Goal: Task Accomplishment & Management: Manage account settings

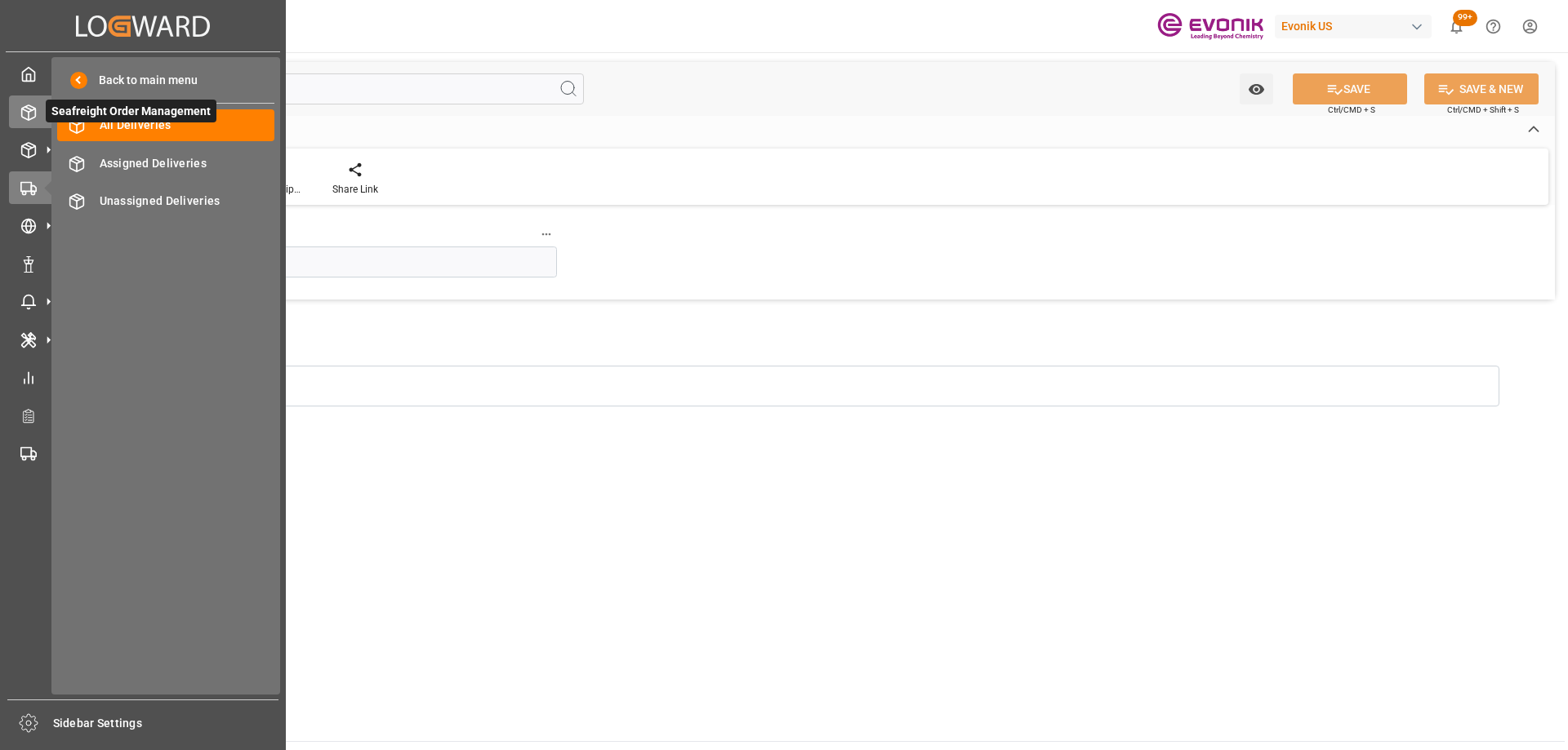
click at [26, 114] on icon at bounding box center [29, 113] width 16 height 16
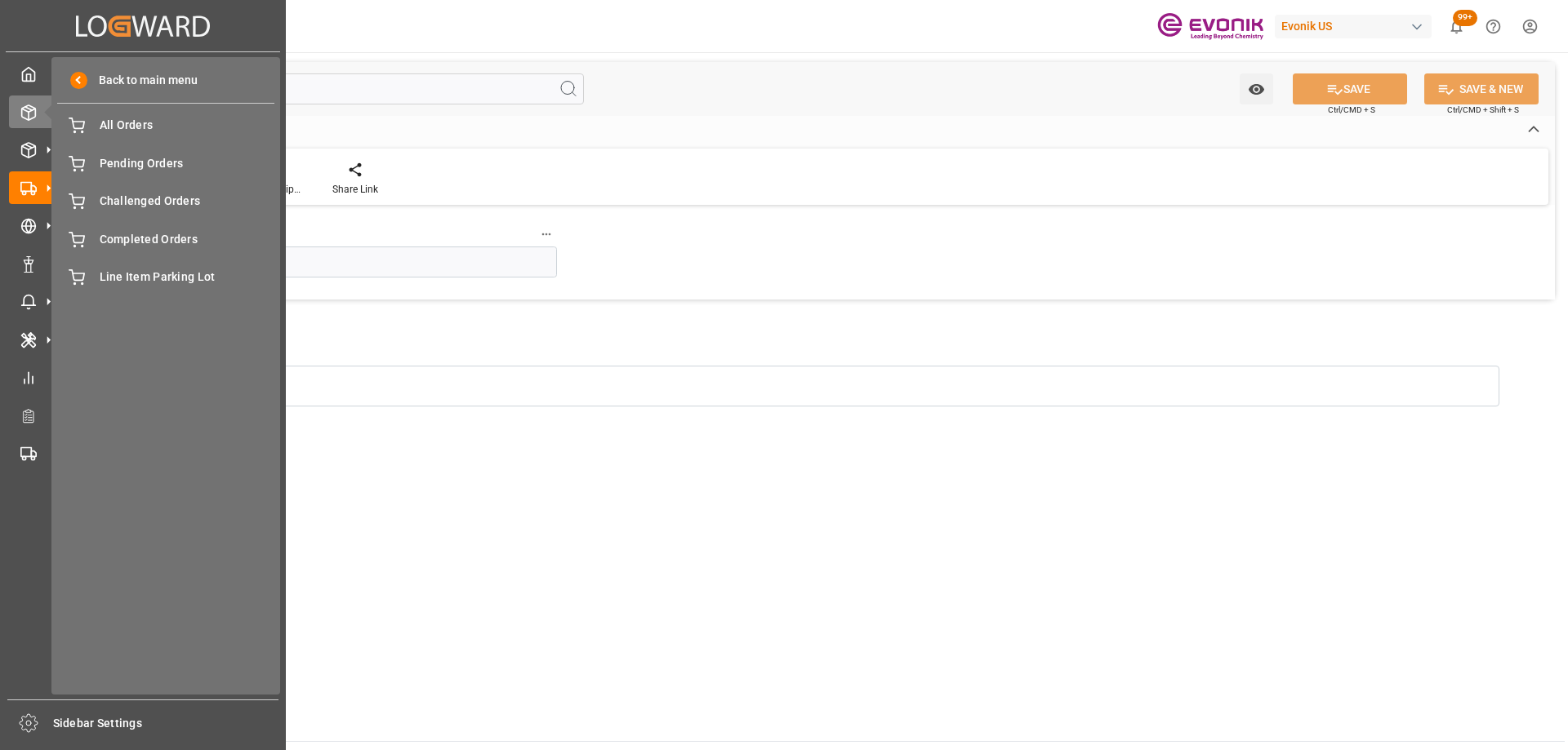
click at [106, 144] on div "Back to main menu All Orders All Orders Pending Orders Pending Orders Challenge…" at bounding box center [165, 376] width 229 height 638
click at [108, 136] on div "All Orders All Orders" at bounding box center [166, 125] width 217 height 32
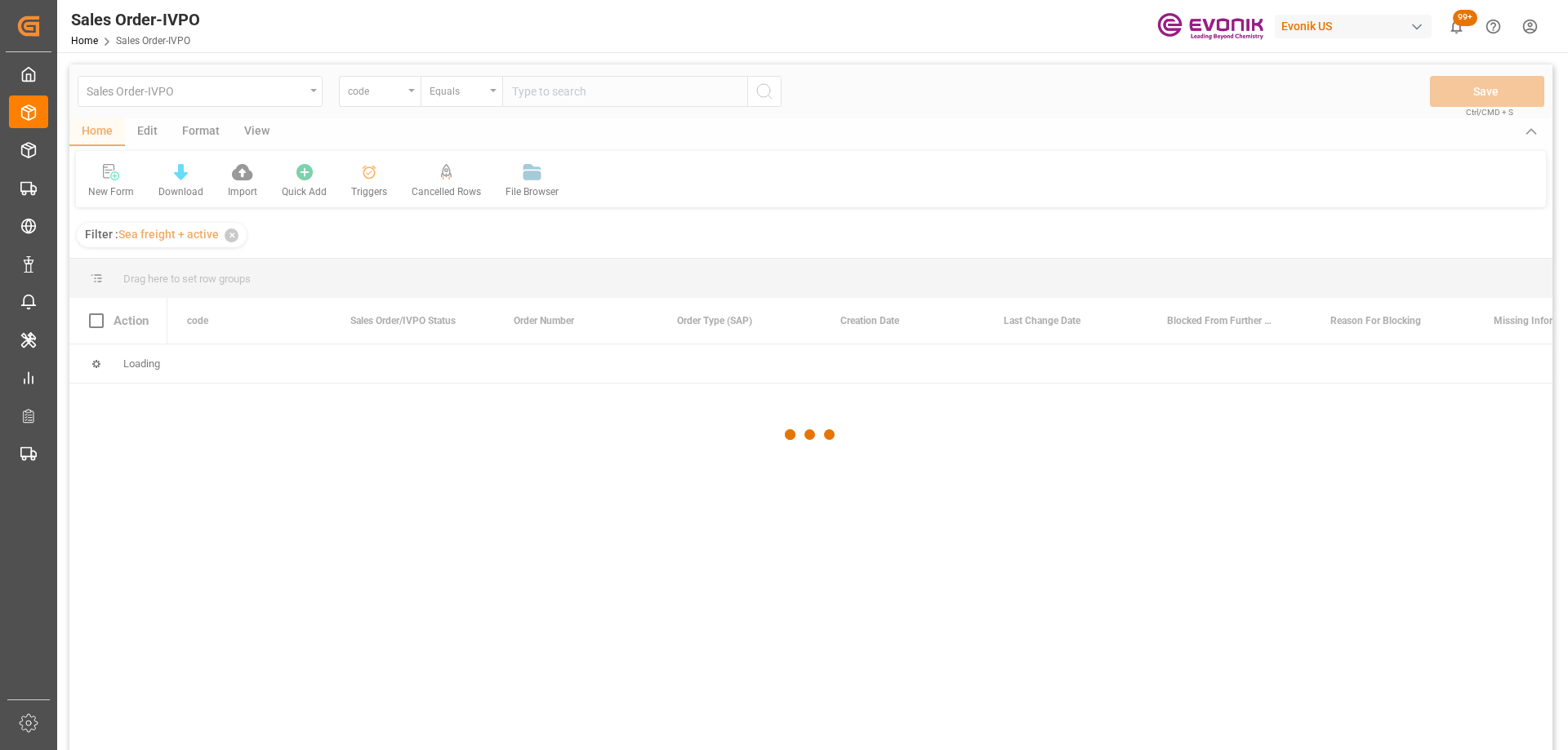
click at [381, 85] on div at bounding box center [810, 435] width 1483 height 740
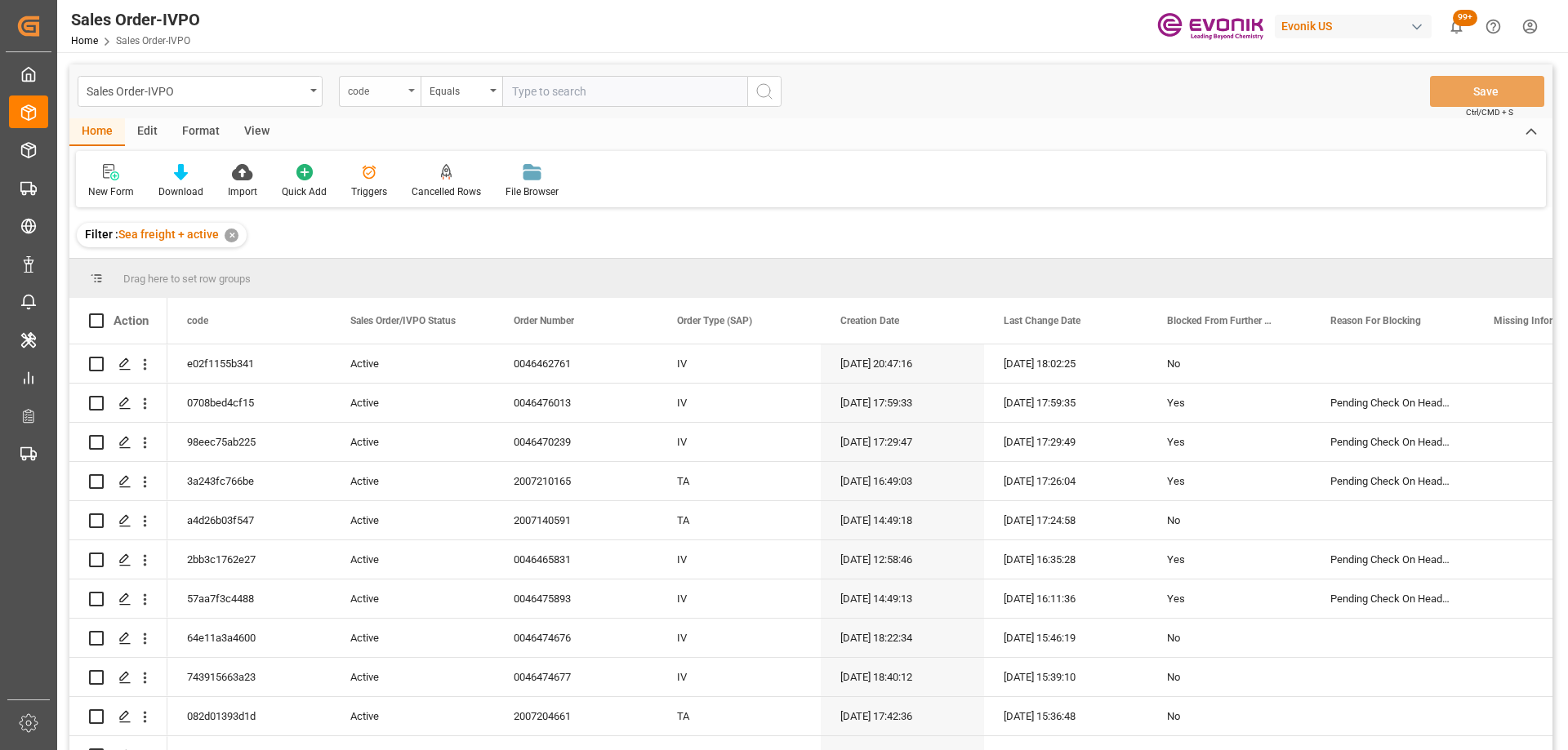
click at [391, 91] on div "code" at bounding box center [376, 89] width 56 height 19
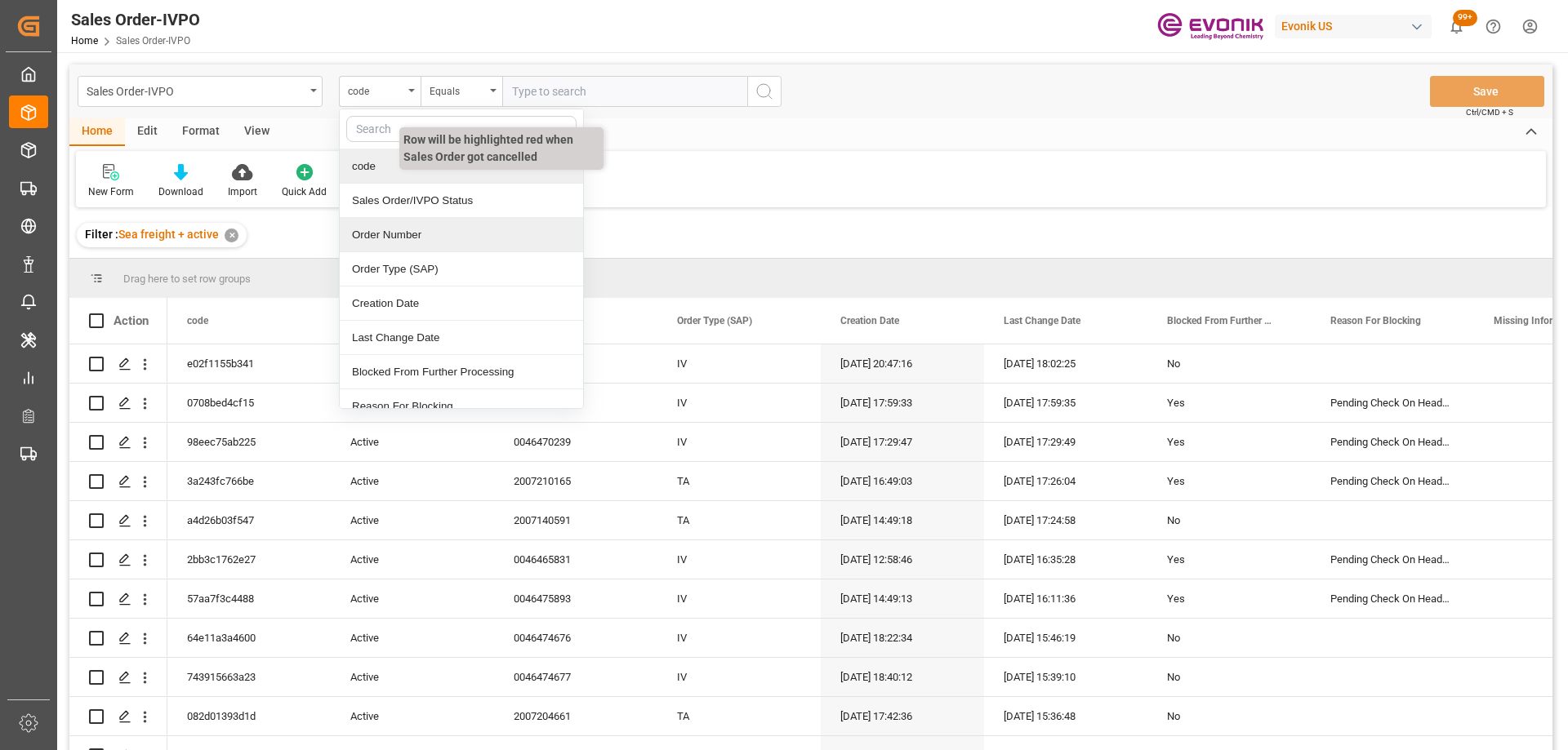
drag, startPoint x: 430, startPoint y: 234, endPoint x: 472, endPoint y: 160, distance: 85.1
click at [429, 234] on div "Order Number" at bounding box center [461, 235] width 243 height 34
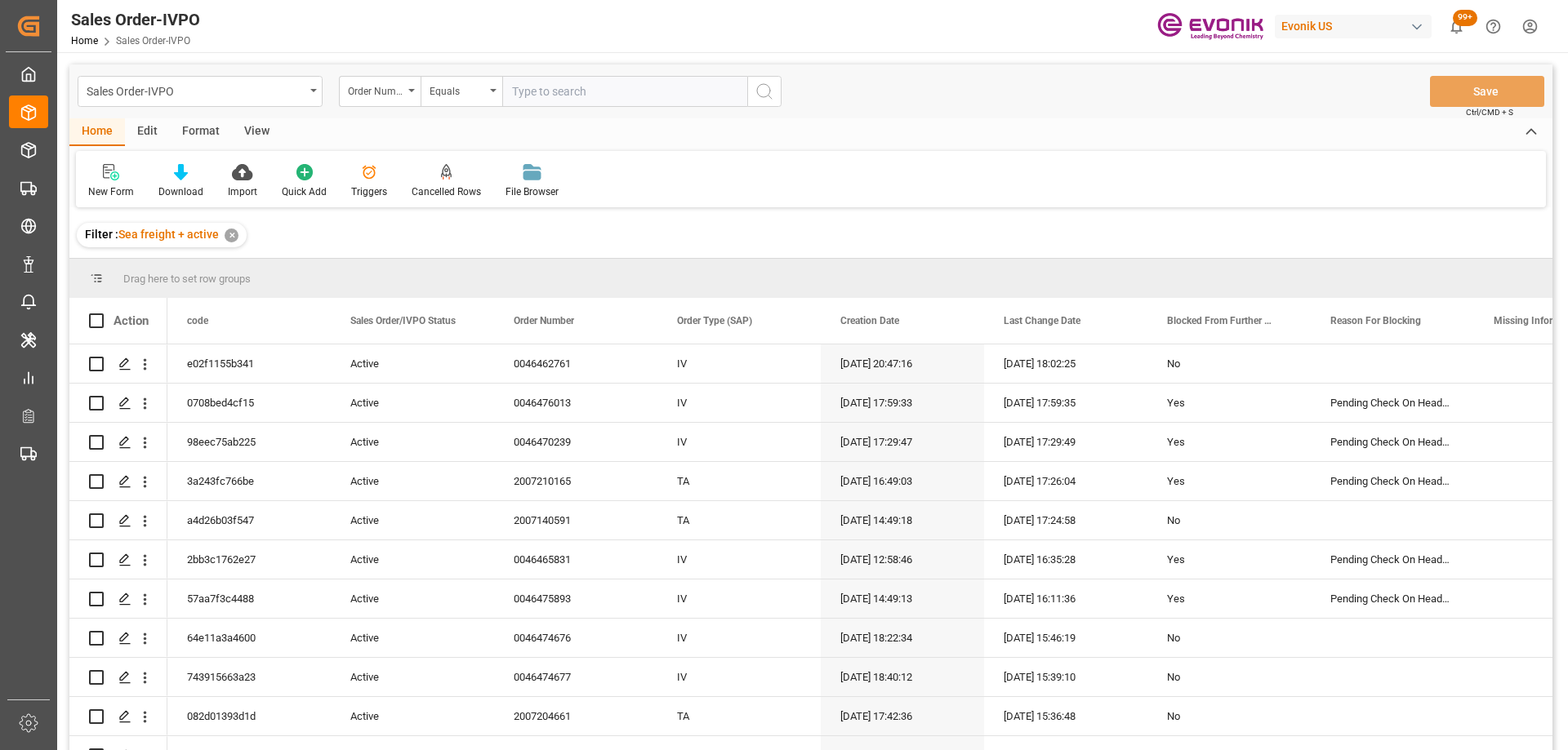
click at [527, 93] on input "text" at bounding box center [624, 91] width 245 height 31
paste input "46465831"
type input "0046465831"
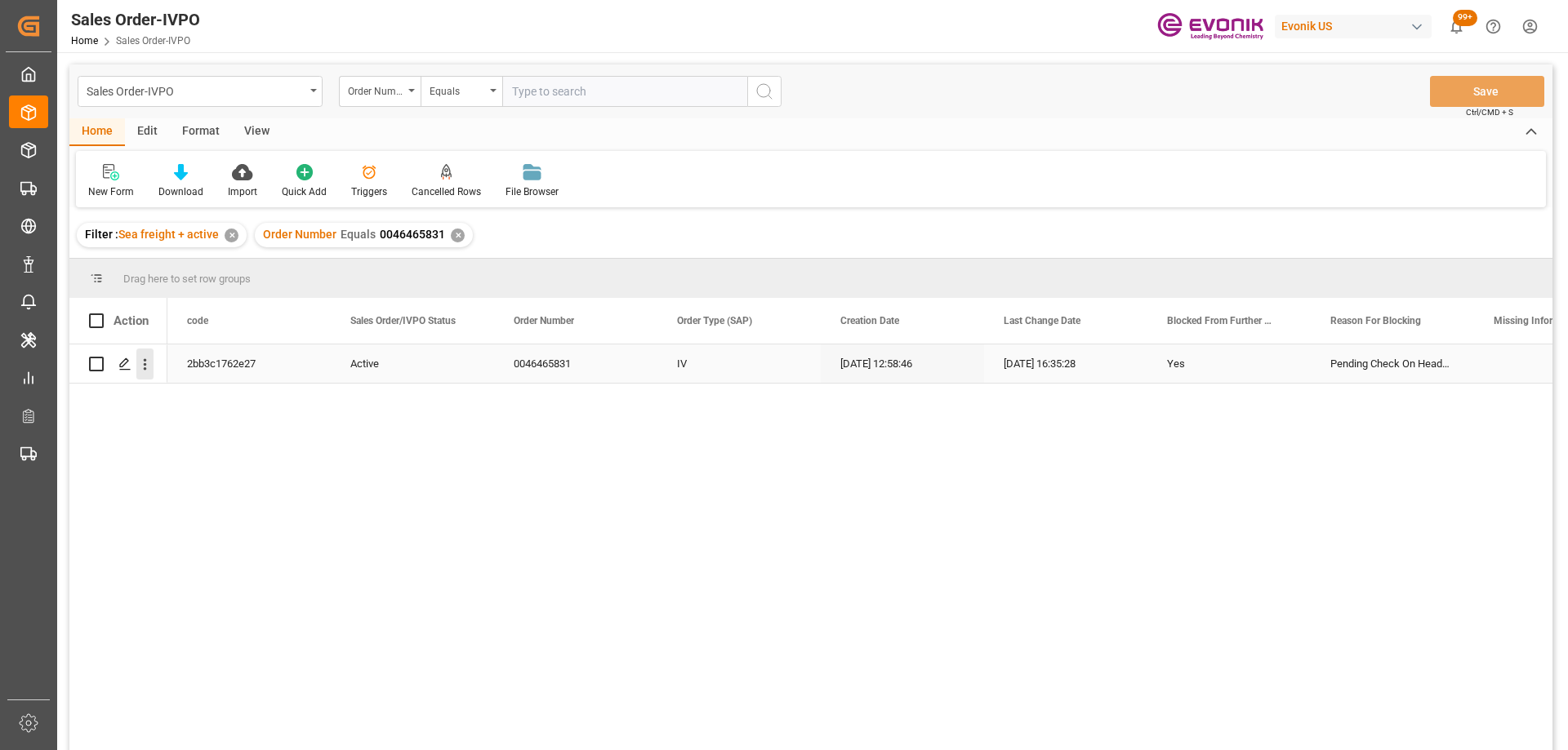
click at [141, 366] on icon "open menu" at bounding box center [144, 364] width 17 height 17
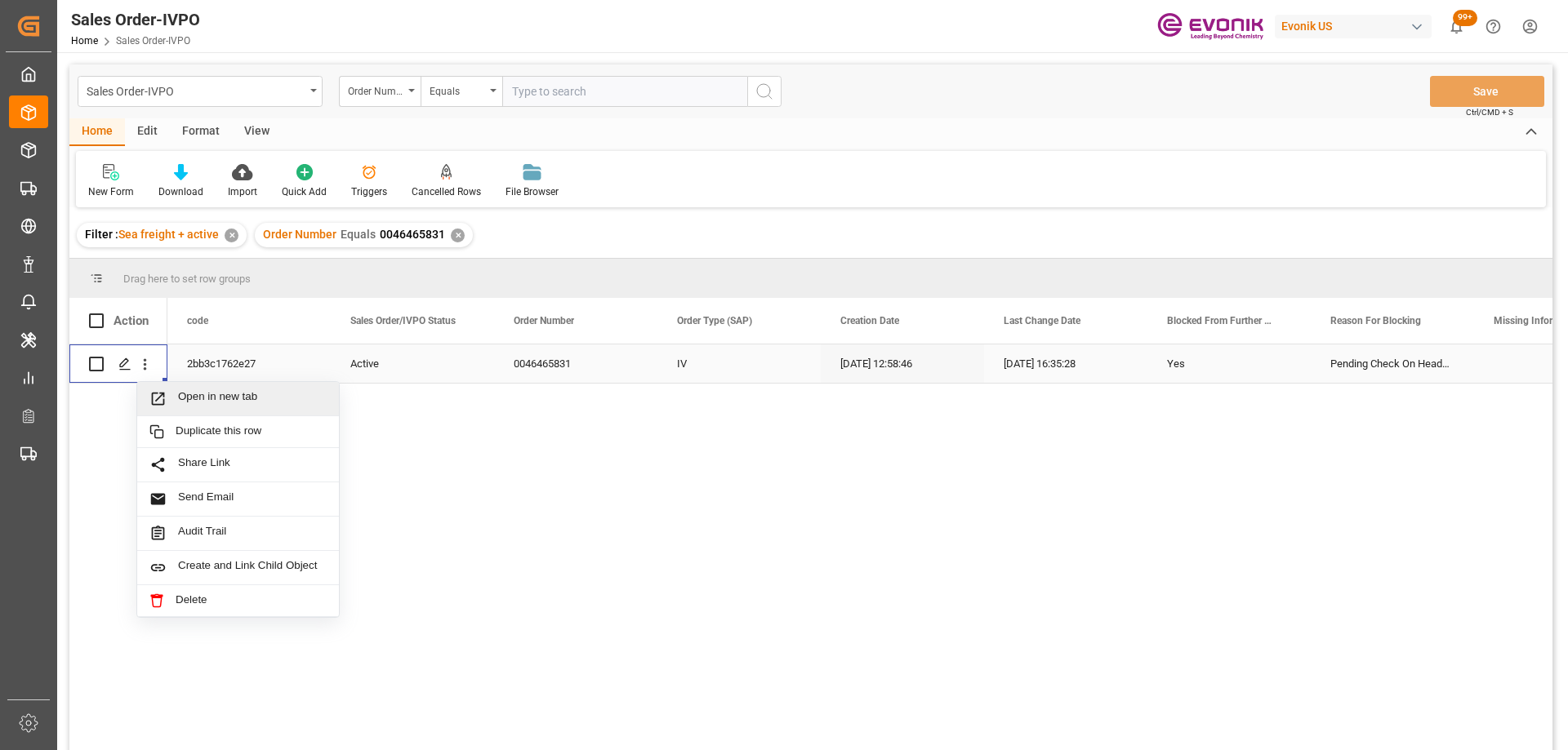
click at [198, 404] on span "Open in new tab" at bounding box center [253, 398] width 149 height 17
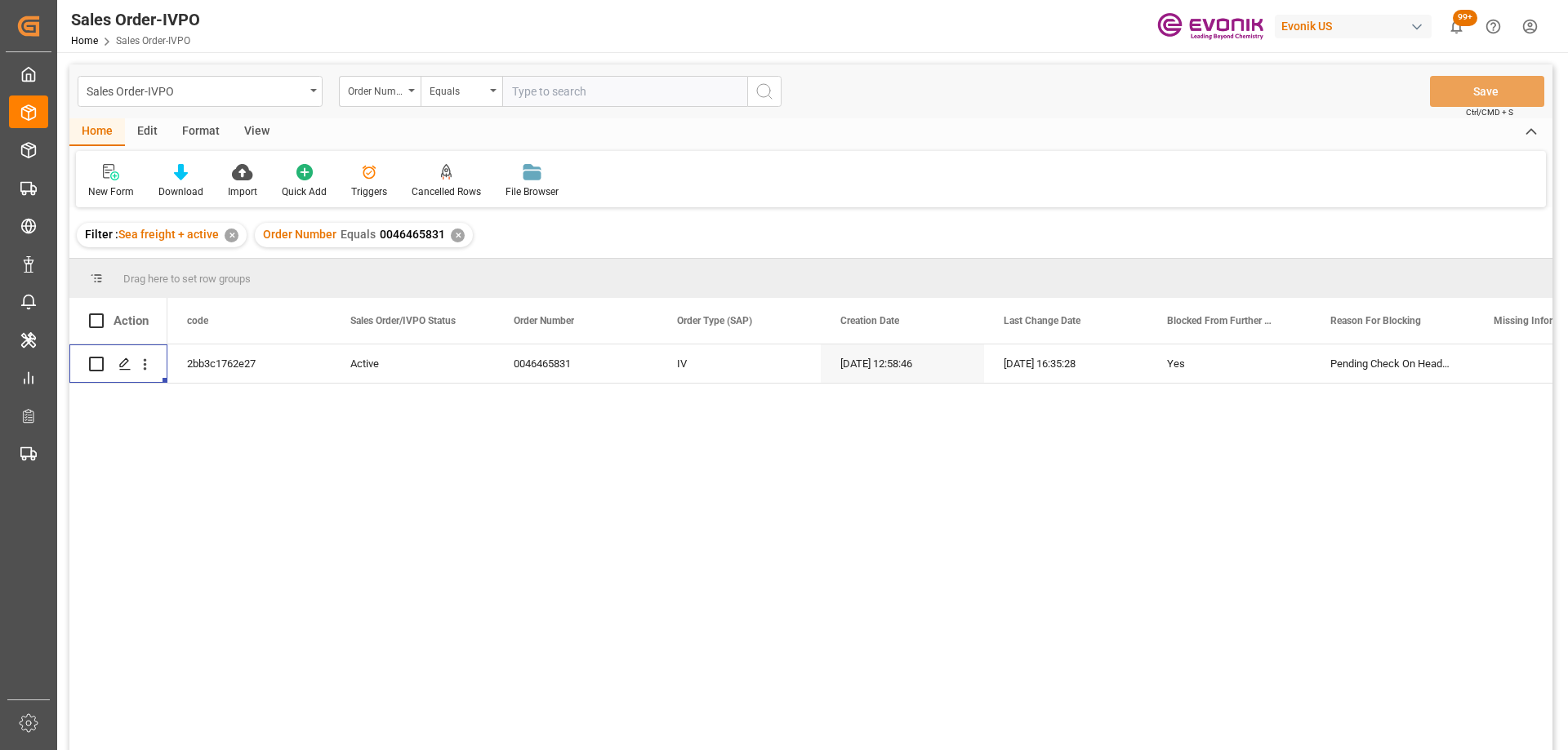
click at [551, 101] on input "text" at bounding box center [624, 91] width 245 height 31
paste input "2007026364"
type input "2007026364"
click at [763, 86] on icon "search button" at bounding box center [765, 91] width 20 height 20
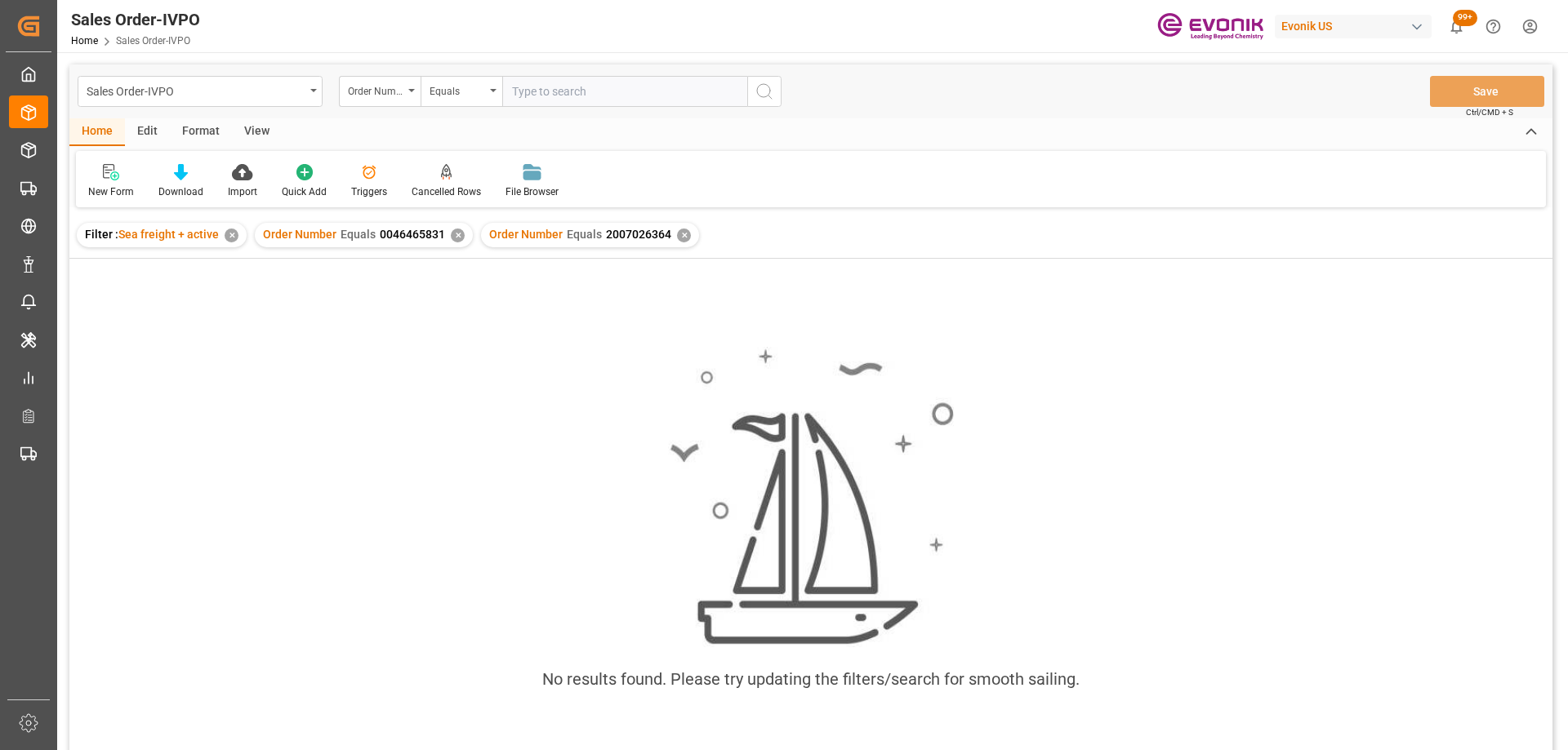
click at [455, 234] on div "✕" at bounding box center [457, 235] width 13 height 13
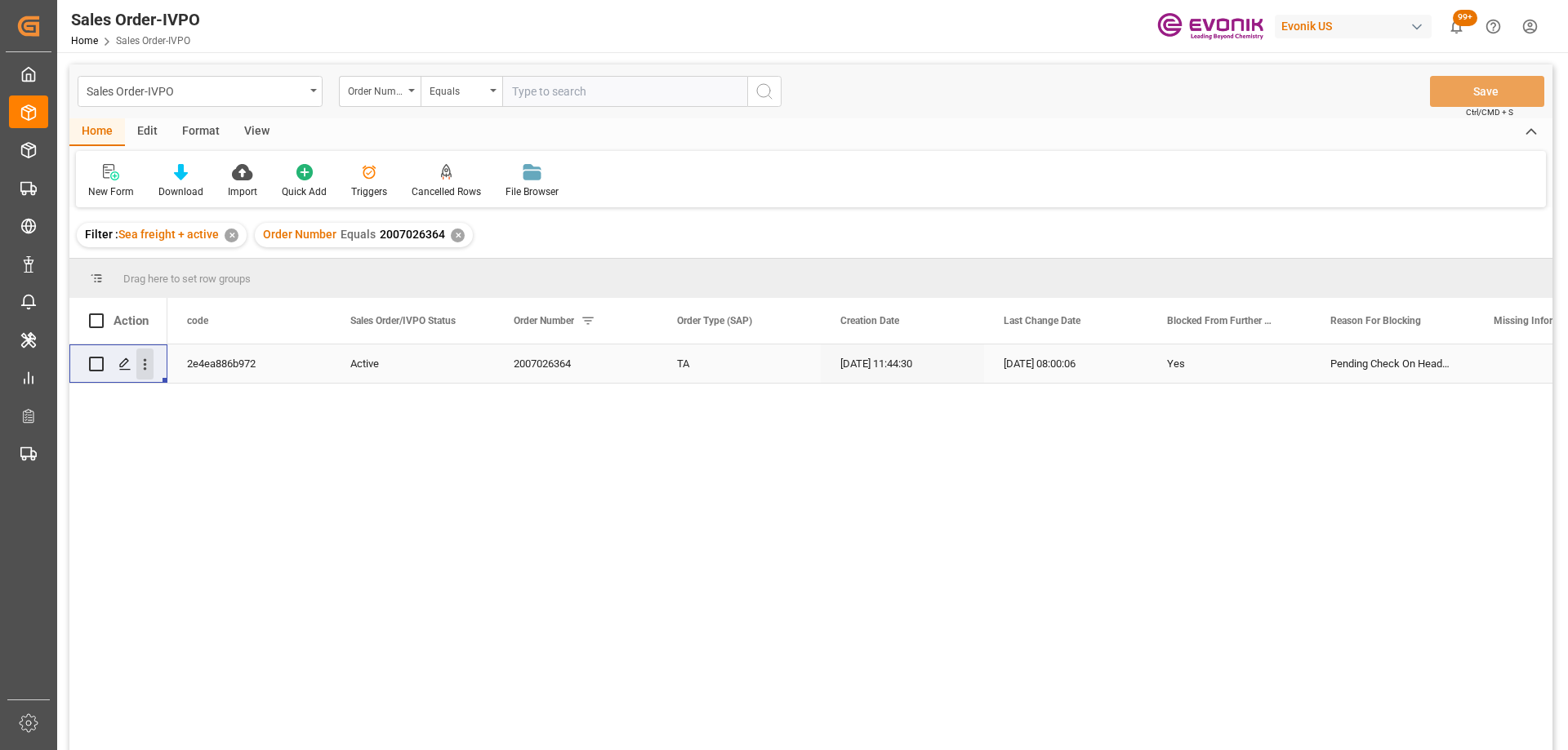
click at [143, 370] on icon "open menu" at bounding box center [144, 364] width 17 height 17
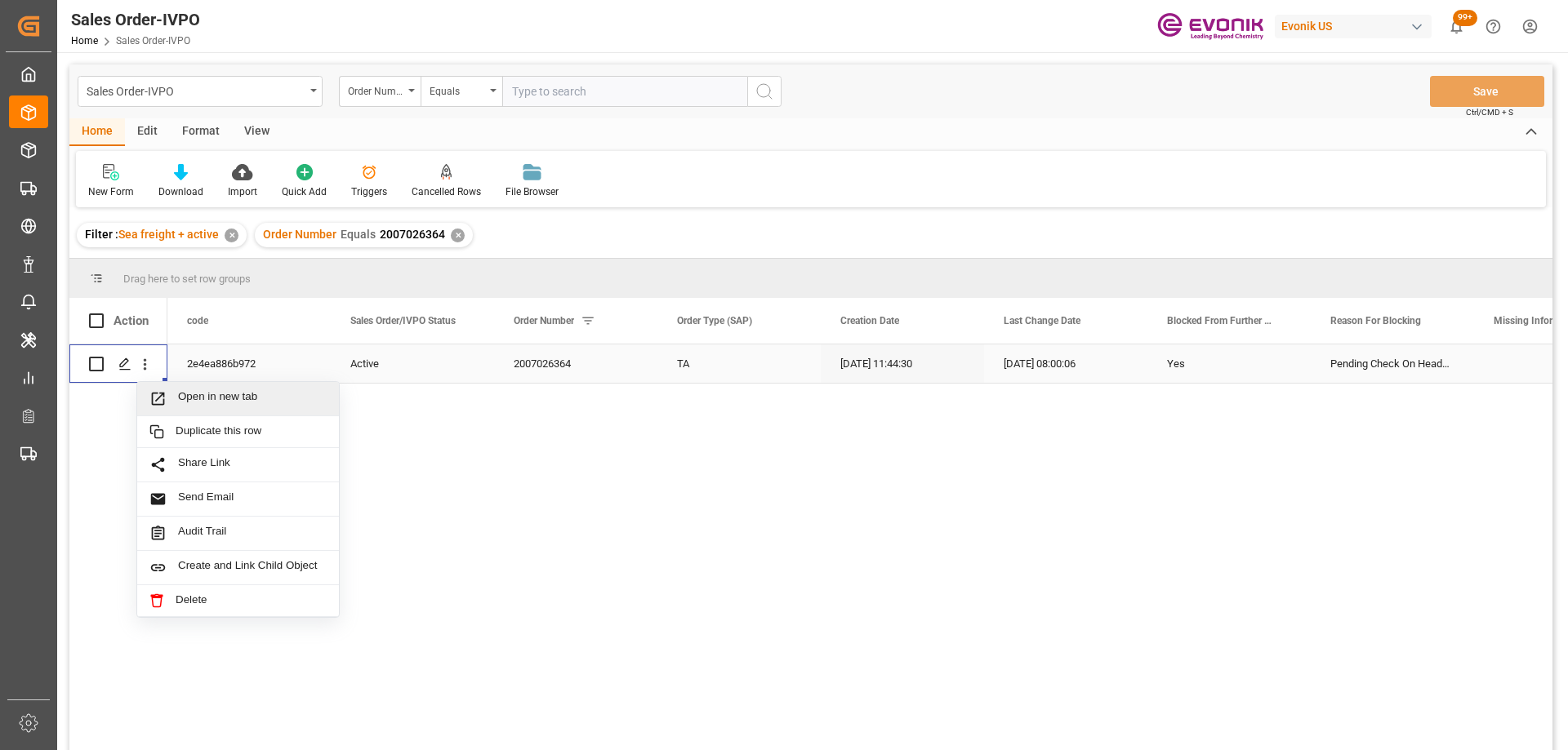
click at [186, 399] on span "Open in new tab" at bounding box center [253, 398] width 149 height 17
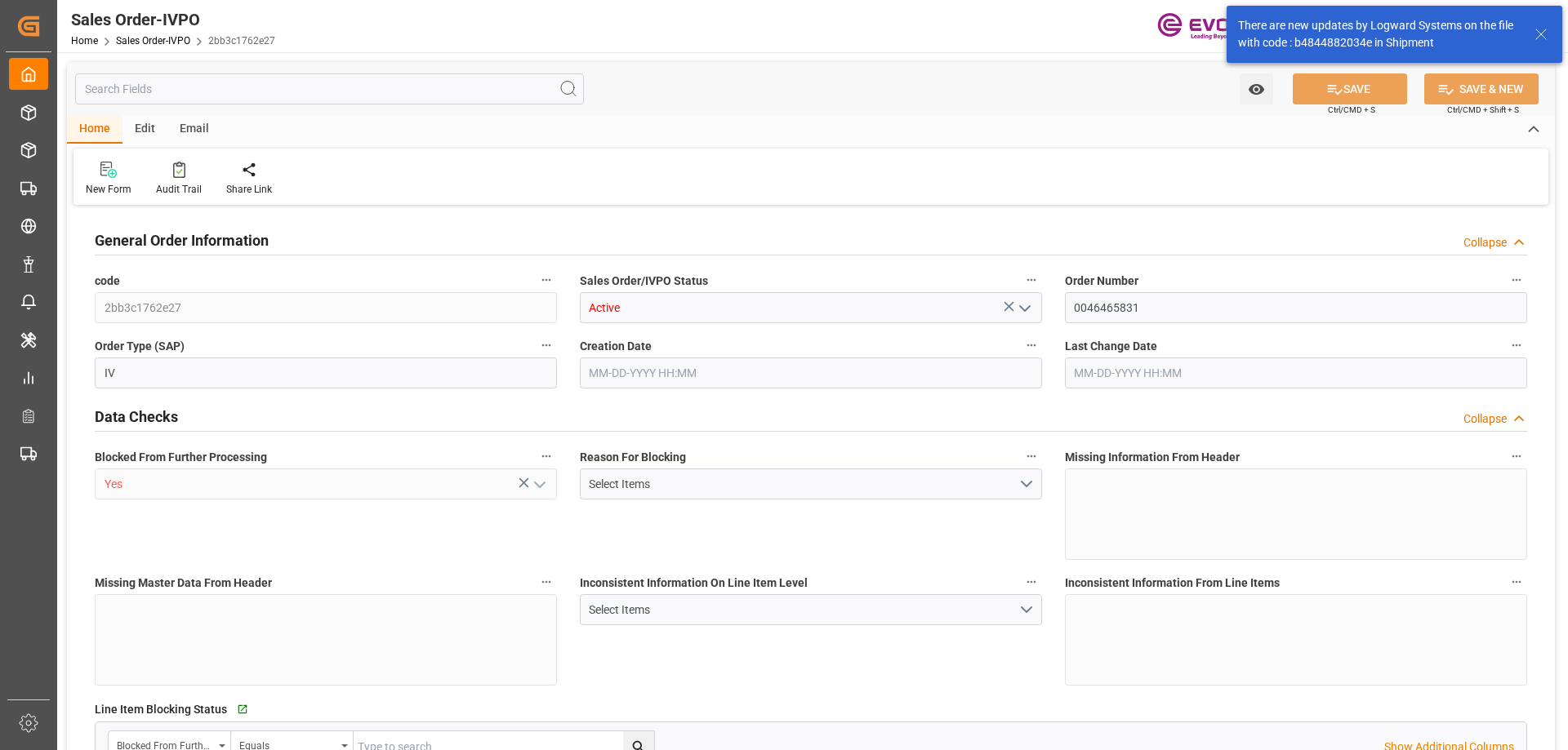
scroll to position [82, 0]
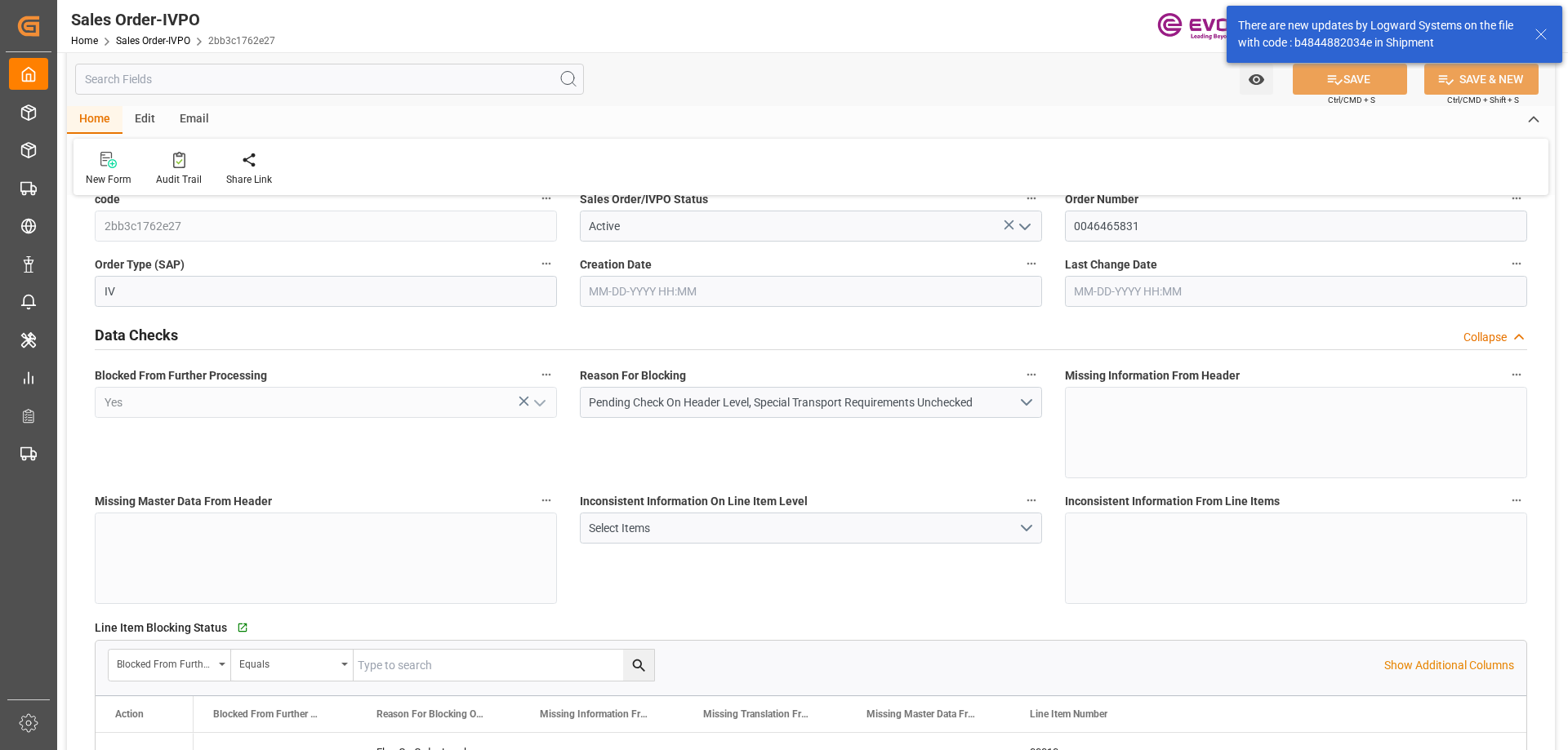
type input "BRSSZ"
type input "0"
type input "1"
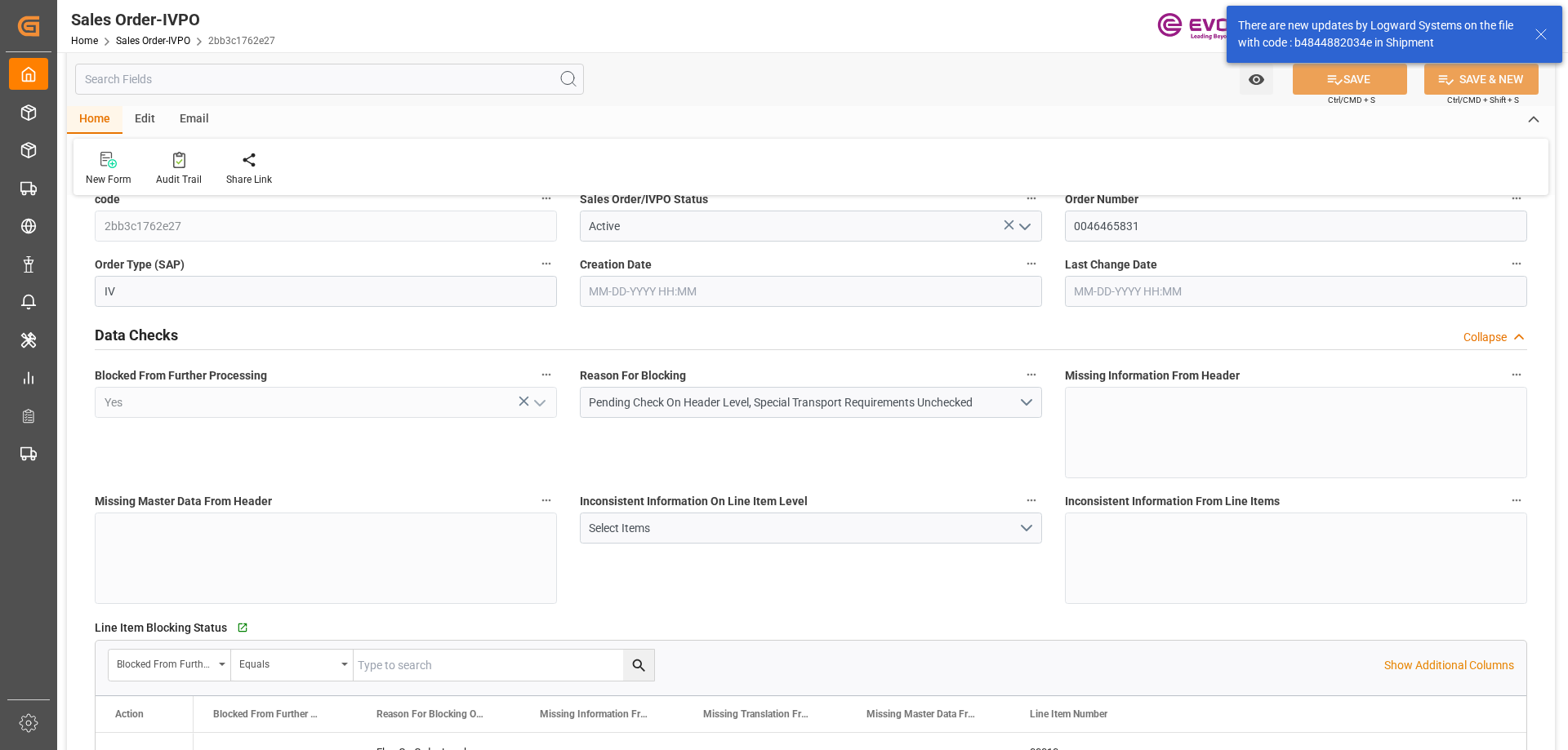
type input "9349.348"
type input "19.3812"
type input "17000"
type input "30"
type input "10-02-2025 12:58"
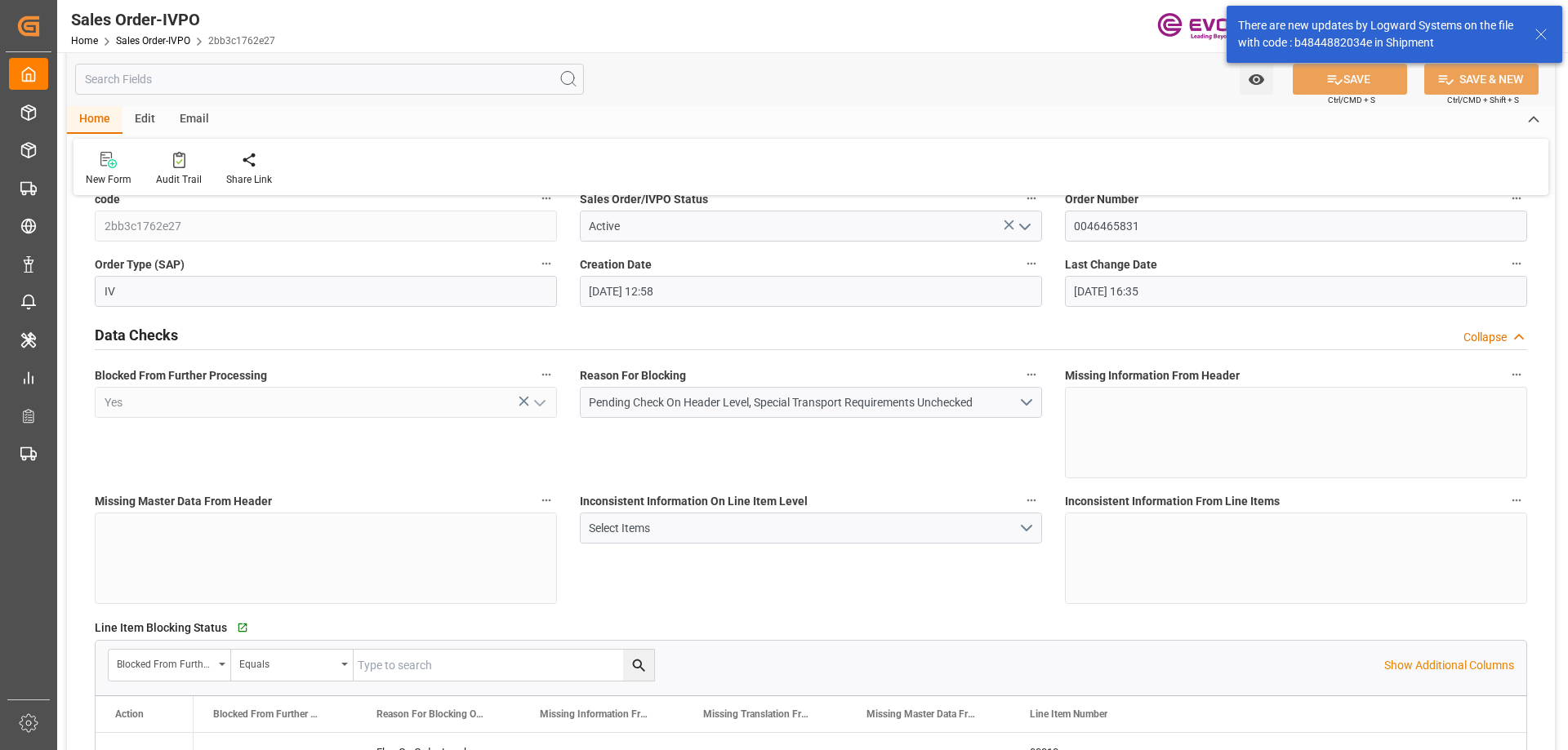
type input "10-02-2025 16:35"
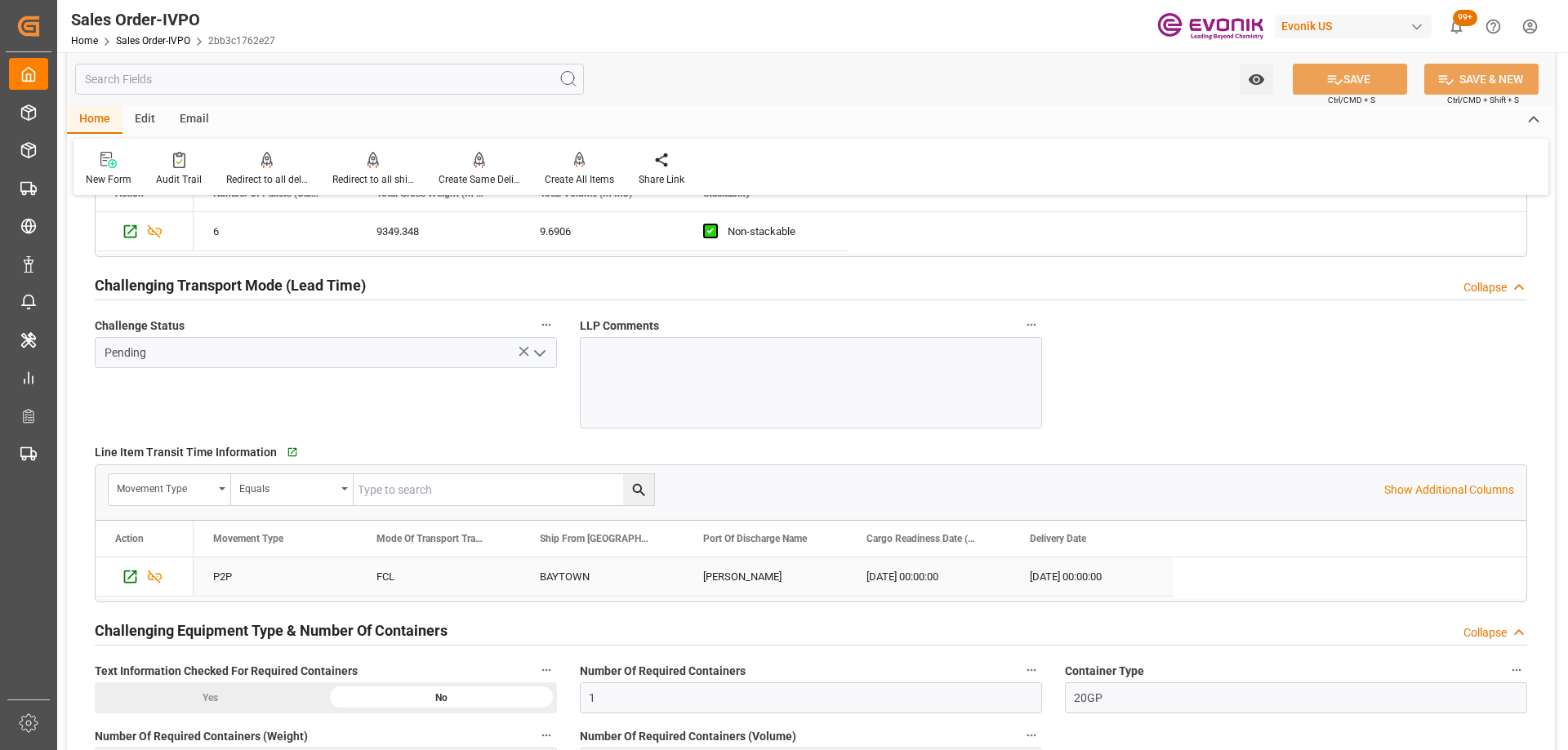
scroll to position [2776, 0]
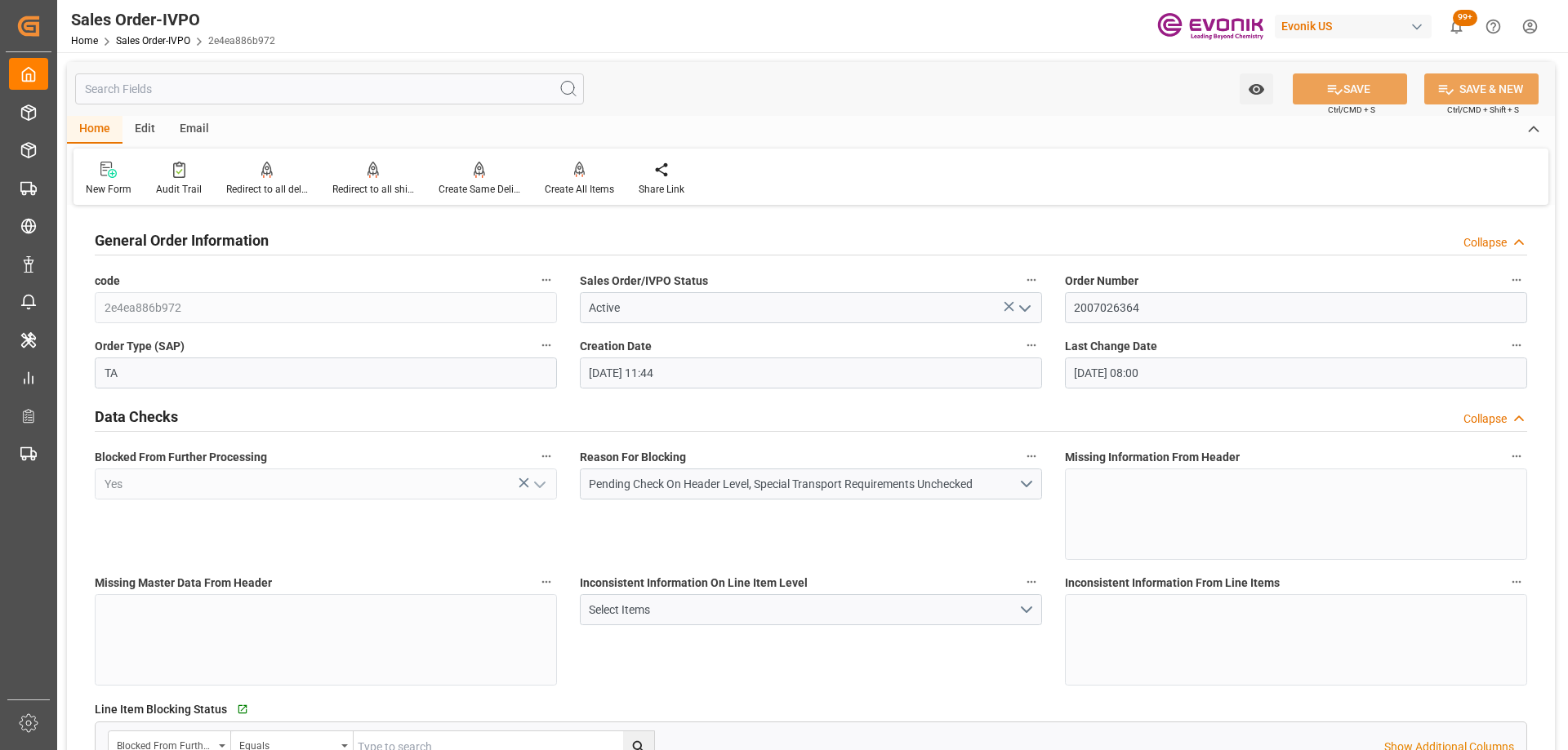
click at [230, 98] on input "text" at bounding box center [330, 89] width 509 height 31
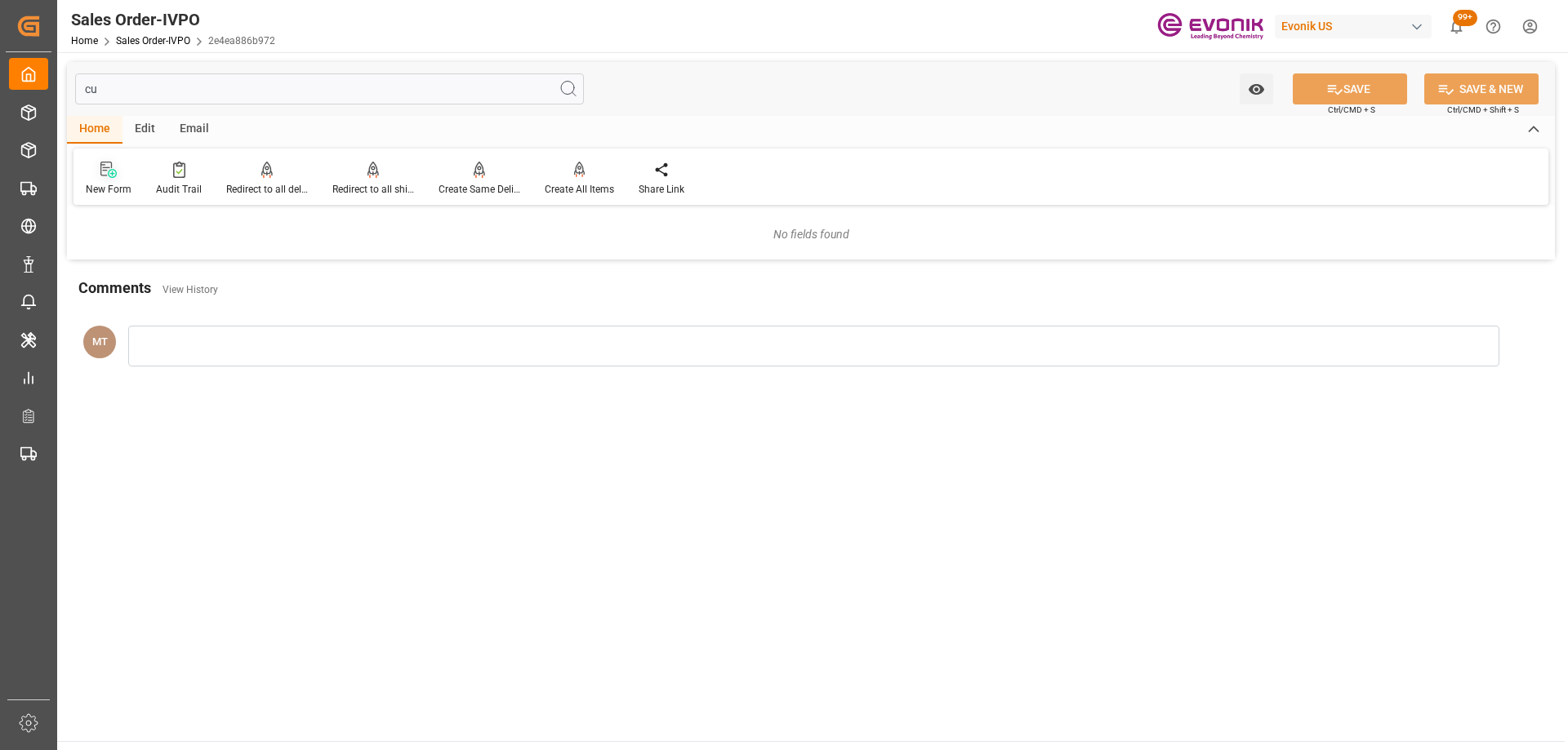
type input "c"
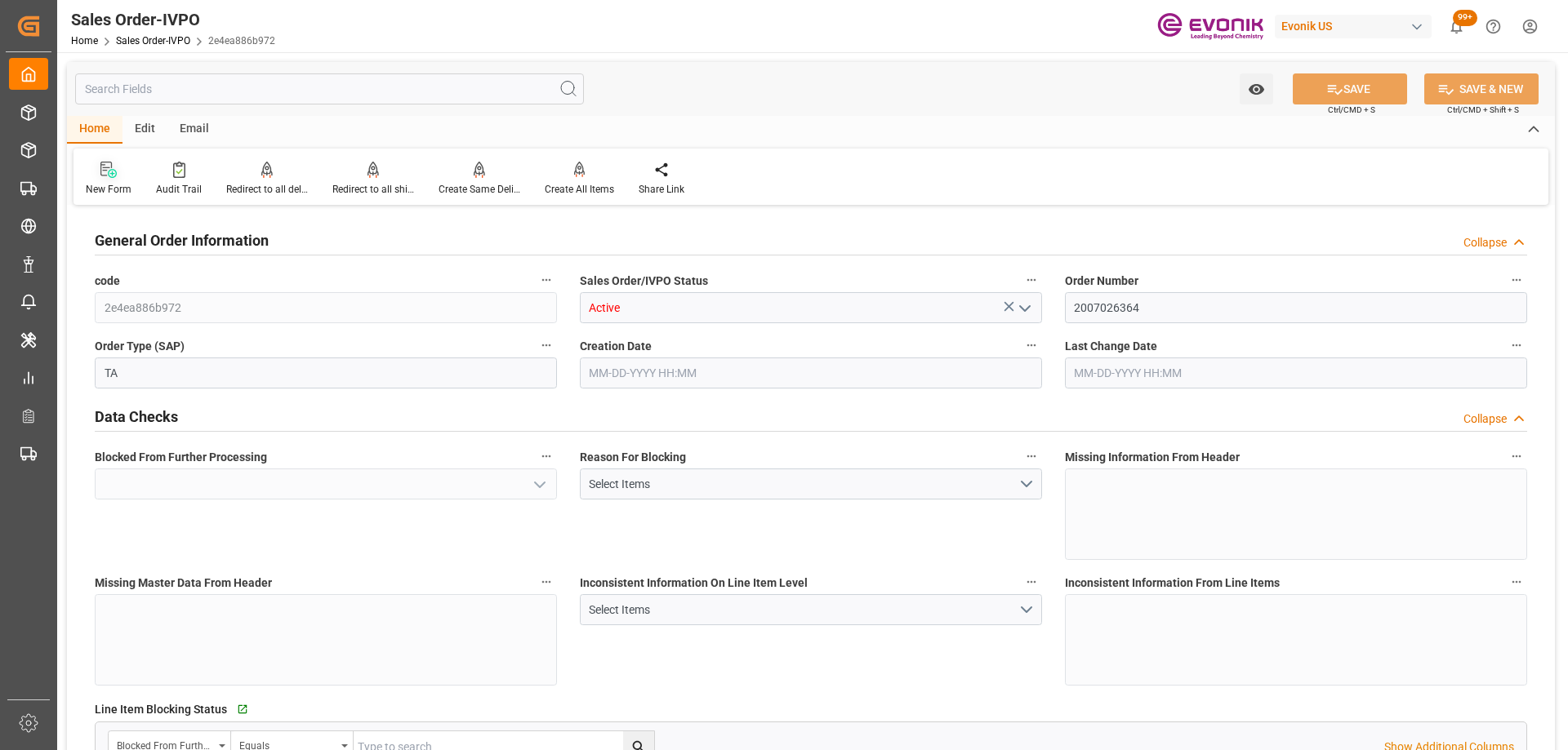
type input "Yes"
type input "BEKOU"
type input "0"
type input "Pending"
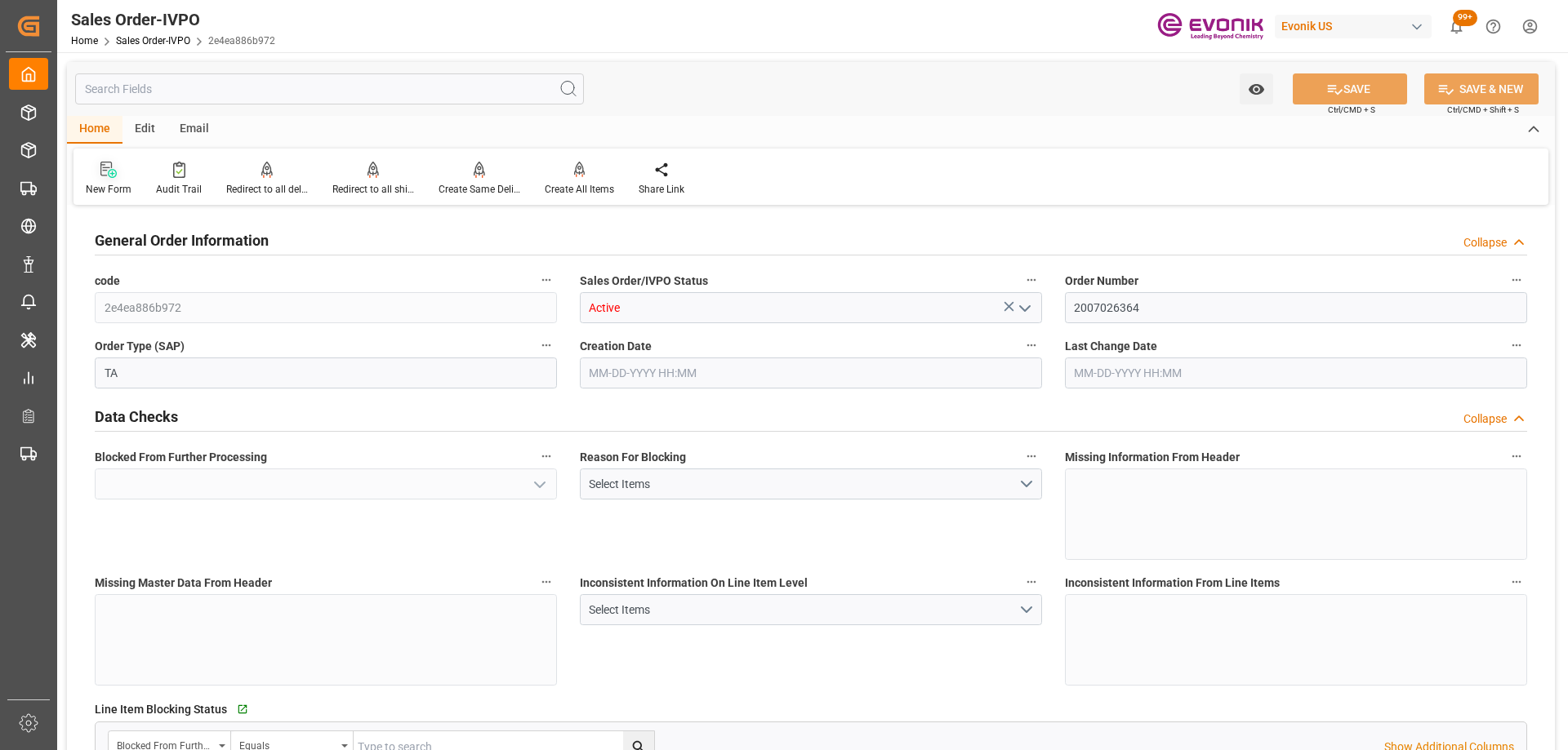
type input "1"
type input "2"
type input "1"
type input "18090.72"
type input "25.272"
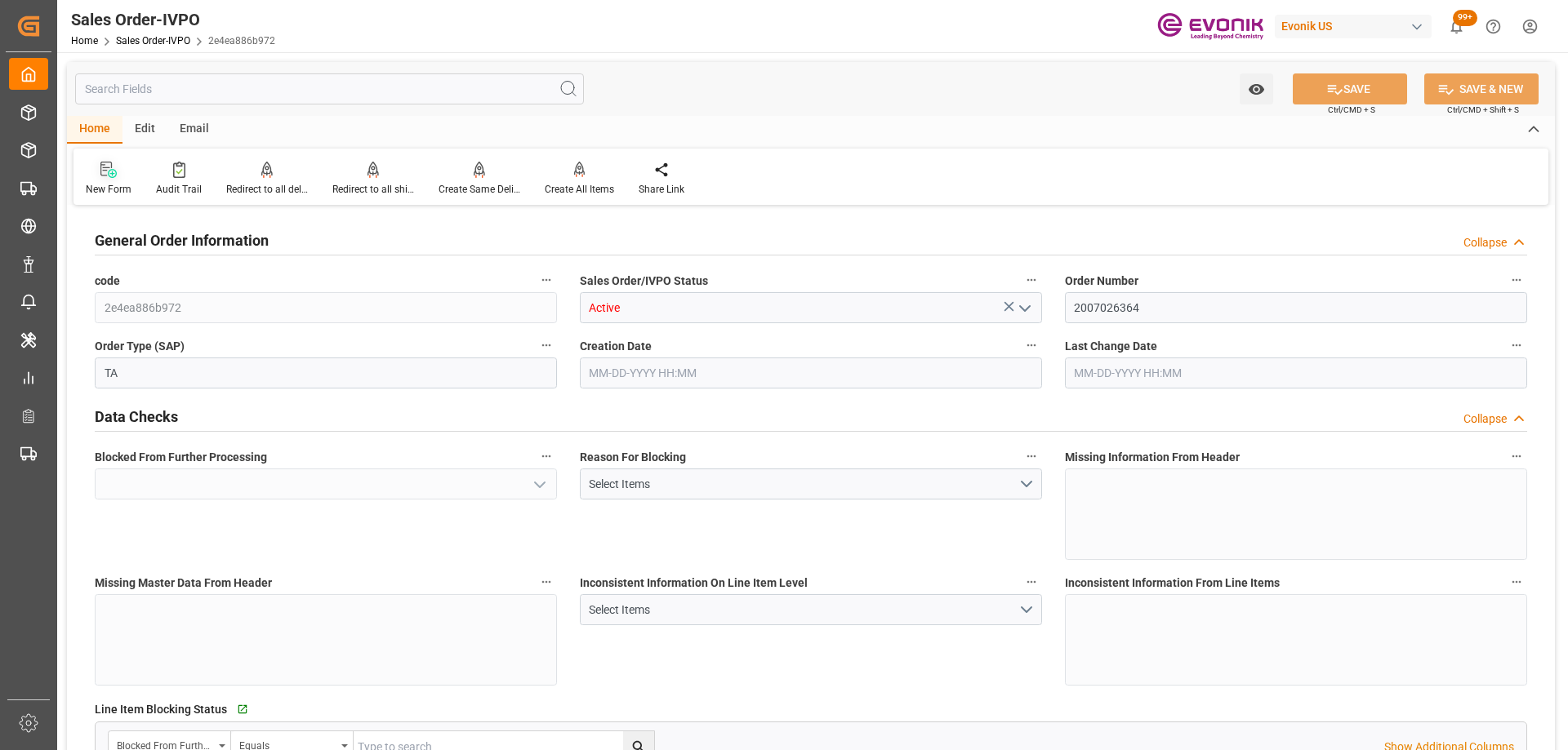
type input "17000"
type input "30"
type input "Pending"
type input "09-17-2025 11:44"
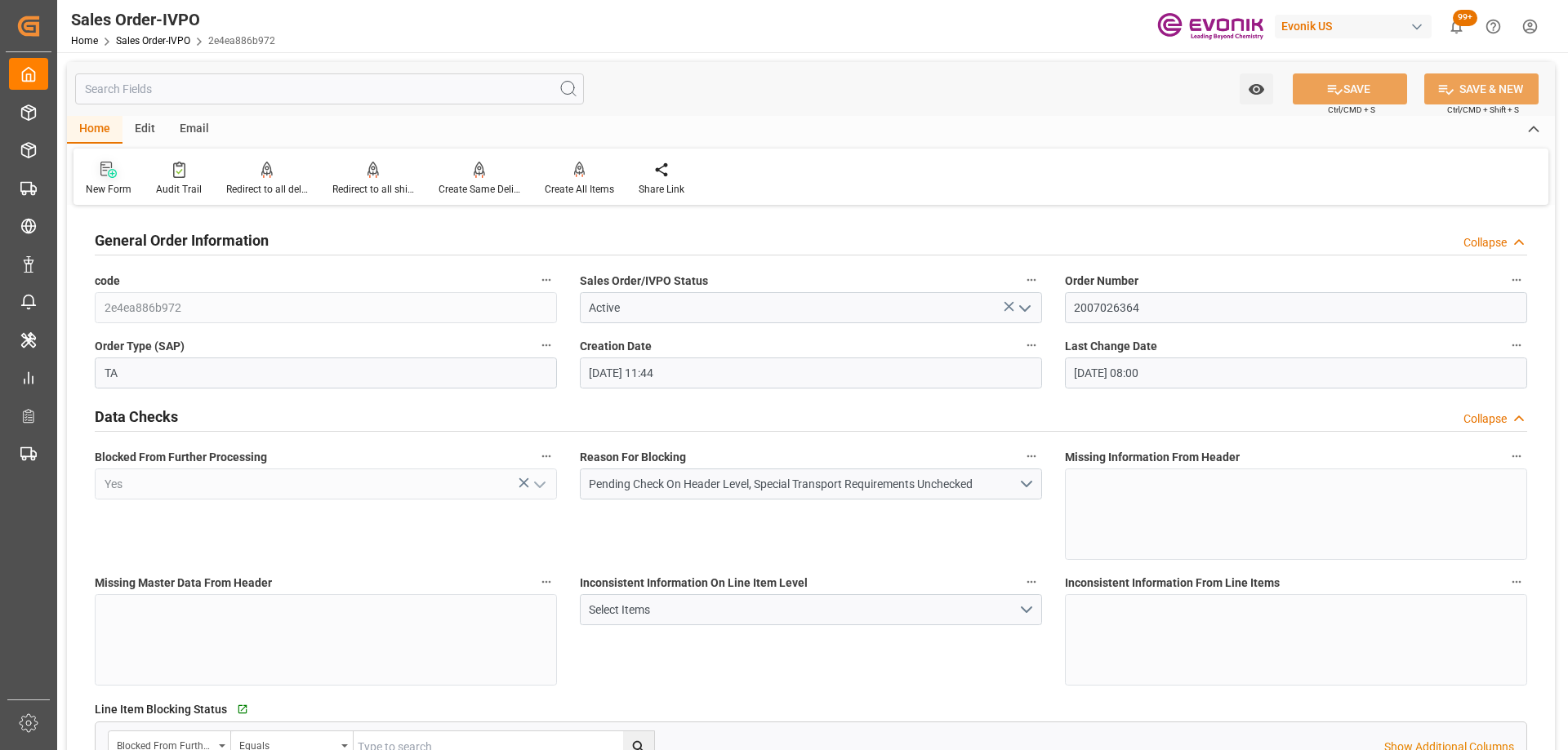
type input "09-26-2025 08:00"
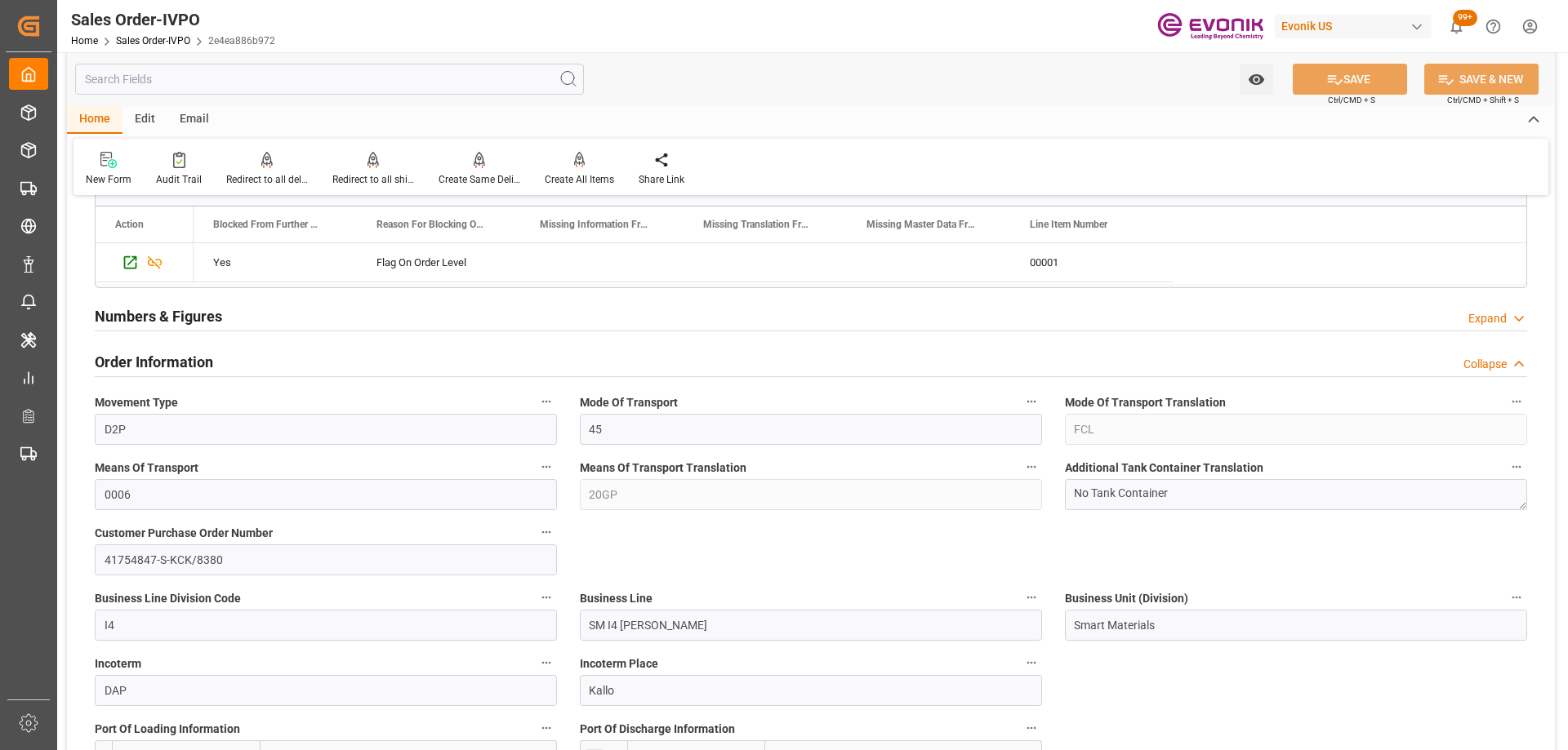
scroll to position [653, 0]
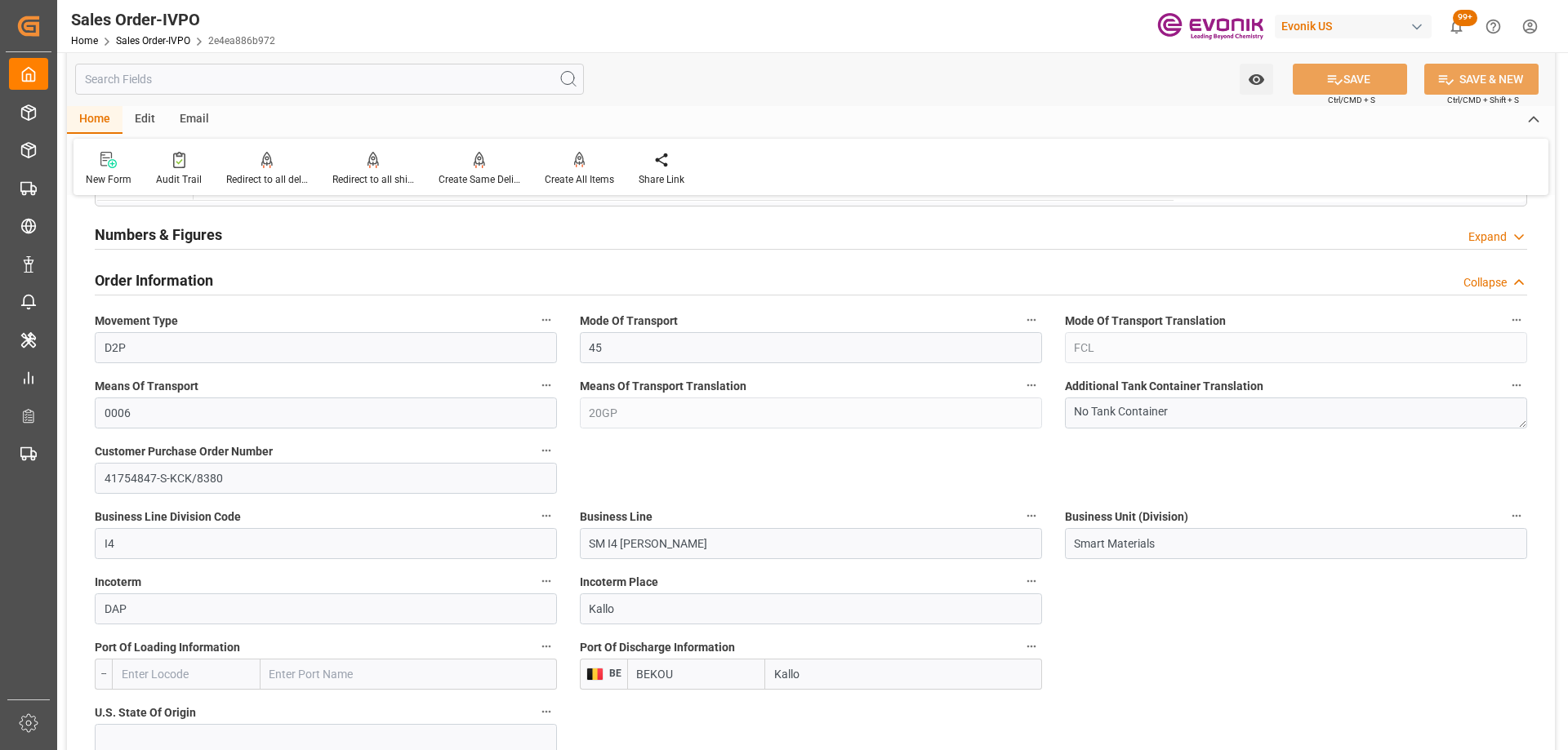
drag, startPoint x: 674, startPoint y: 431, endPoint x: 649, endPoint y: 422, distance: 26.6
click at [674, 431] on div "Means Of Transport Translation 20GP" at bounding box center [810, 401] width 485 height 65
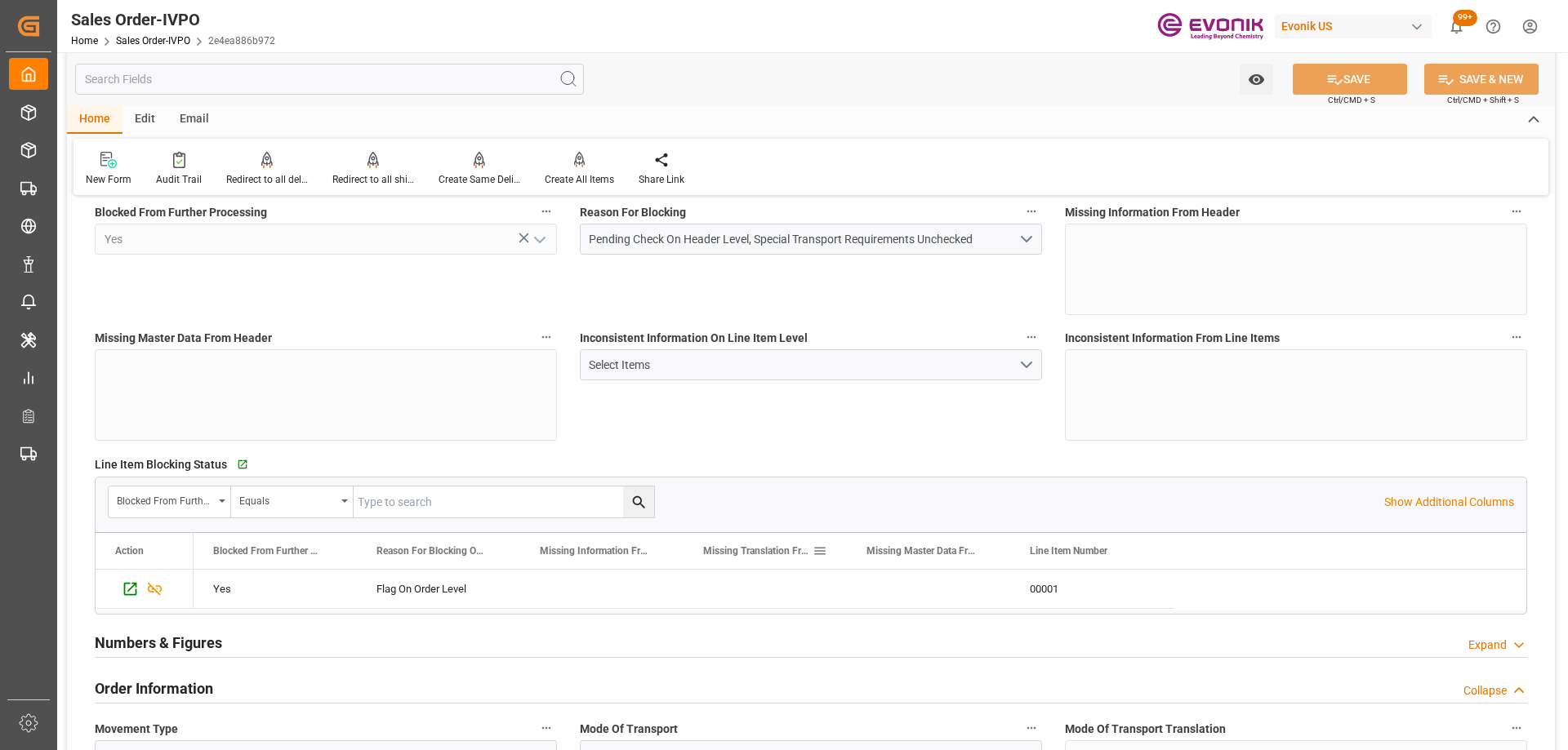
scroll to position [490, 0]
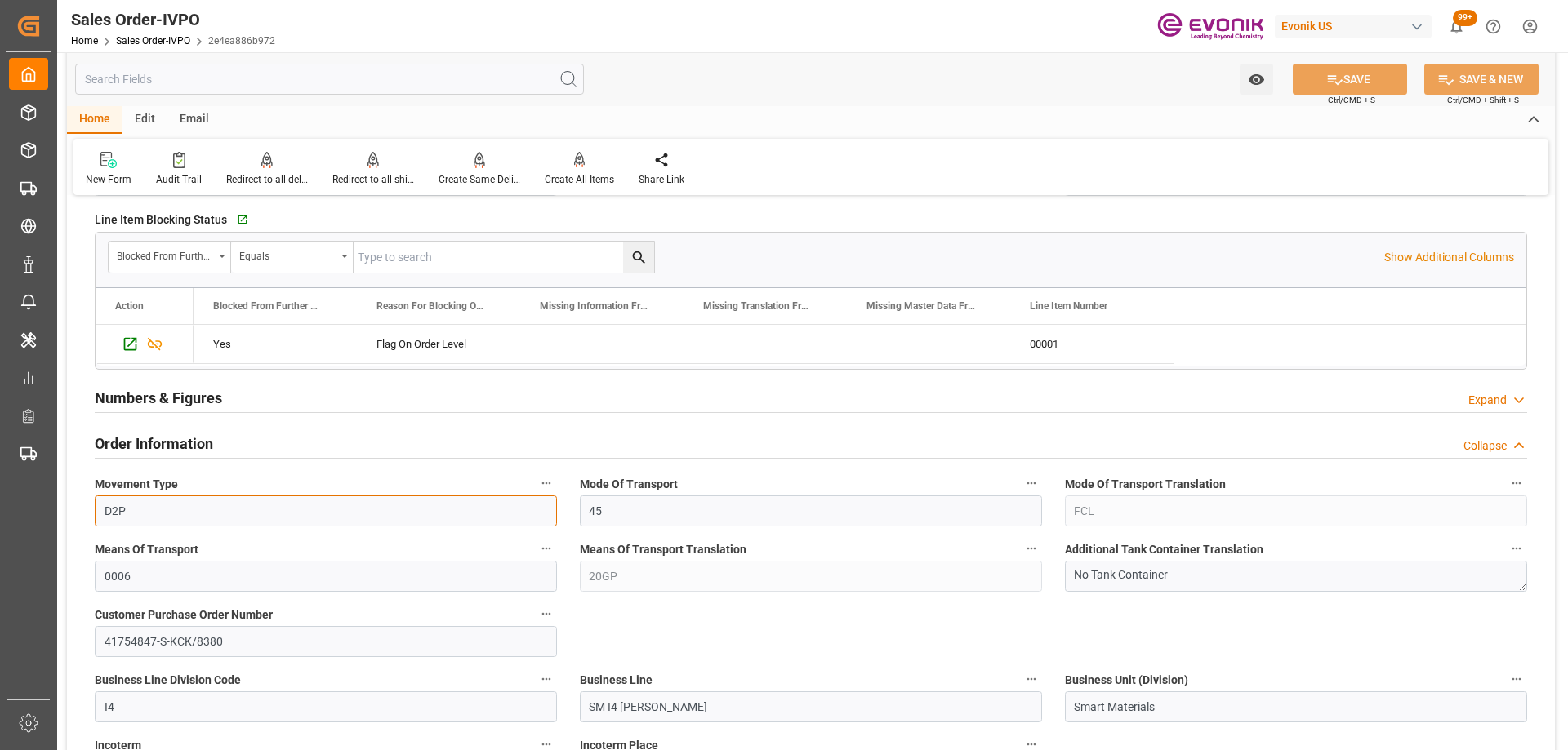
drag, startPoint x: 190, startPoint y: 514, endPoint x: 61, endPoint y: 503, distance: 129.5
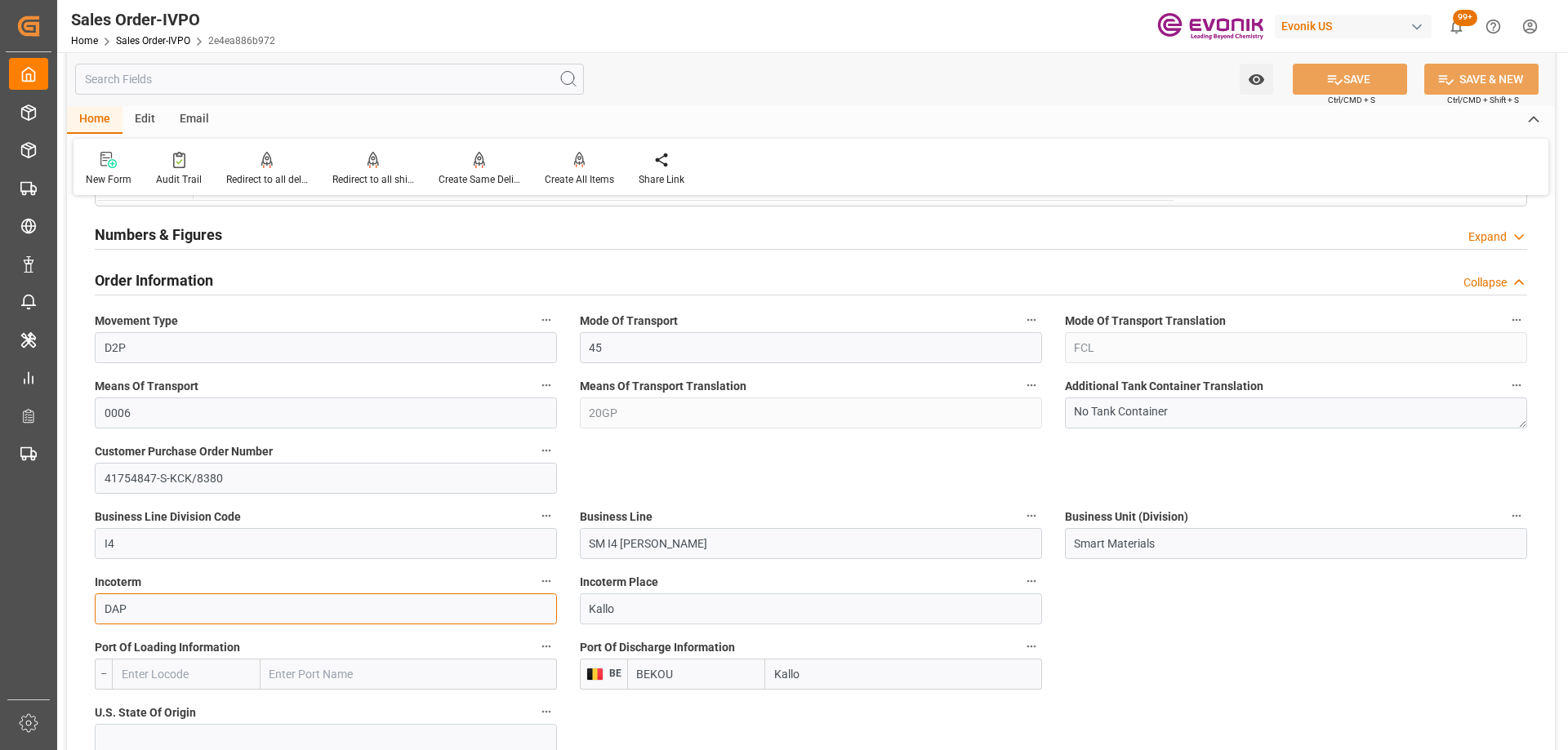
click at [143, 615] on input "DAP" at bounding box center [326, 608] width 463 height 31
click at [651, 607] on input "Kallo" at bounding box center [811, 608] width 463 height 31
click at [671, 670] on input "BEKOU" at bounding box center [697, 674] width 138 height 31
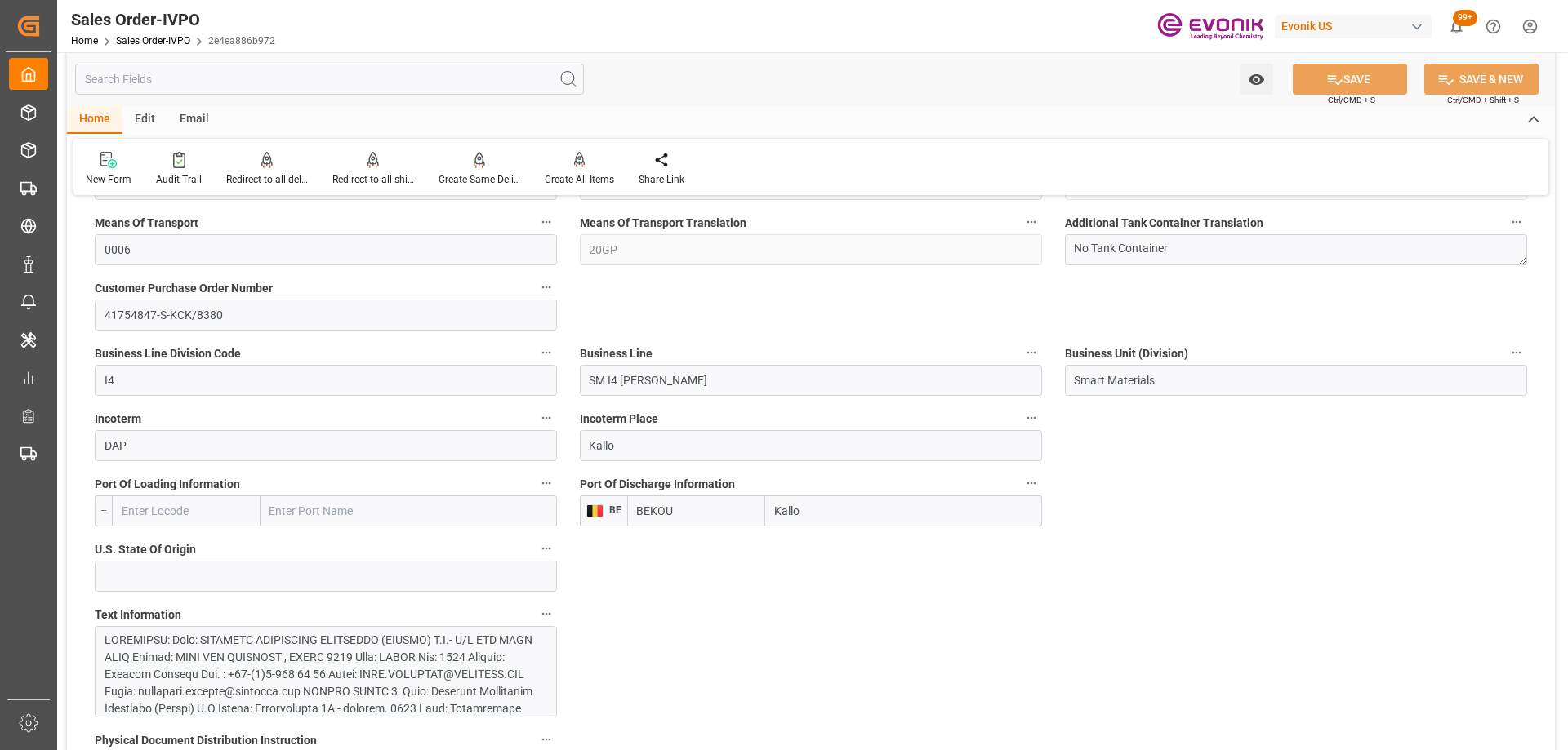
drag, startPoint x: 1001, startPoint y: 460, endPoint x: 593, endPoint y: 470, distance: 408.1
click at [583, 481] on span "Port Of Discharge Information" at bounding box center [657, 484] width 155 height 17
click at [1021, 481] on button "Port Of Discharge Information" at bounding box center [1032, 483] width 22 height 22
drag, startPoint x: 756, startPoint y: 481, endPoint x: 567, endPoint y: 480, distance: 189.0
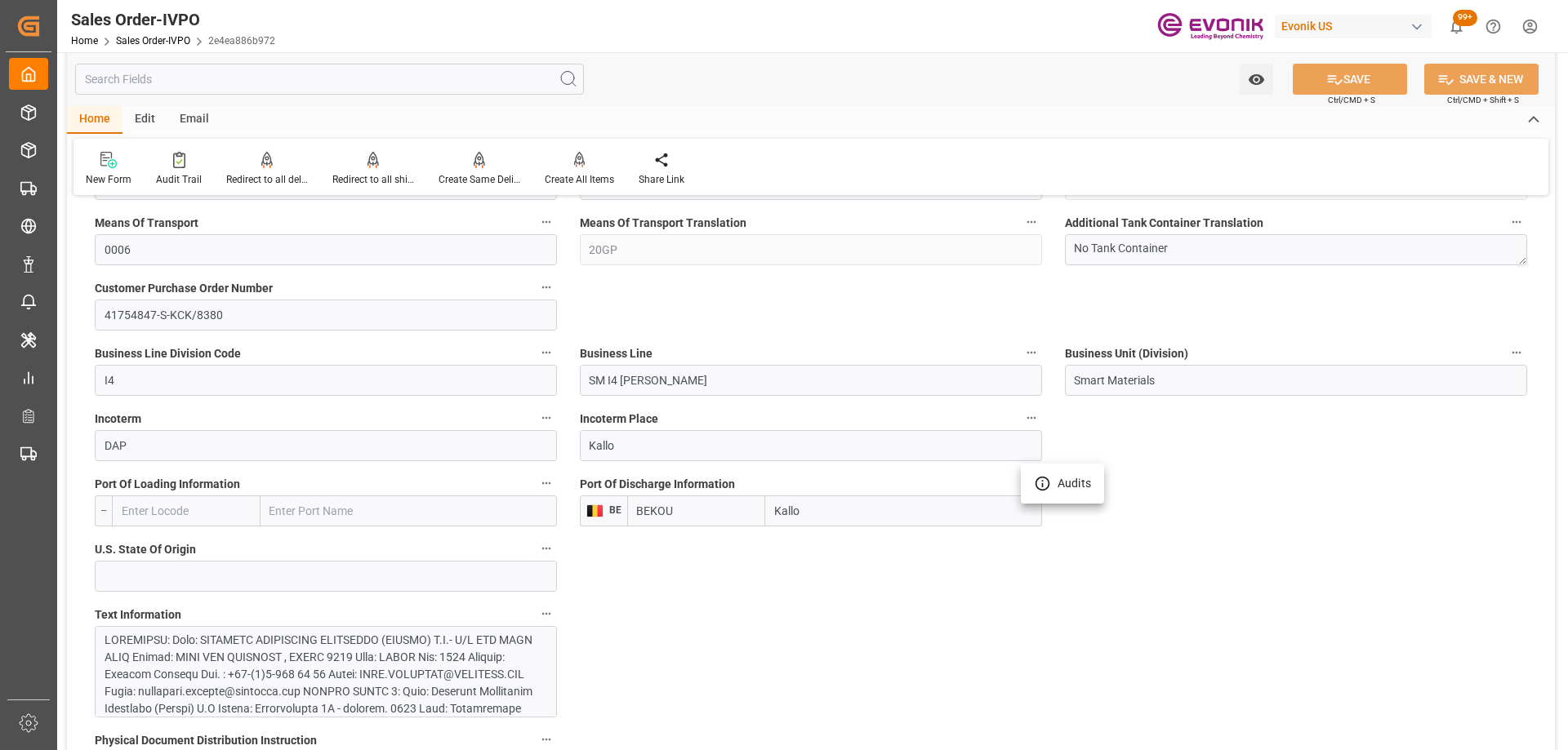
click at [564, 480] on div at bounding box center [784, 375] width 1568 height 750
click at [569, 480] on div "Port Of Discharge Information BE BEKOU Kallo" at bounding box center [810, 499] width 485 height 65
drag, startPoint x: 583, startPoint y: 482, endPoint x: 764, endPoint y: 481, distance: 181.0
click at [764, 481] on label "Port Of Discharge Information" at bounding box center [811, 484] width 463 height 23
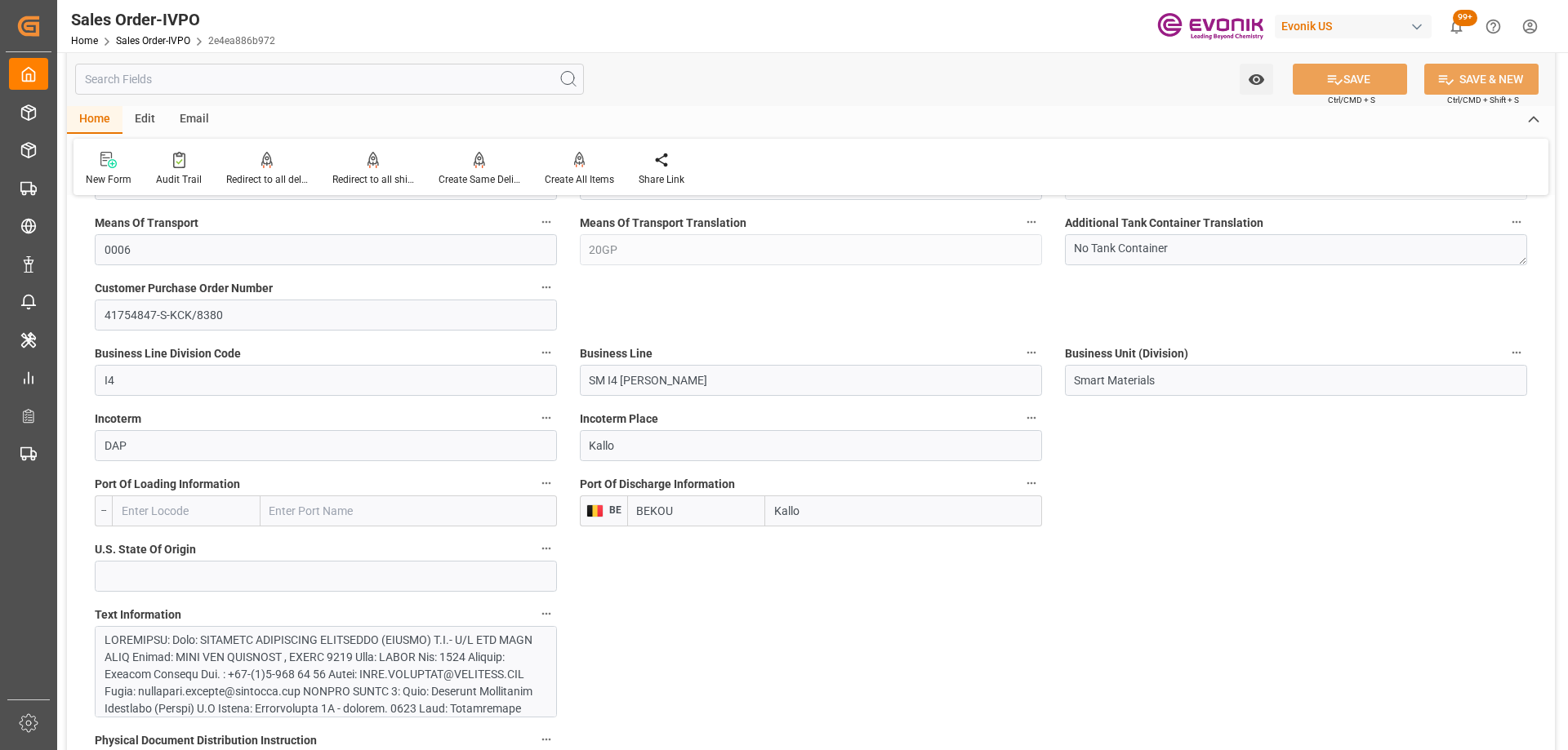
scroll to position [735, 0]
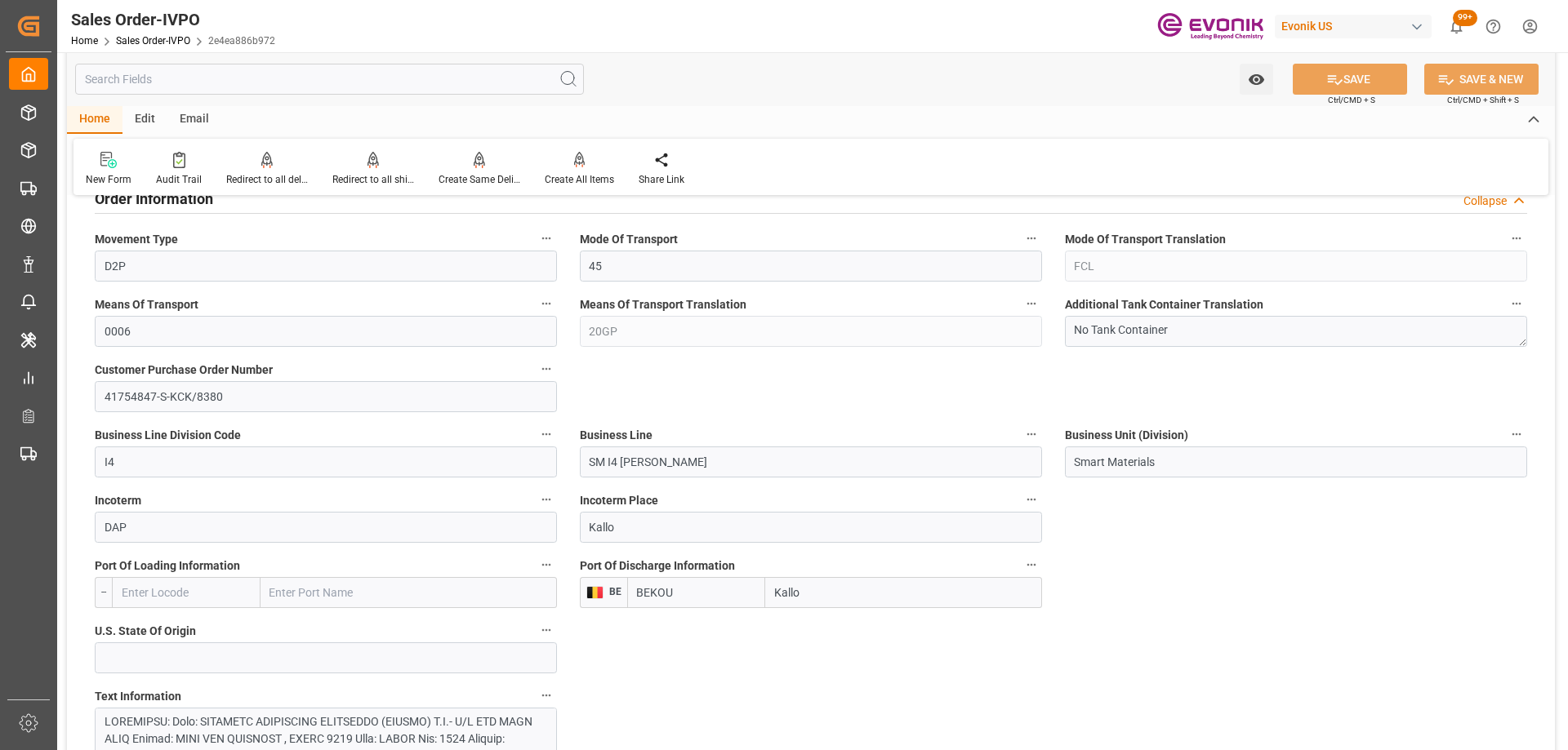
click at [822, 419] on div "Business Line SM I4 Silanes" at bounding box center [810, 450] width 485 height 65
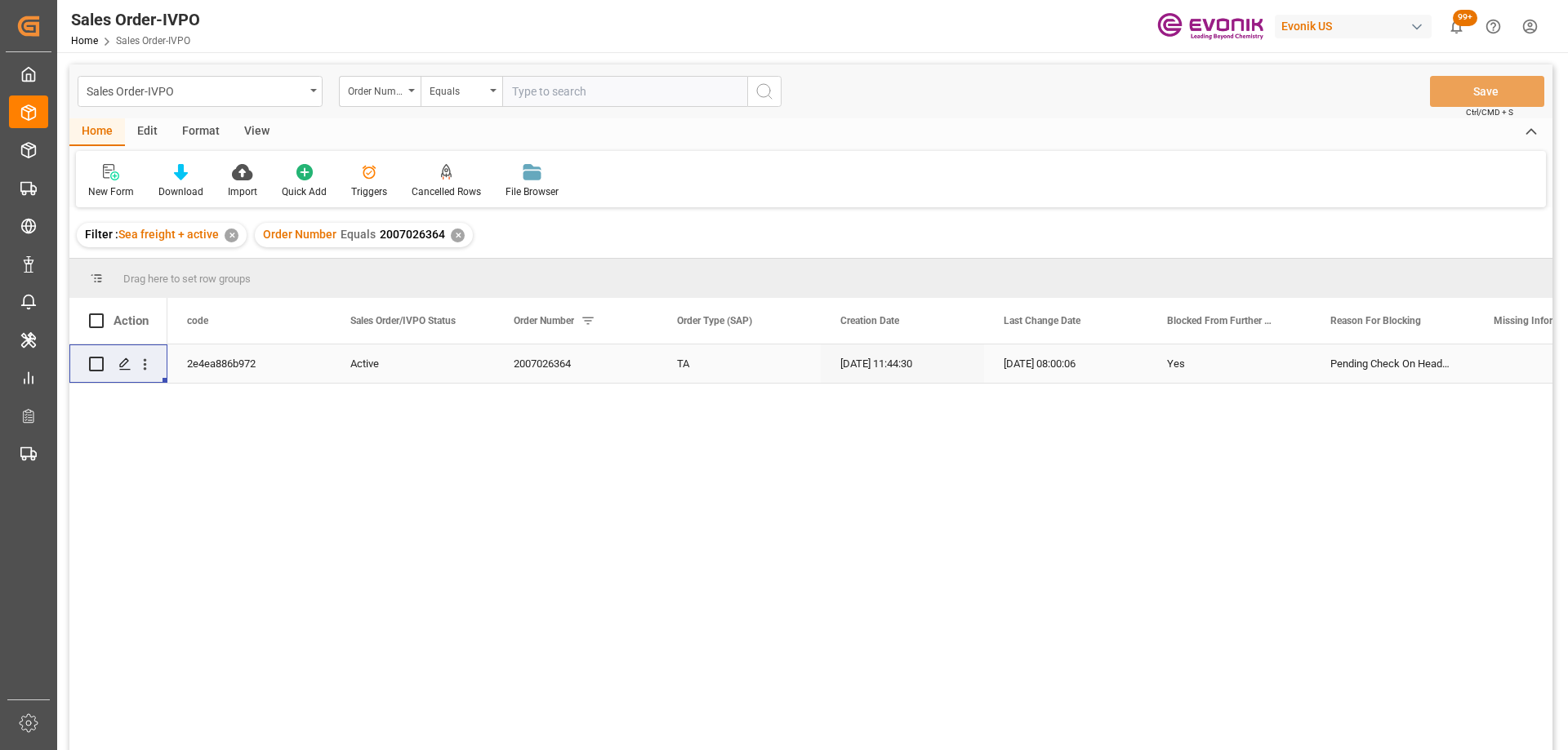
click at [576, 93] on input "text" at bounding box center [624, 91] width 245 height 31
type input "0046475169"
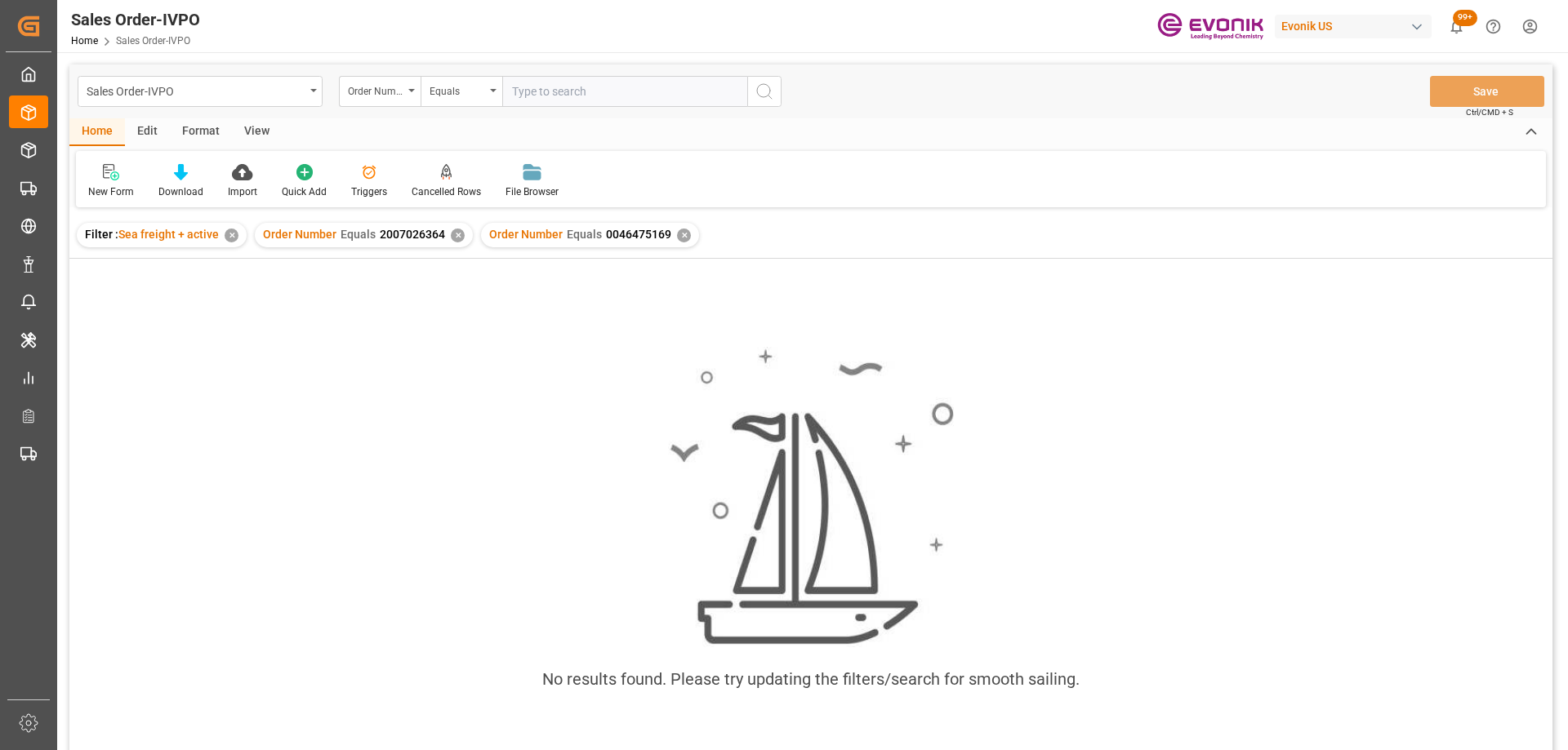
click at [459, 237] on div "✕" at bounding box center [457, 235] width 13 height 13
click at [226, 238] on div "✕" at bounding box center [231, 235] width 13 height 13
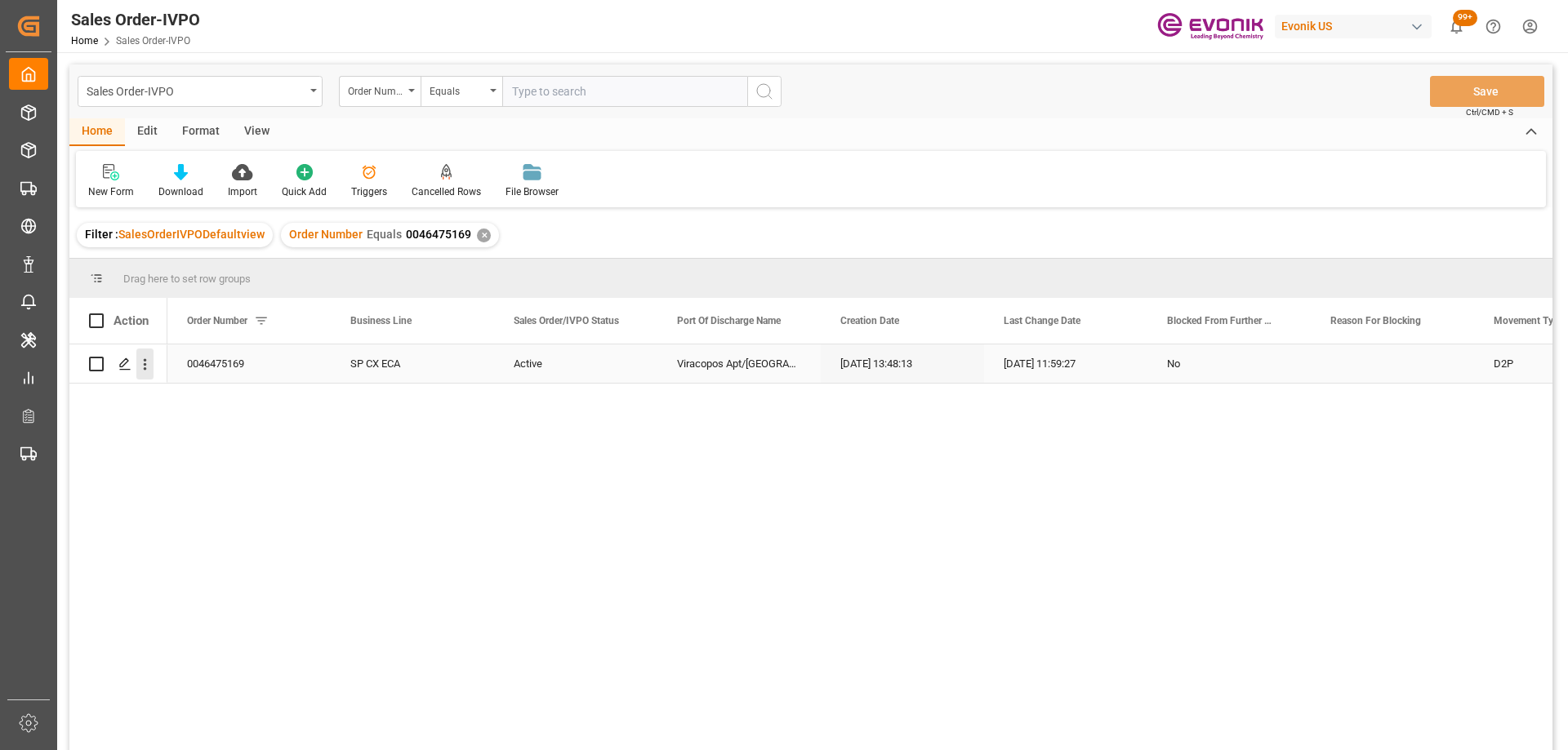
click at [139, 372] on icon "open menu" at bounding box center [144, 364] width 17 height 17
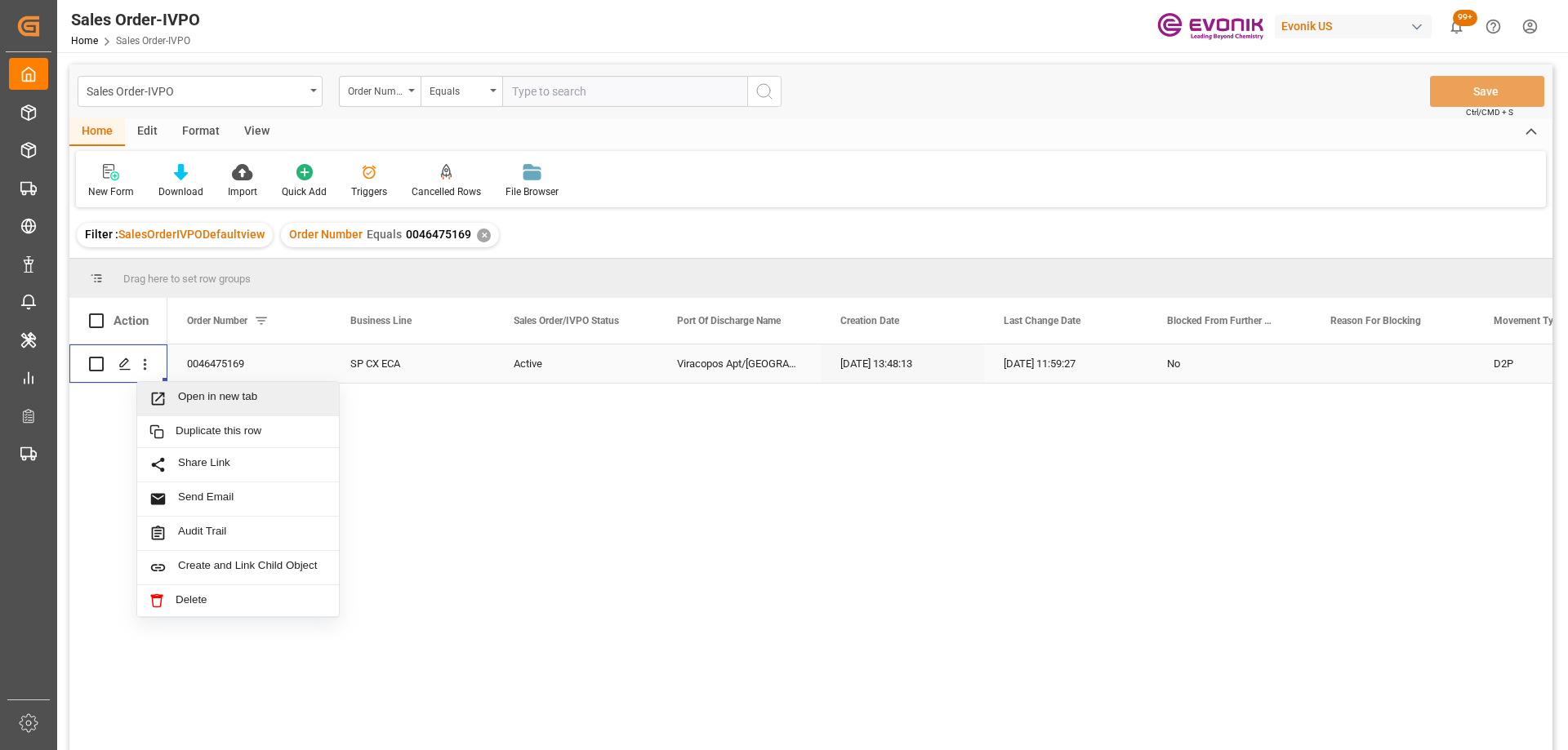
click at [165, 395] on icon "Press SPACE to select this row." at bounding box center [158, 398] width 17 height 17
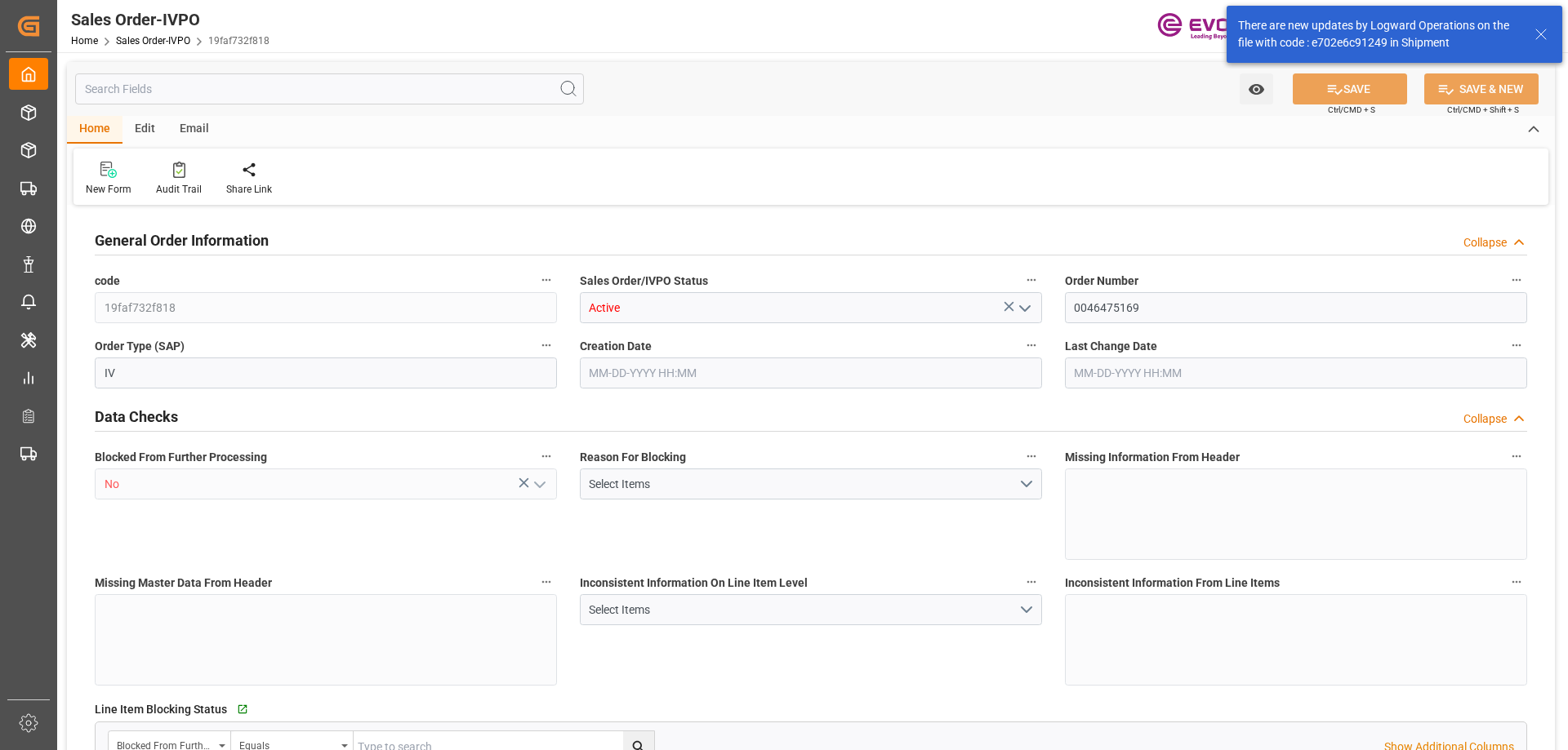
type input "BRVCP"
type input "2669.55"
type input "1"
type input "228.72"
type input "09-30-2025 13:48"
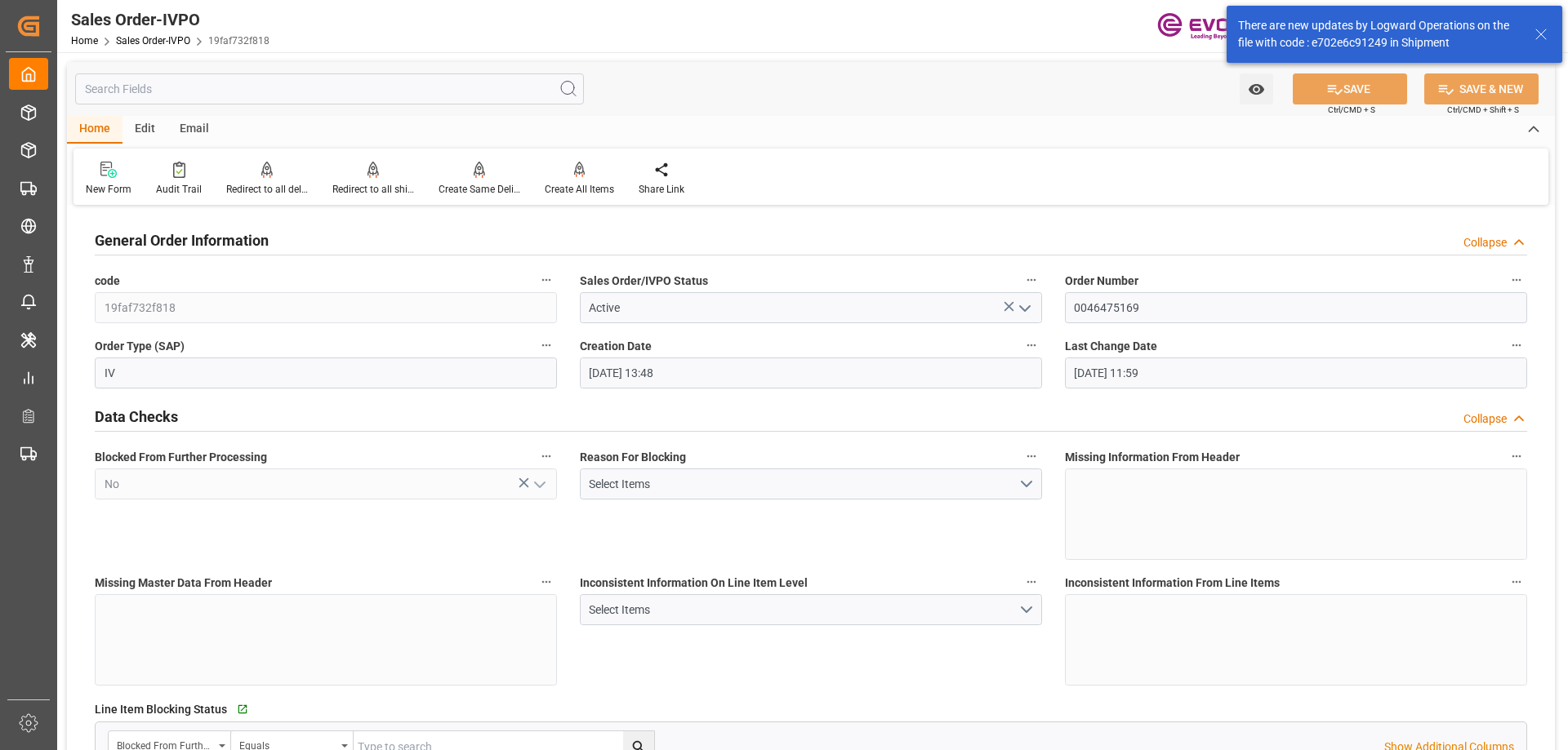
type input "[DATE] 11:59"
click at [386, 187] on div "Redirect to all shipments" at bounding box center [373, 189] width 82 height 14
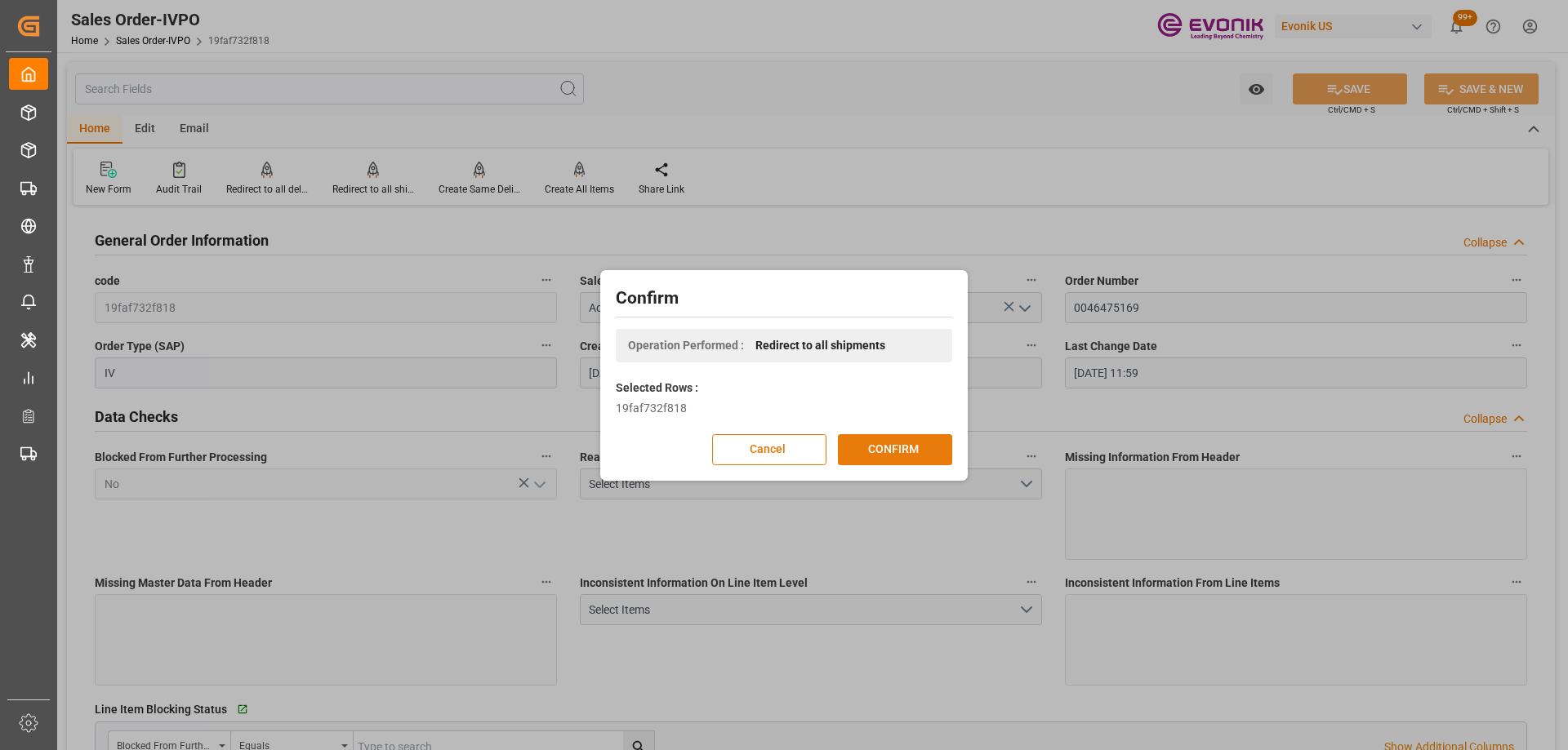
click at [886, 452] on button "CONFIRM" at bounding box center [896, 450] width 115 height 31
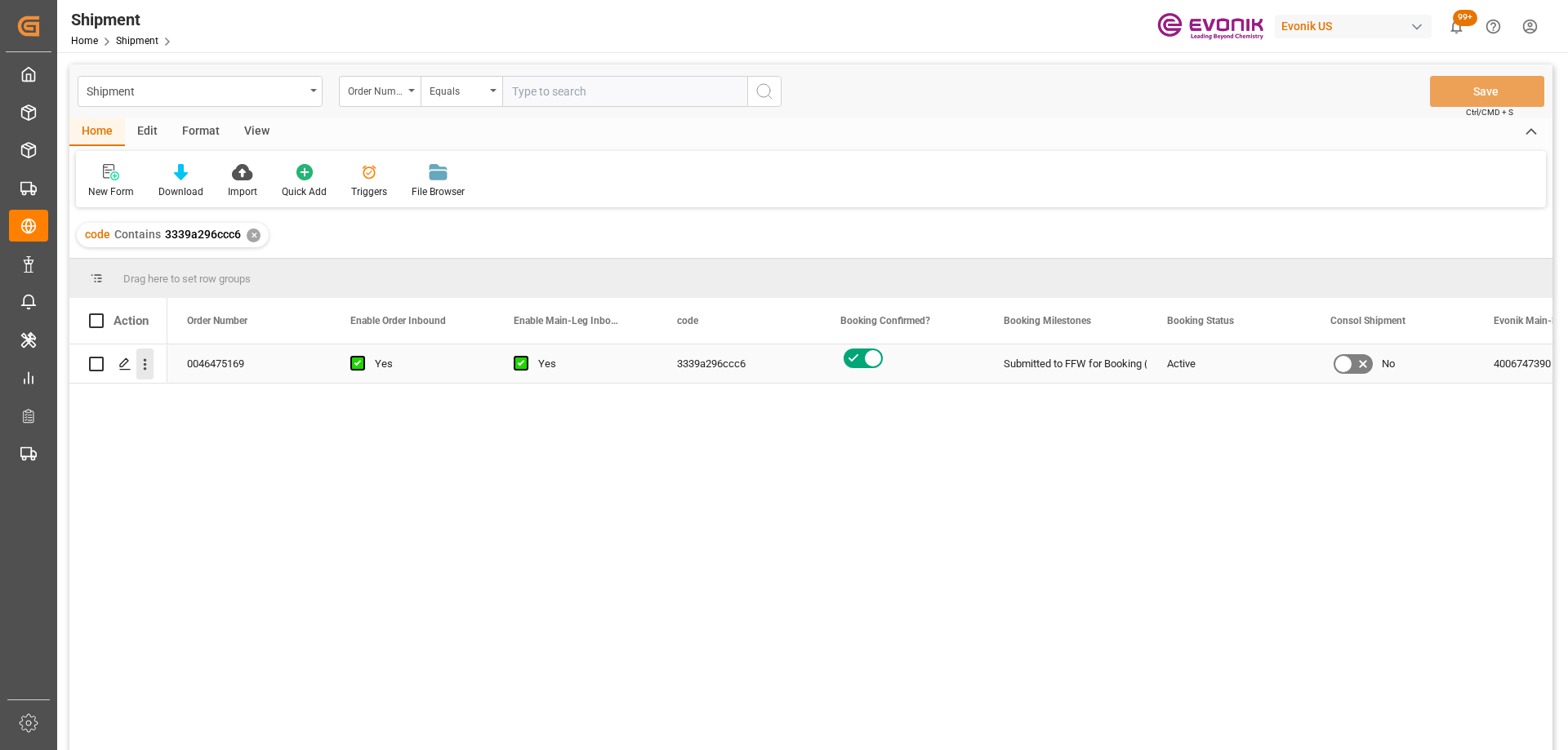
click at [147, 369] on icon "open menu" at bounding box center [144, 364] width 17 height 17
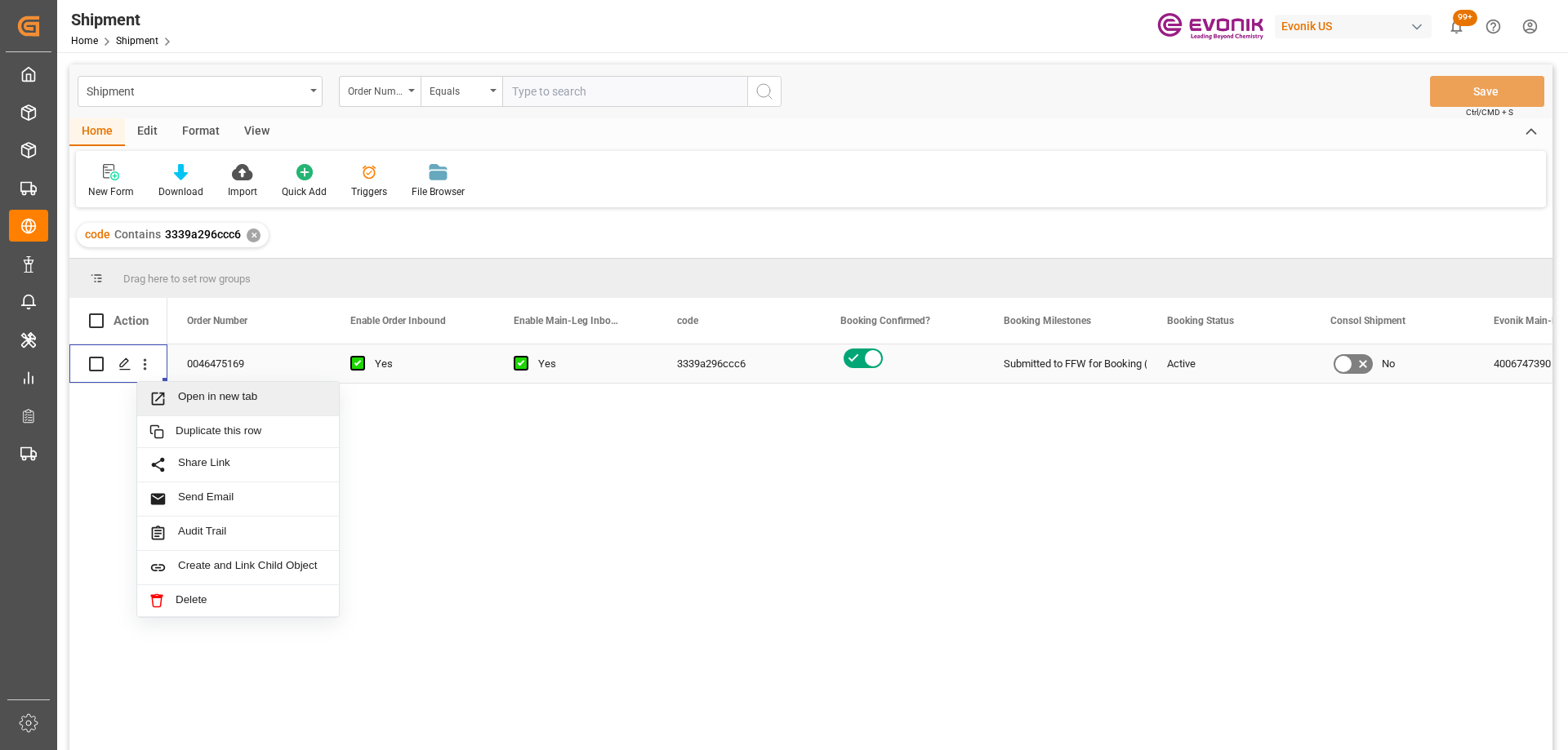
click at [193, 399] on span "Open in new tab" at bounding box center [253, 398] width 149 height 17
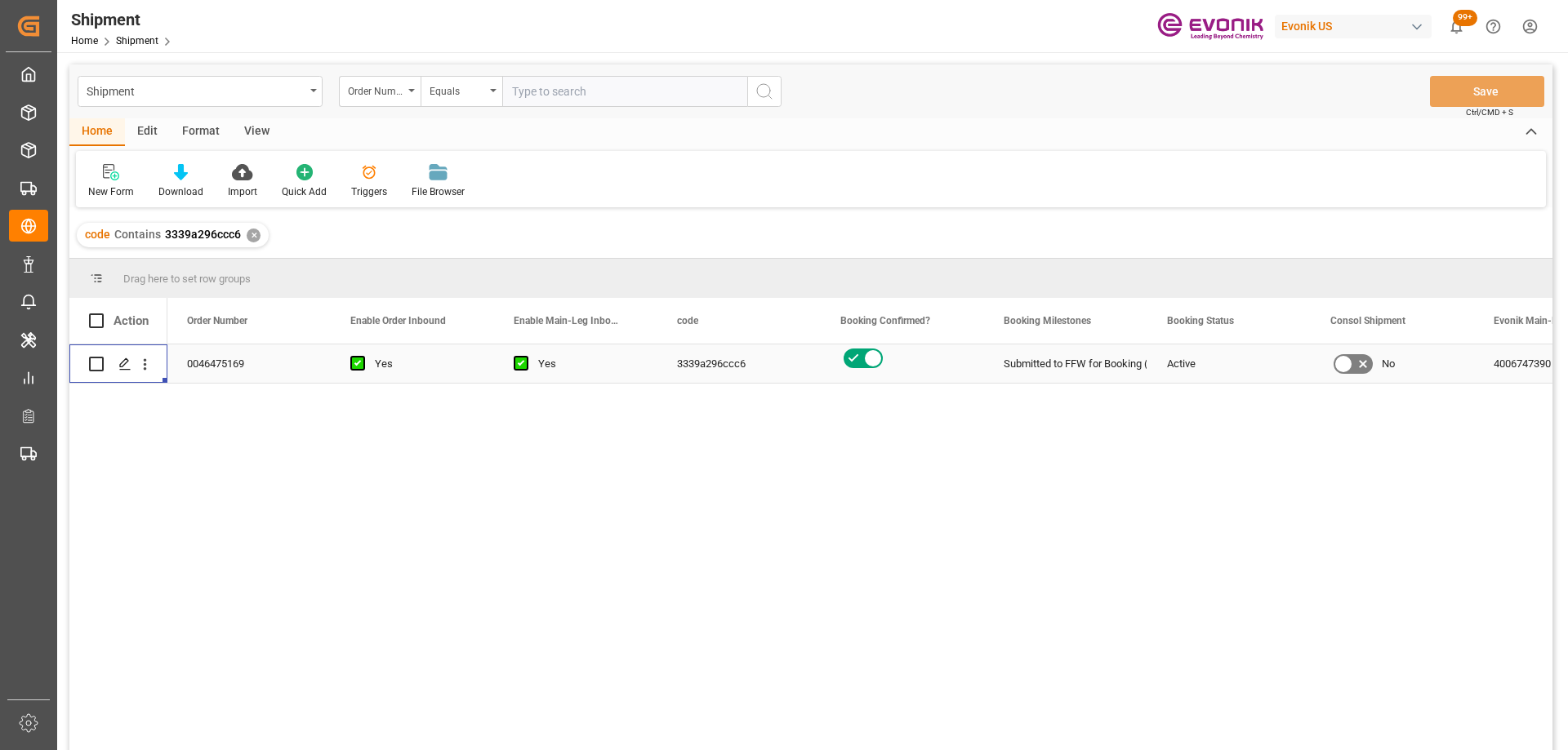
click at [539, 89] on input "text" at bounding box center [624, 91] width 245 height 31
paste input "46475169"
type input "0046475169"
click at [252, 232] on div "✕" at bounding box center [253, 235] width 13 height 13
click at [144, 371] on icon "open menu" at bounding box center [144, 364] width 17 height 17
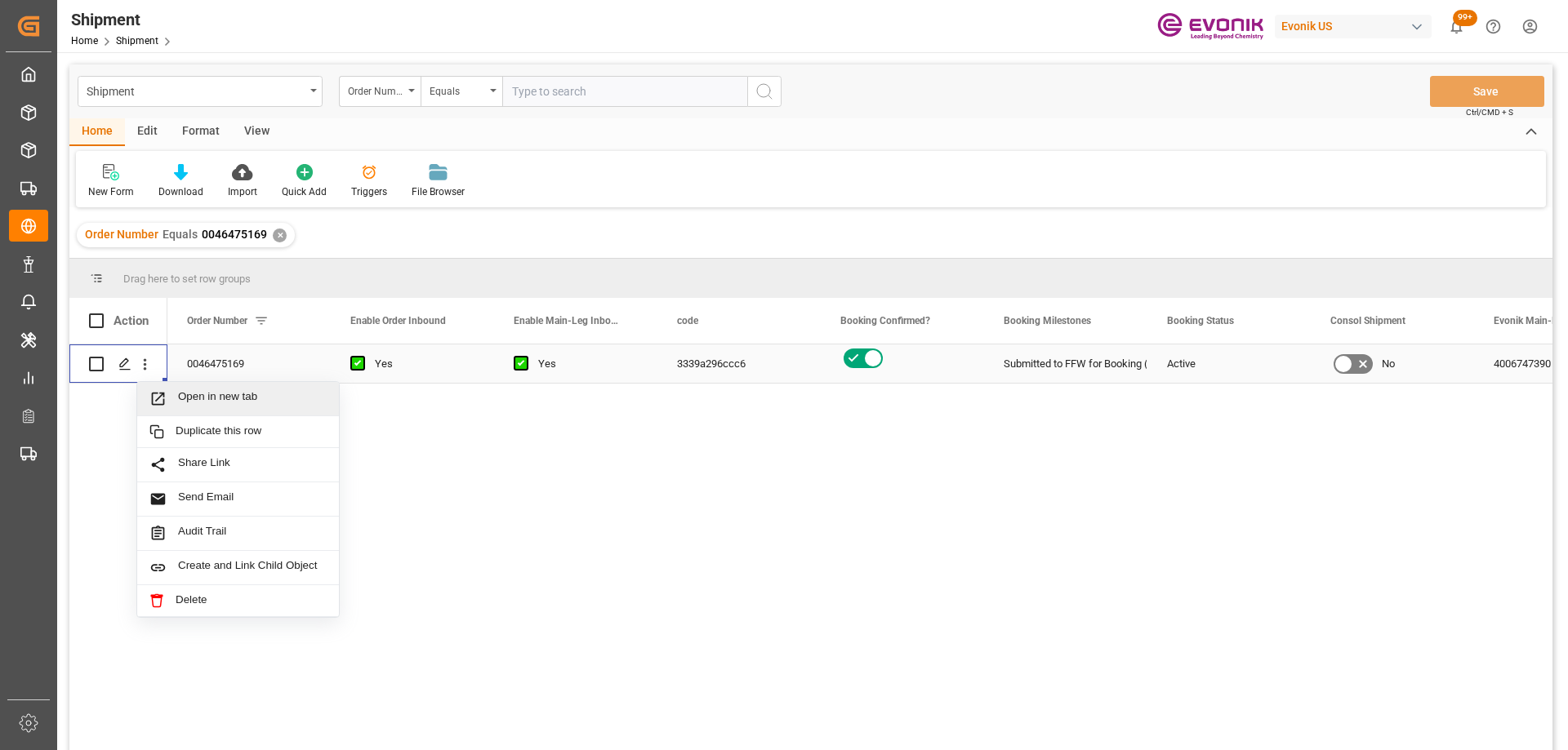
click at [192, 393] on span "Open in new tab" at bounding box center [253, 398] width 149 height 17
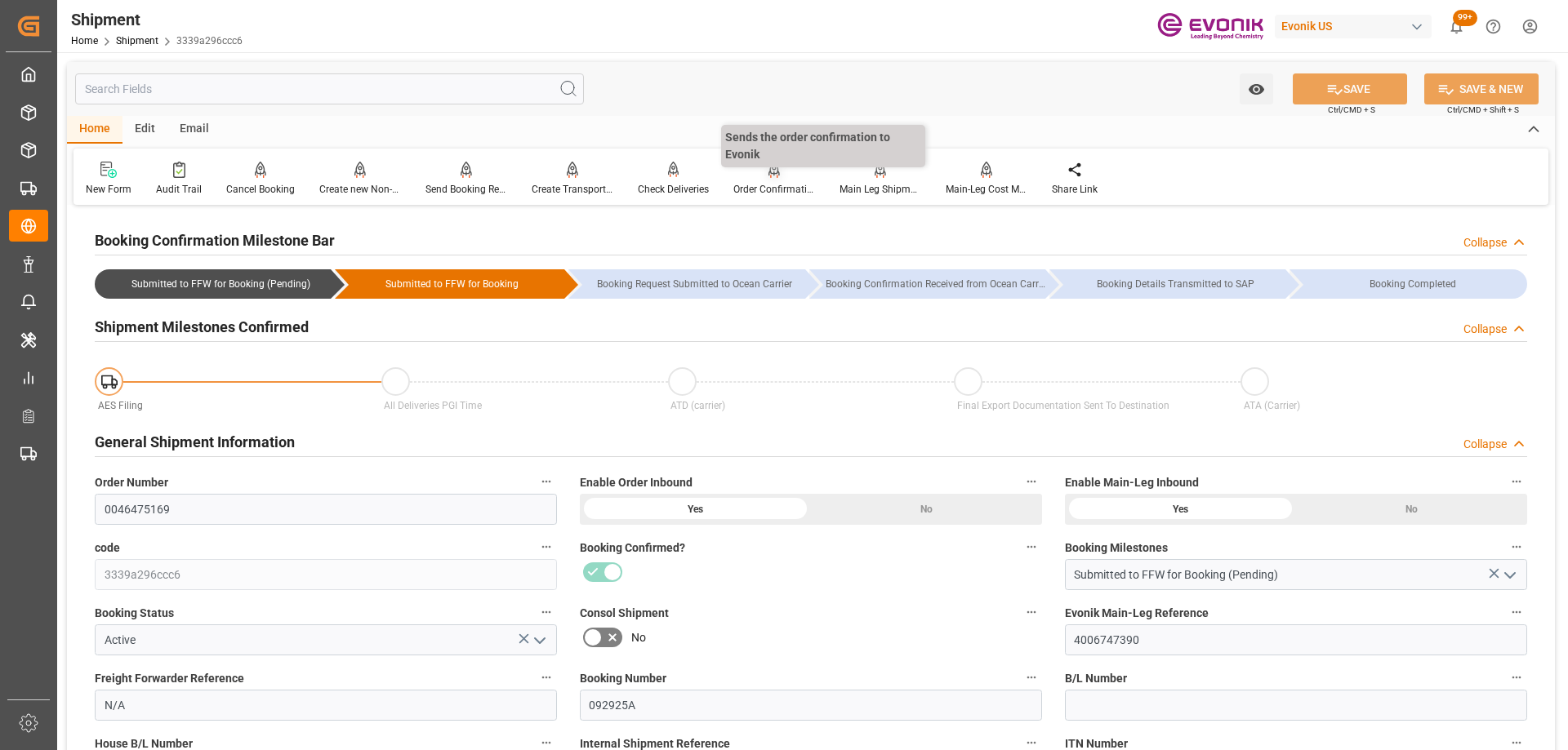
click at [758, 184] on div "Order Confirmation" at bounding box center [774, 189] width 82 height 14
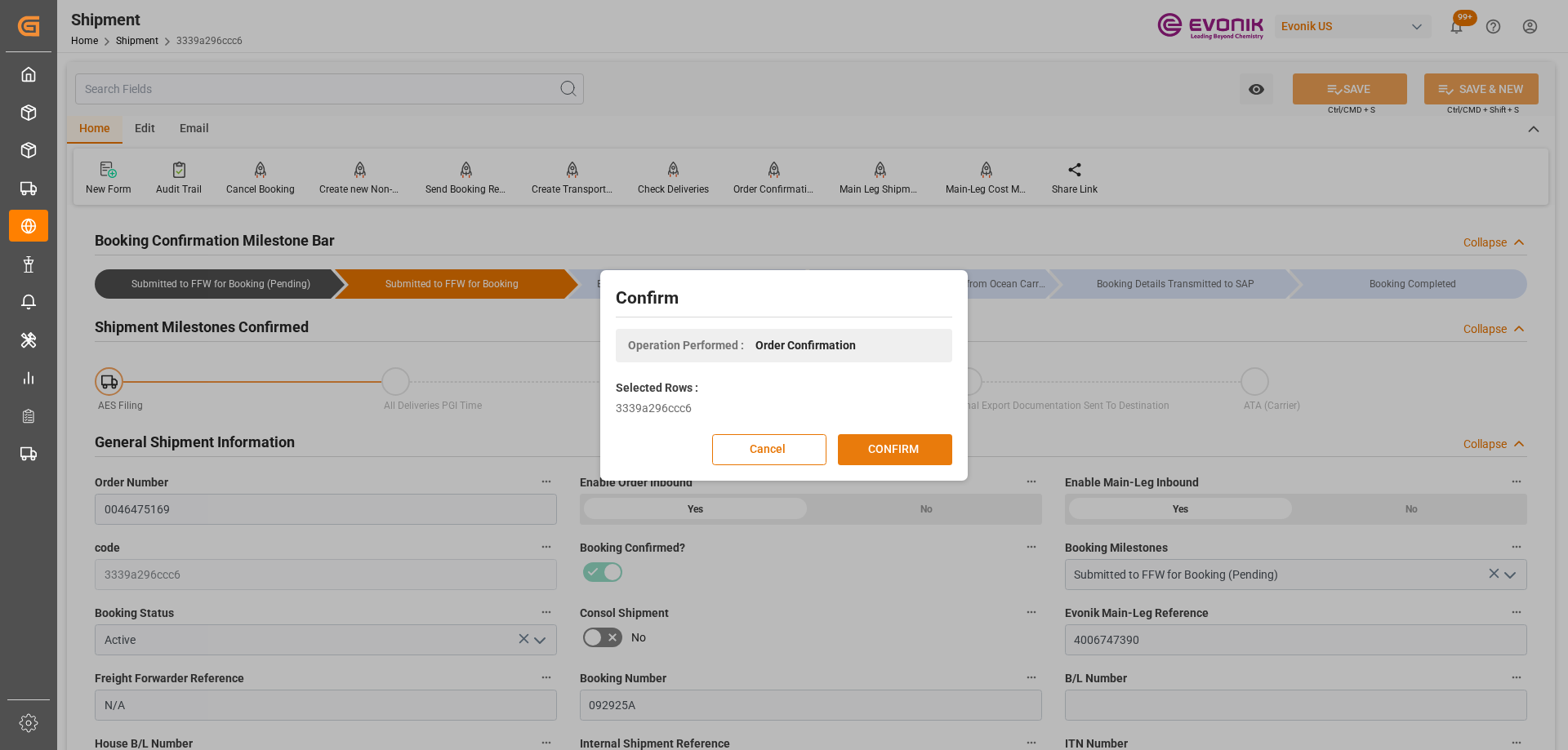
click at [876, 449] on button "CONFIRM" at bounding box center [896, 450] width 115 height 31
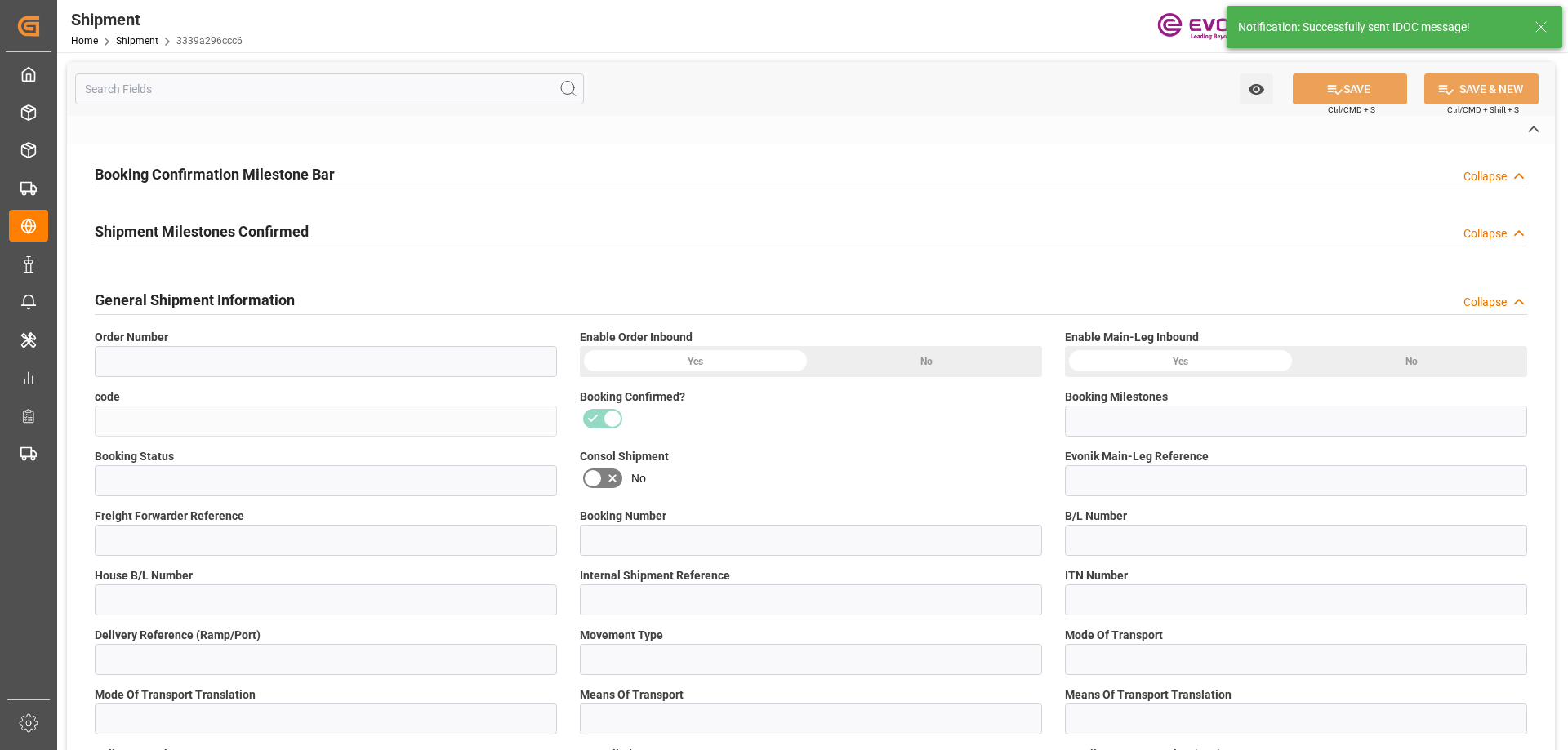
type input "0046475169"
type input "3339a296ccc6"
type input "Submitted to FFW for Booking (Pending)"
type input "Active"
type input "4006747390"
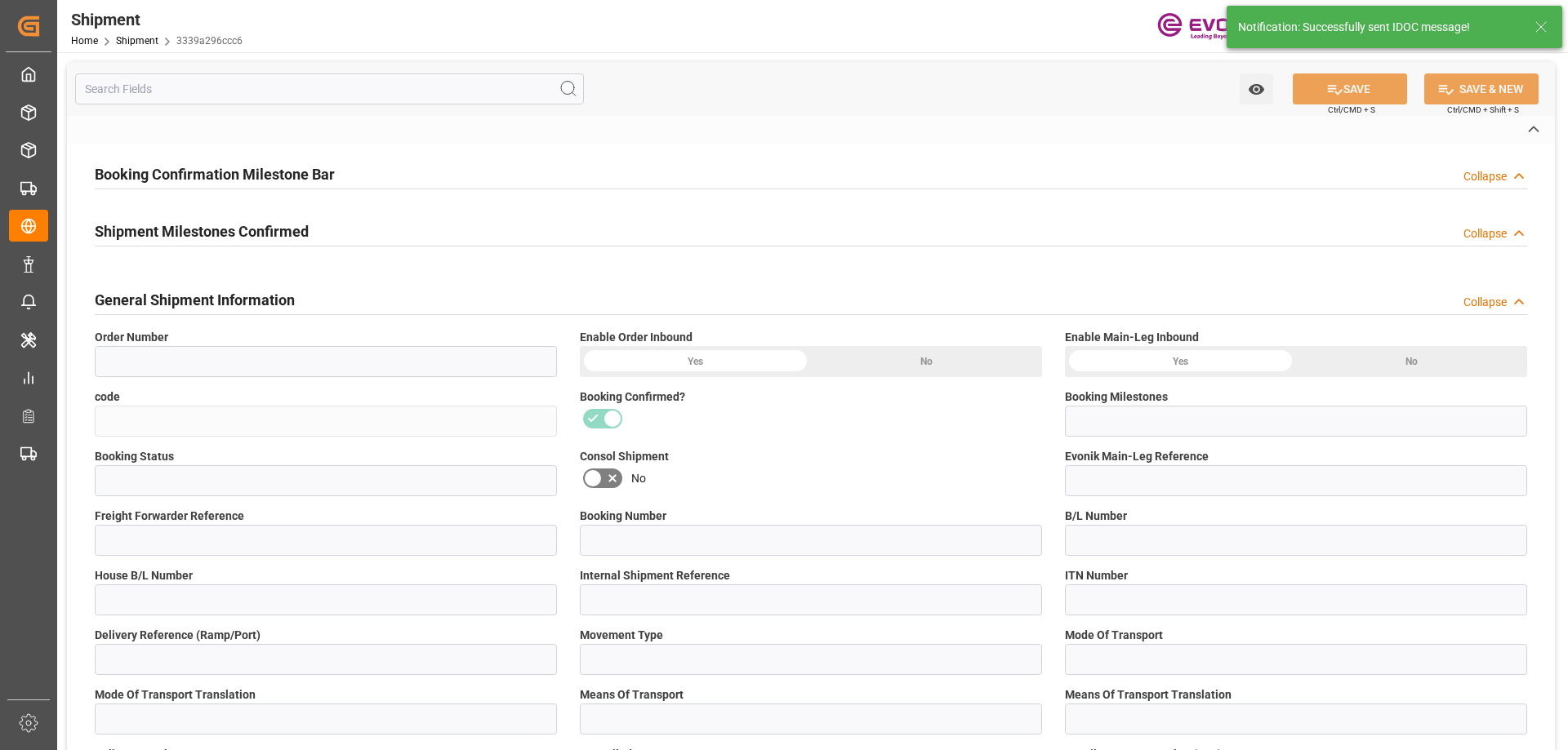
type input "N/A"
type input "092925A"
type input "D2P"
type input "61"
type input "Air"
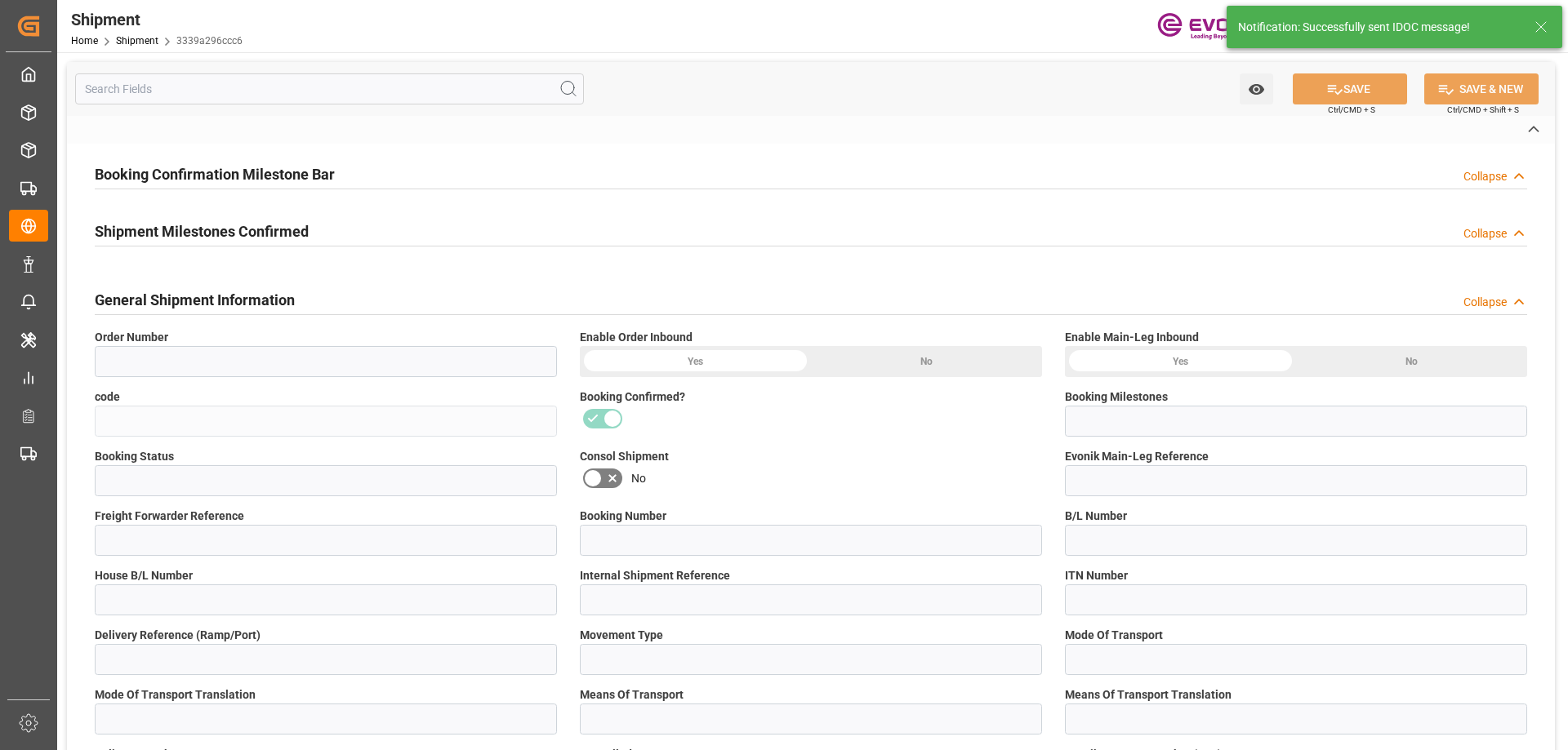
type input "BR04"
type input "Air"
type input "3011880248"
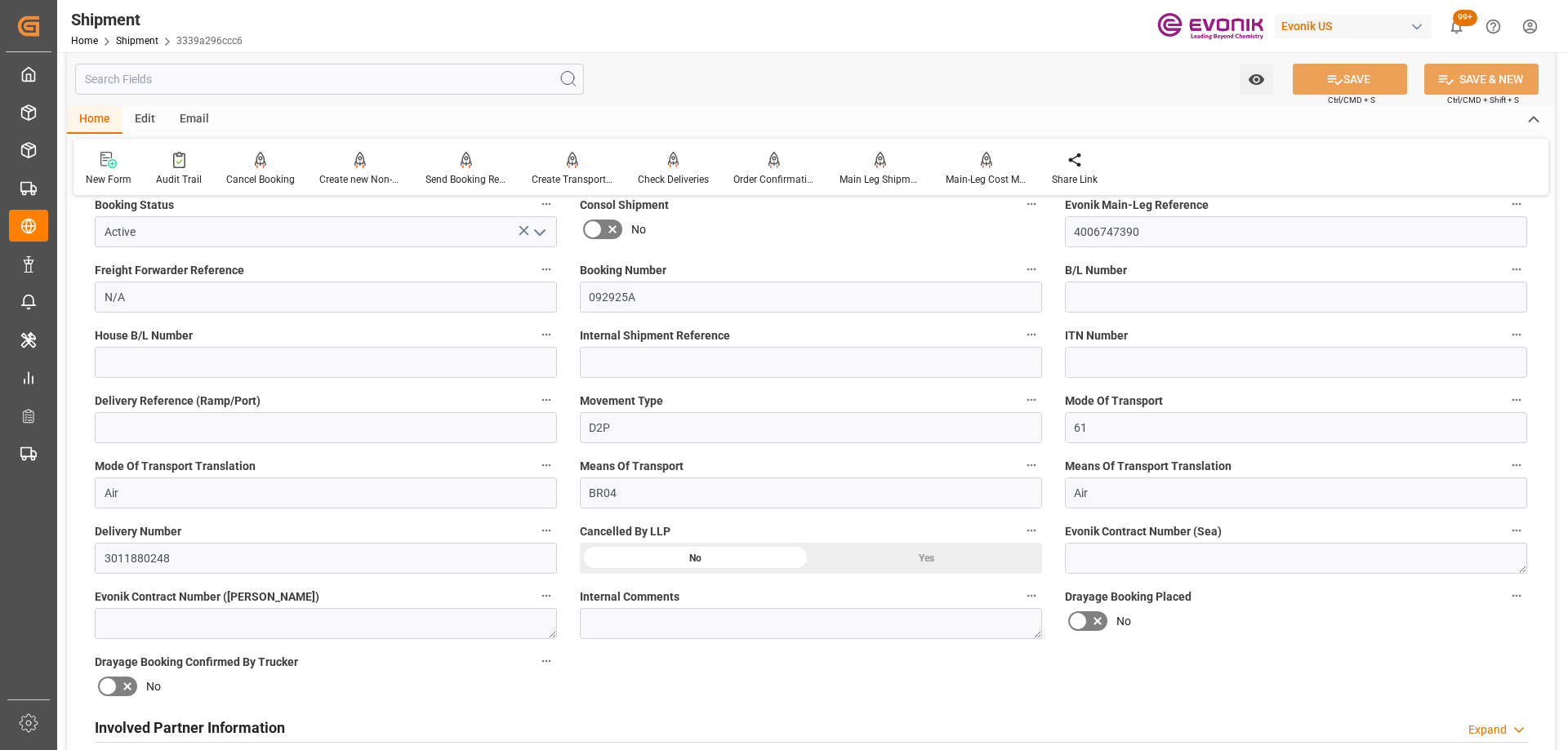
scroll to position [816, 0]
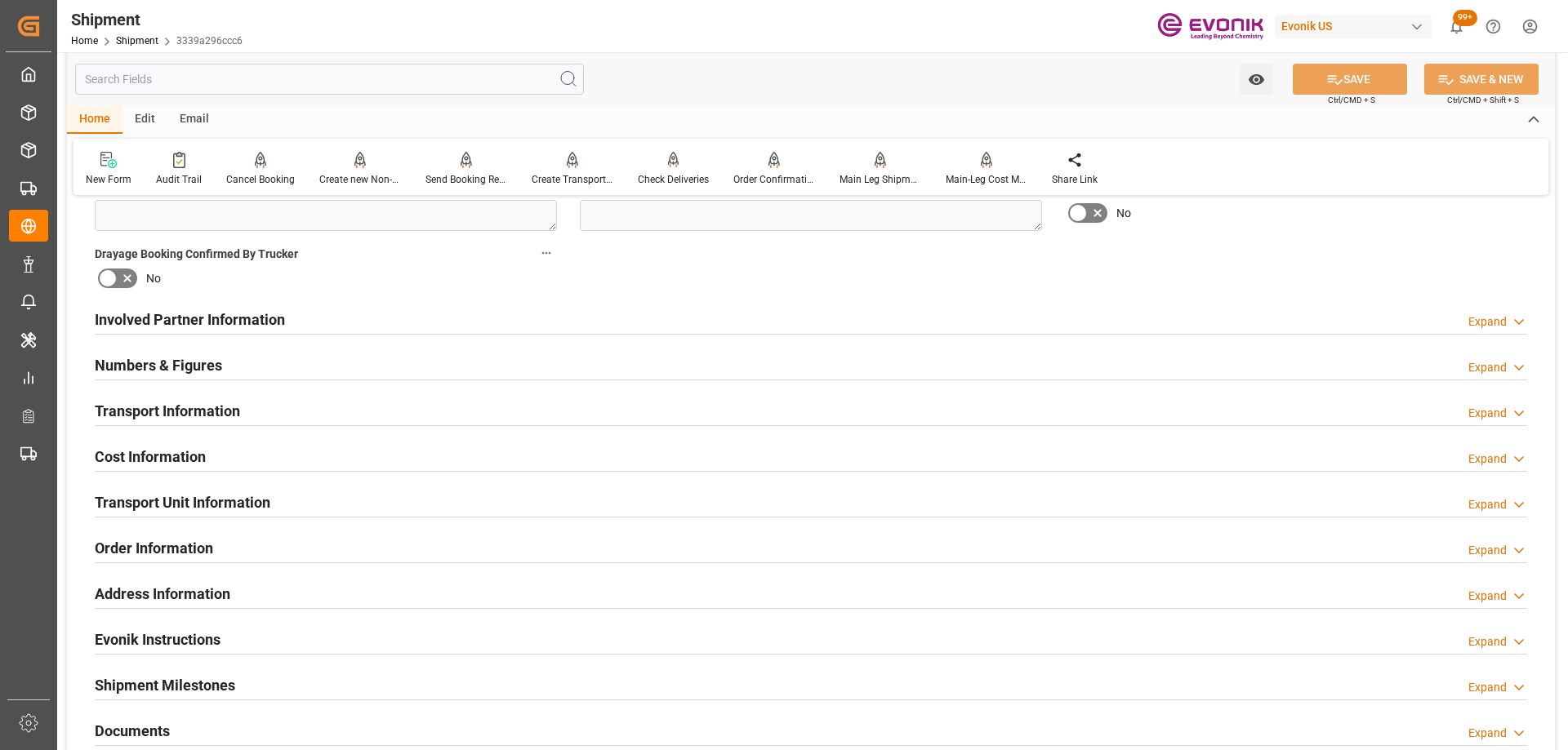
click at [282, 413] on div "Transport Information Expand" at bounding box center [811, 409] width 1433 height 31
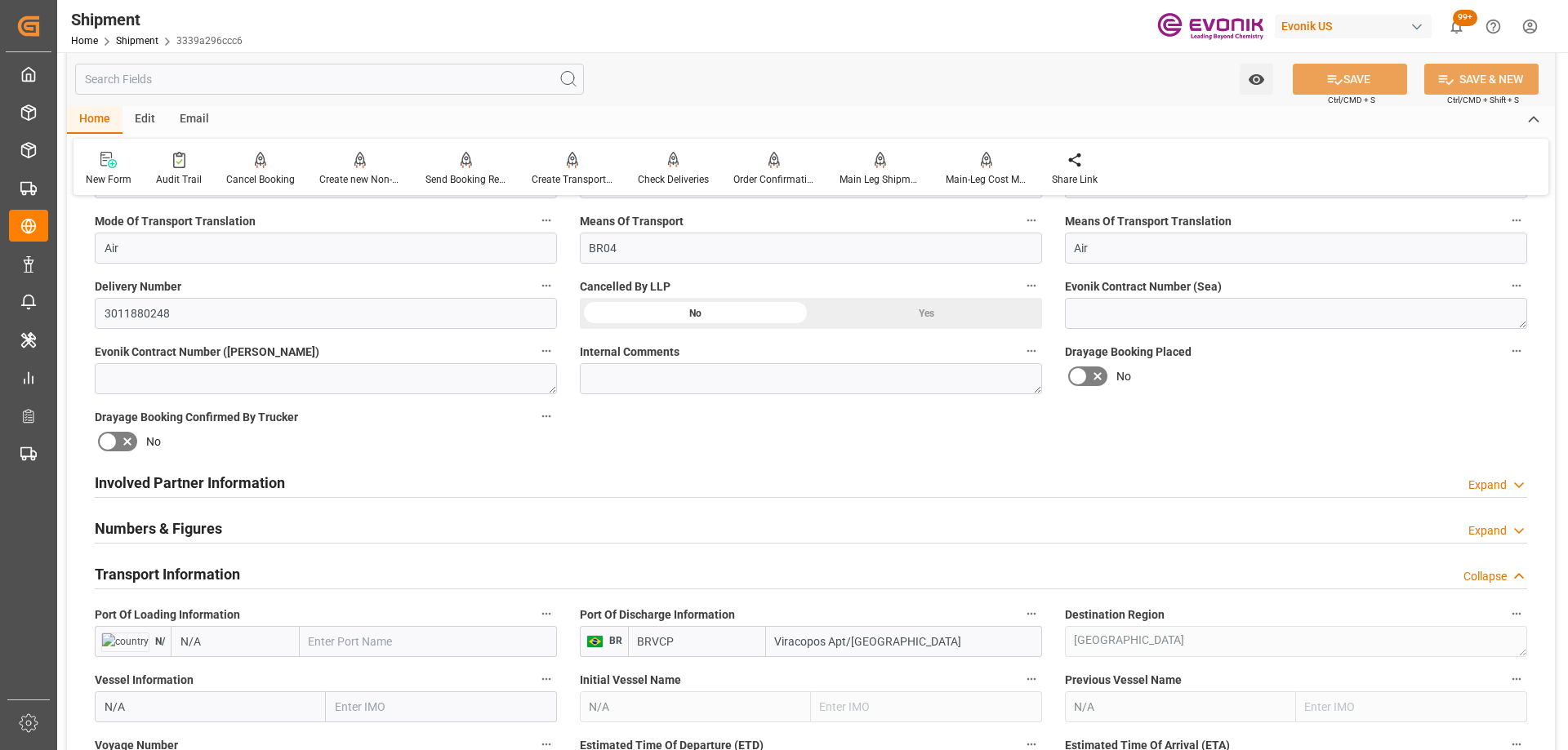
scroll to position [245, 0]
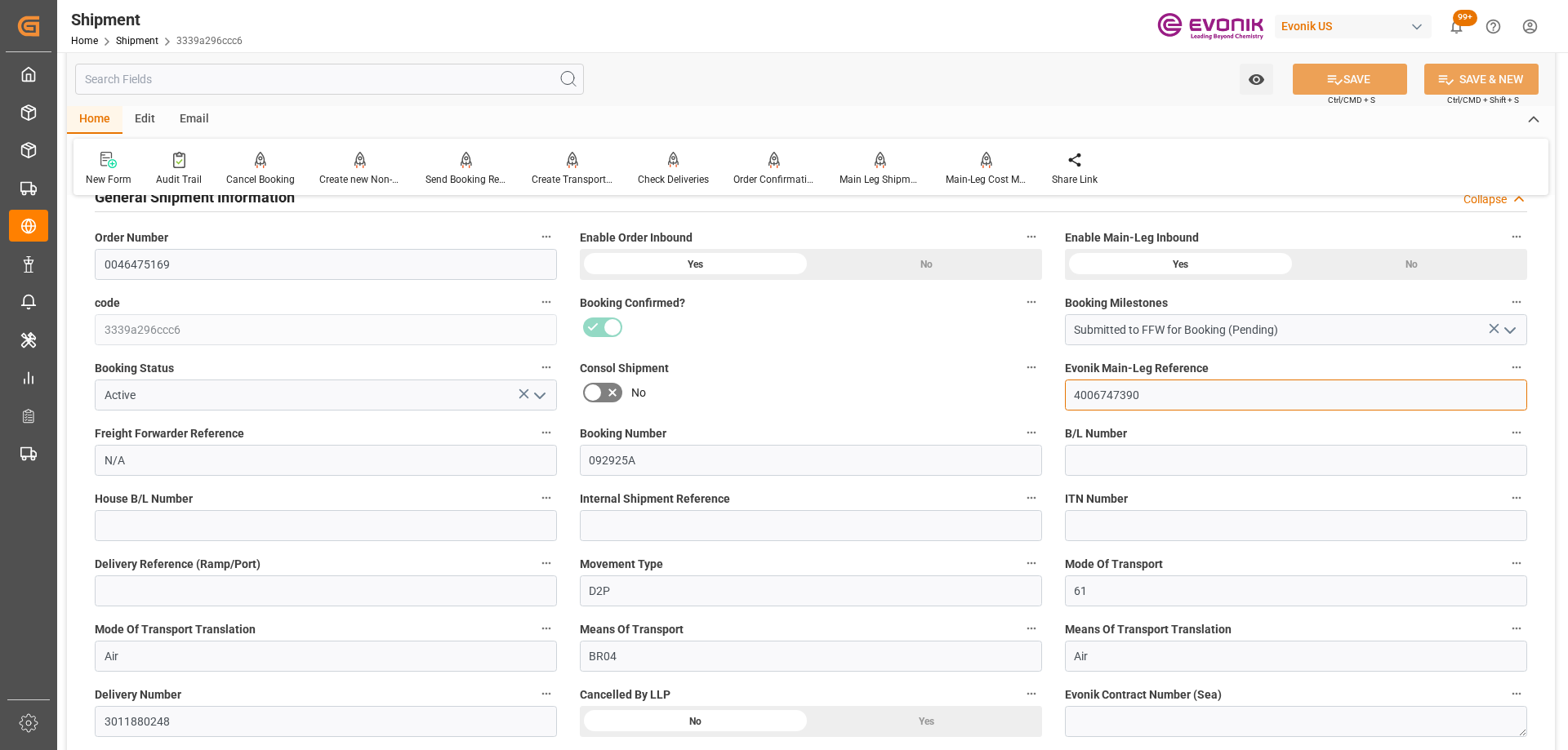
drag, startPoint x: 1191, startPoint y: 392, endPoint x: 946, endPoint y: 362, distance: 246.8
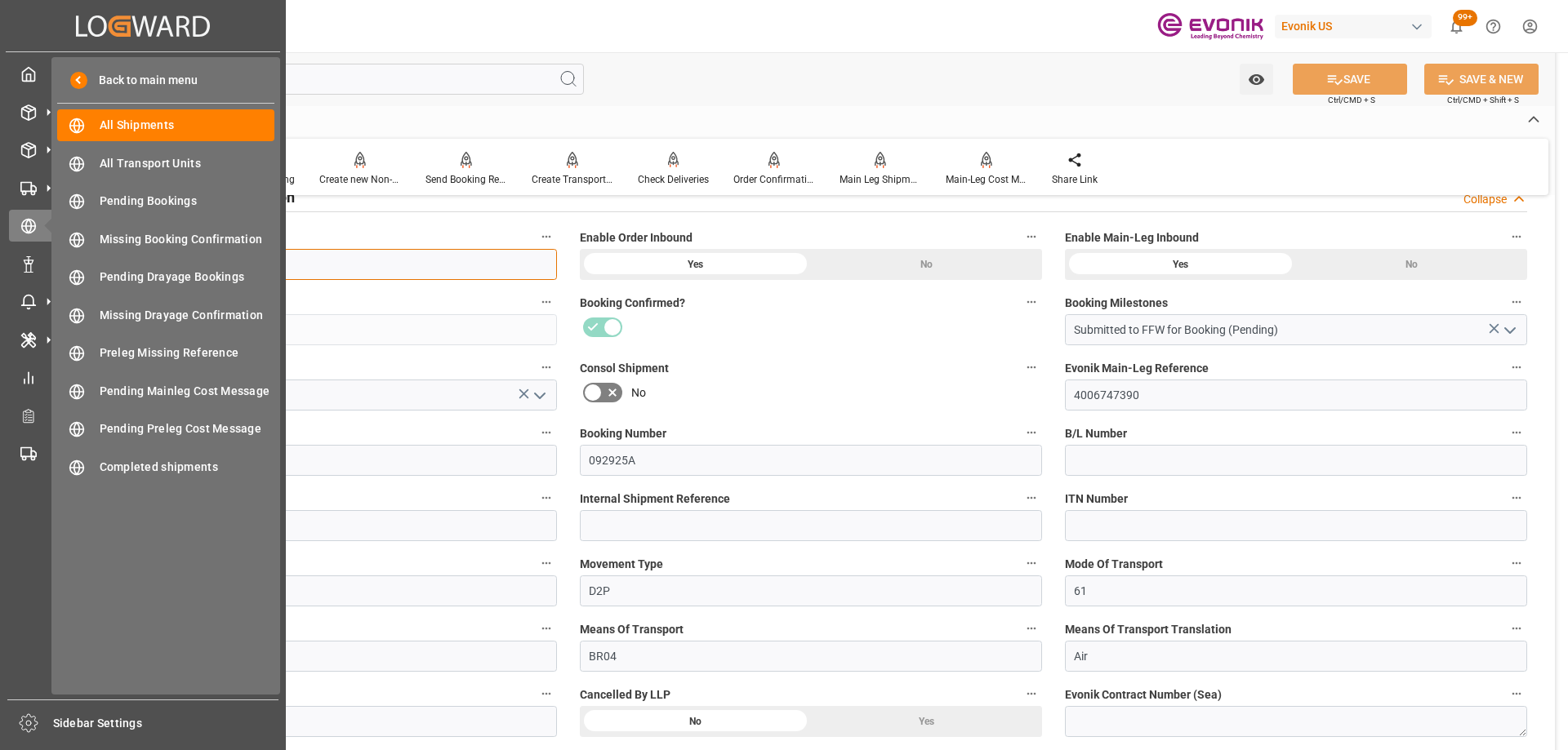
drag, startPoint x: 196, startPoint y: 271, endPoint x: -8, endPoint y: 240, distance: 206.3
click at [0, 240] on html "Created by potrace 1.15, written by [PERSON_NAME] [DATE]-[DATE] Created by potr…" at bounding box center [784, 375] width 1568 height 750
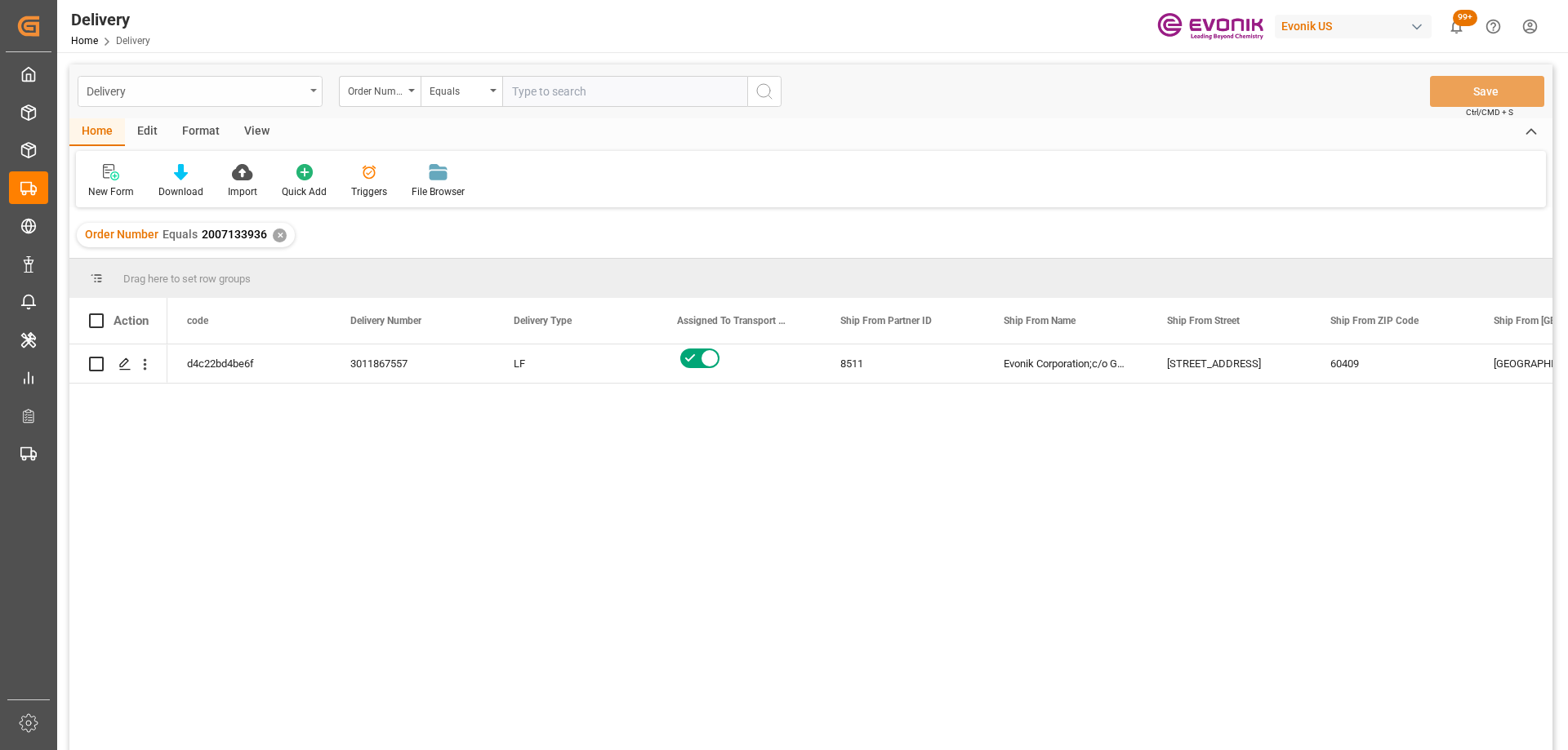
click at [237, 82] on div "Delivery" at bounding box center [195, 90] width 218 height 21
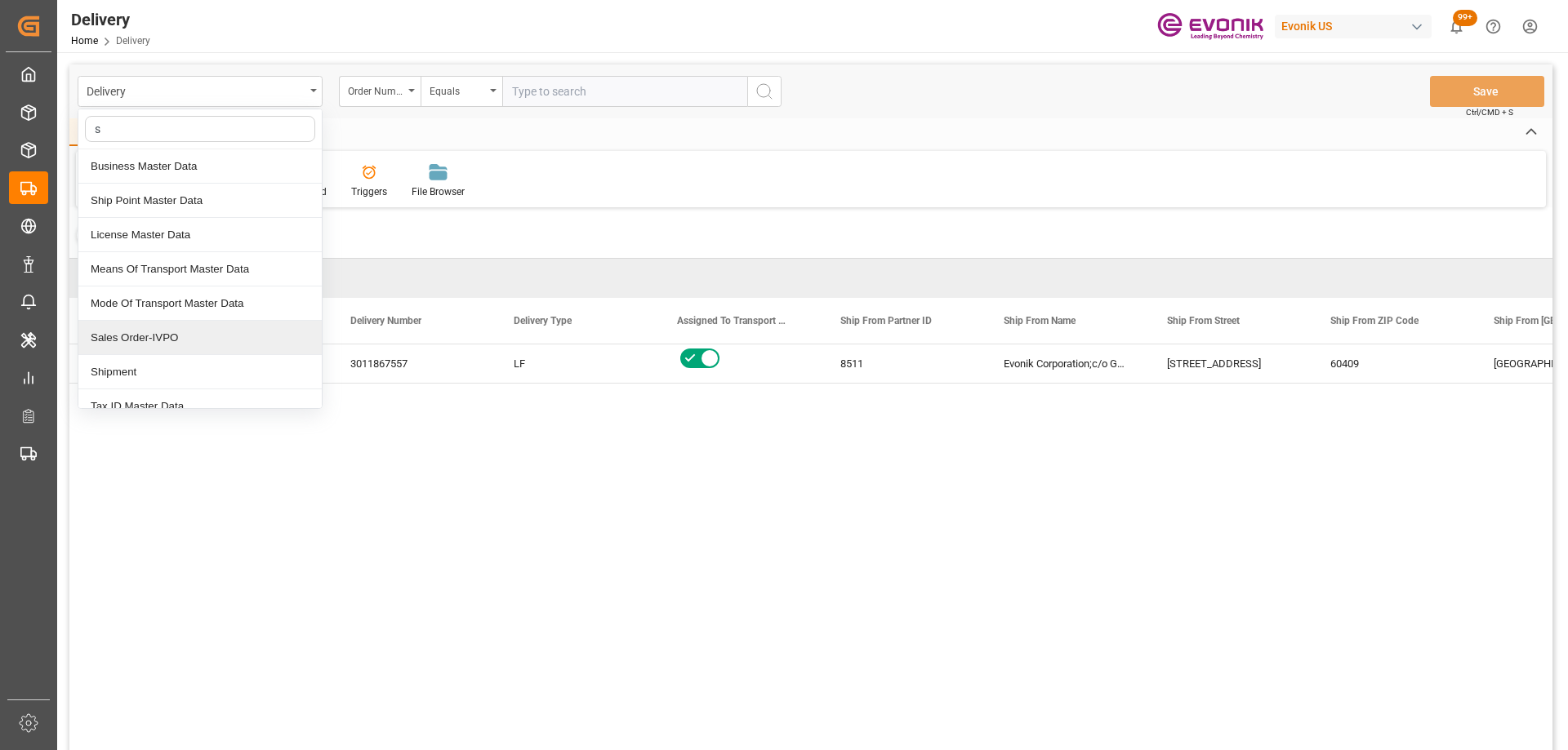
type input "sa"
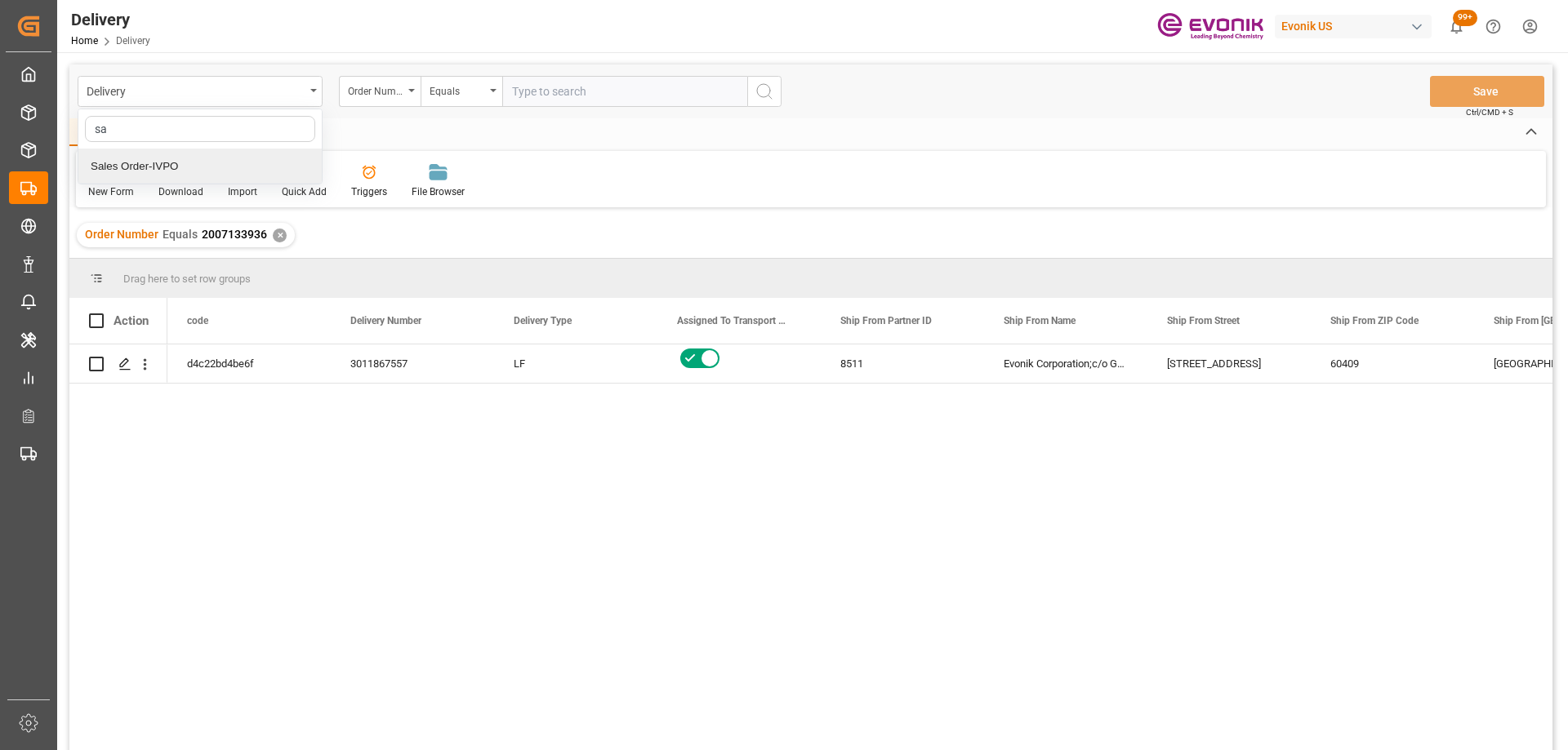
click at [176, 165] on div "Sales Order-IVPO" at bounding box center [199, 167] width 243 height 34
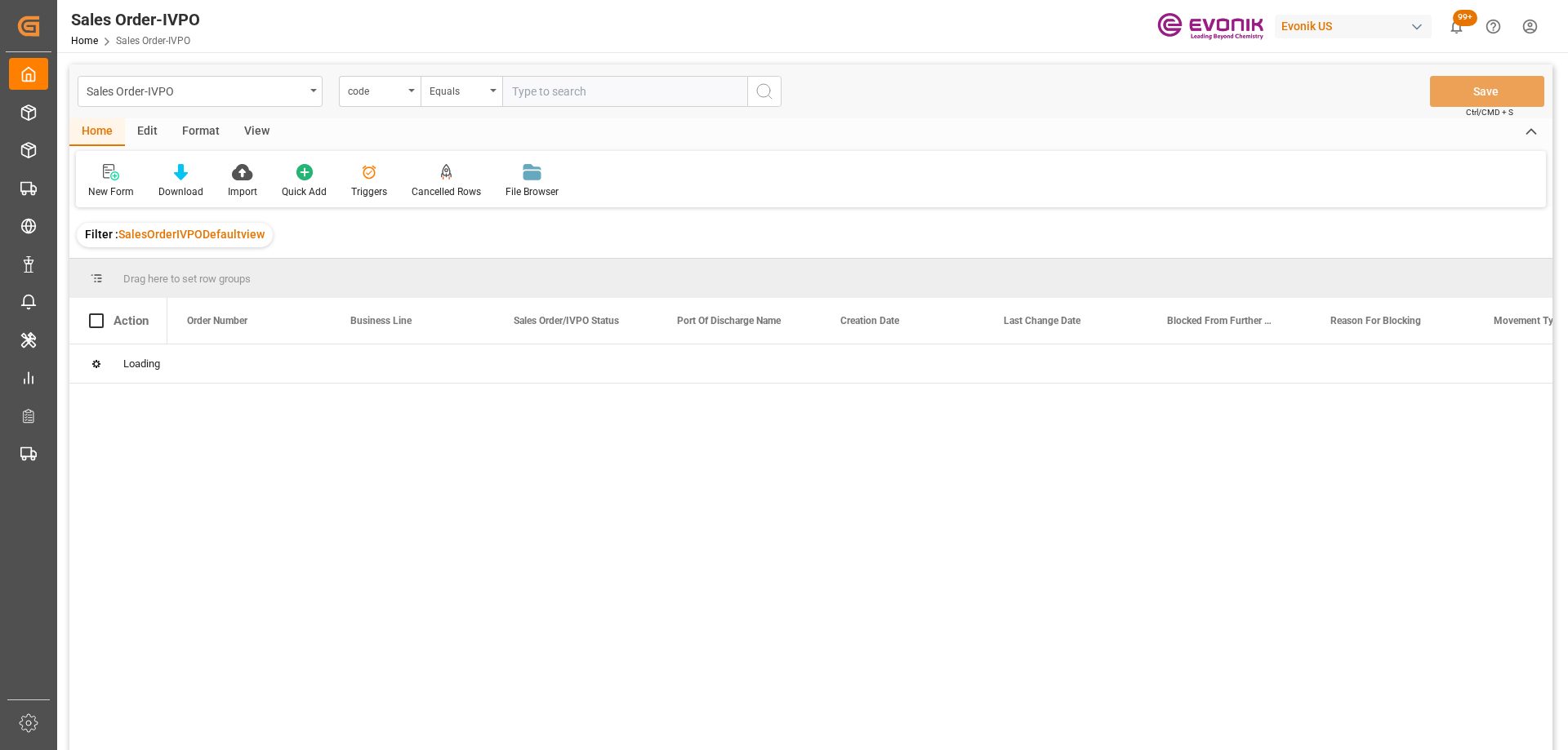
click at [540, 91] on input "text" at bounding box center [624, 91] width 245 height 31
click at [408, 88] on div "code" at bounding box center [379, 91] width 82 height 31
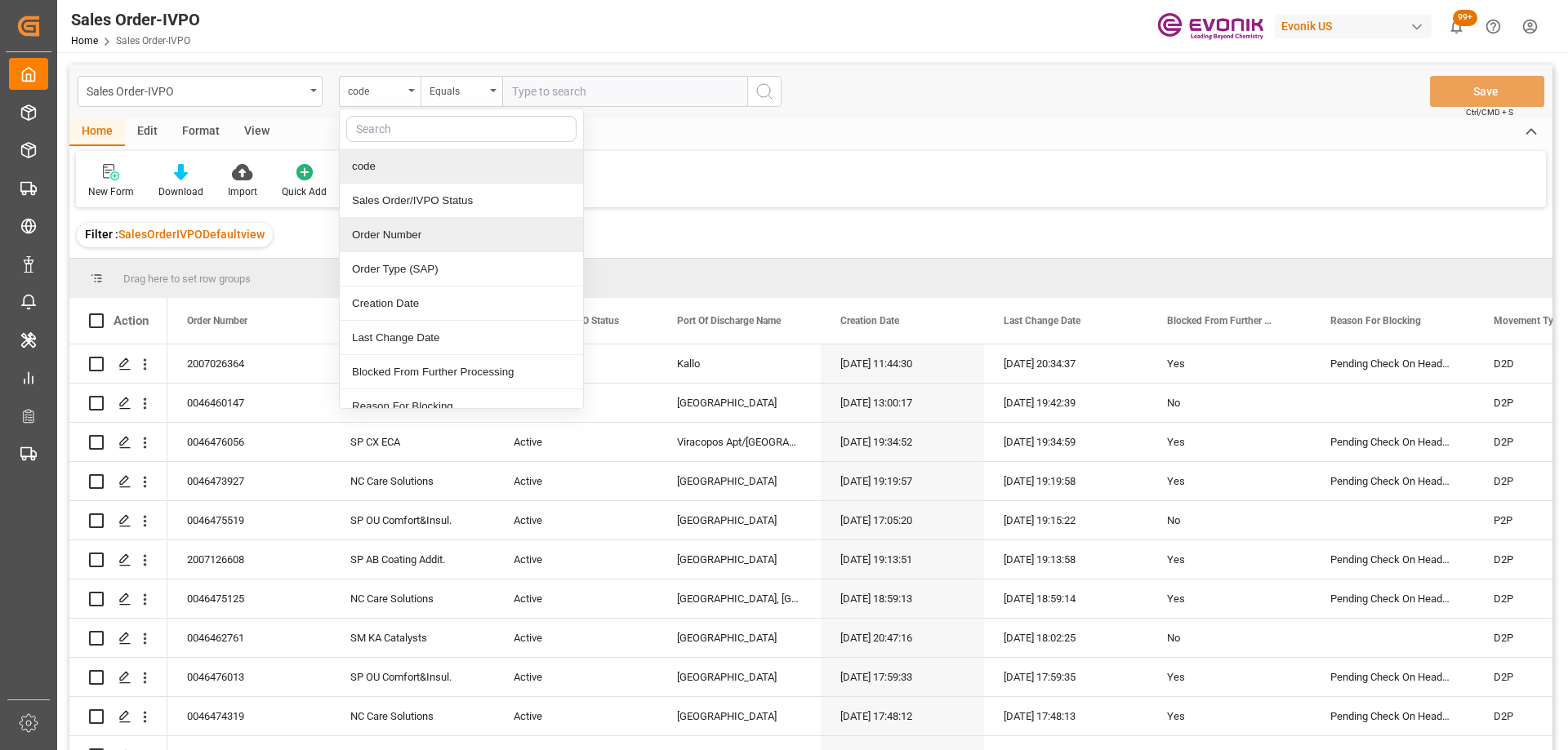
click at [395, 229] on div "Order Number" at bounding box center [461, 235] width 243 height 34
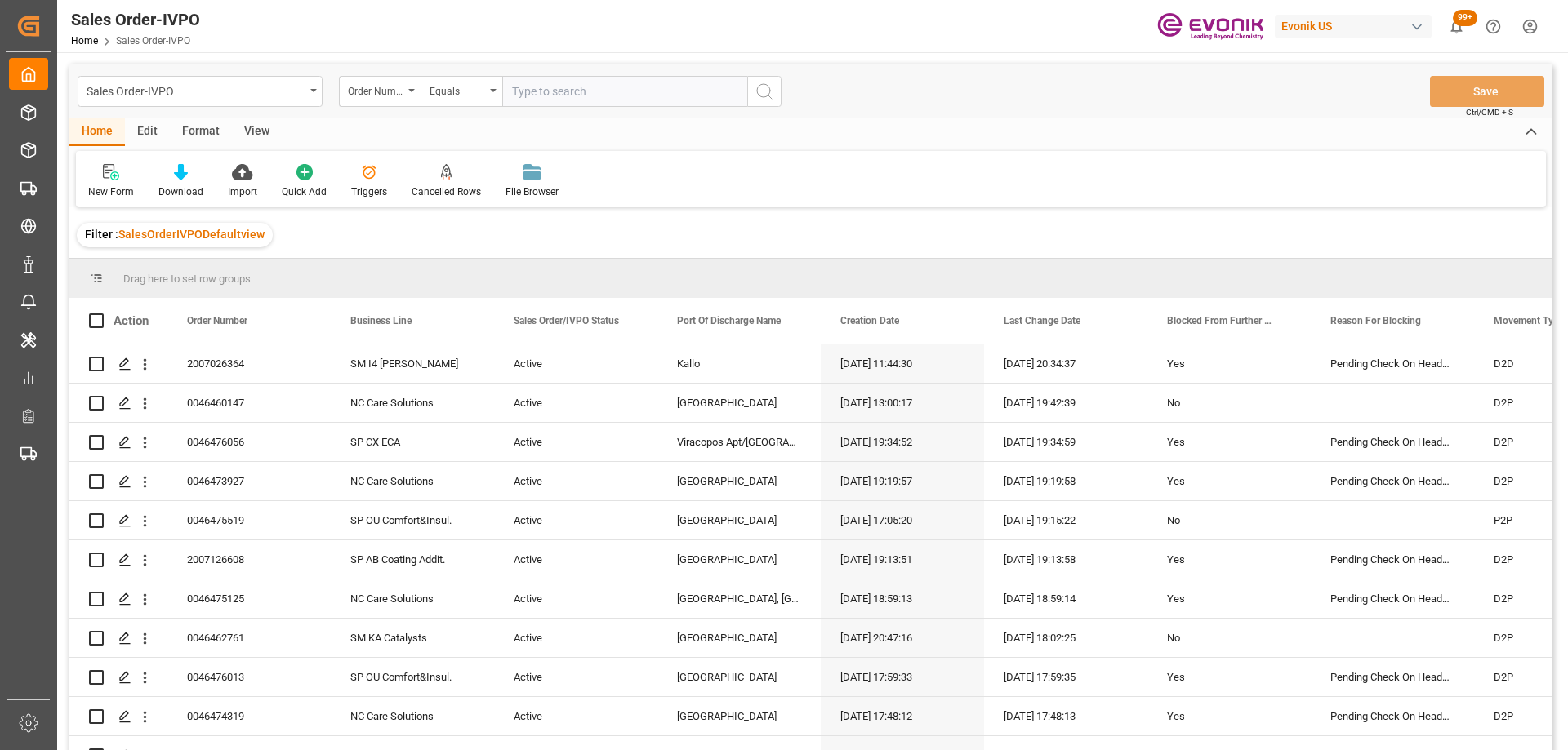
click at [544, 97] on input "text" at bounding box center [624, 91] width 245 height 31
paste input "46476056"
type input "0046476056"
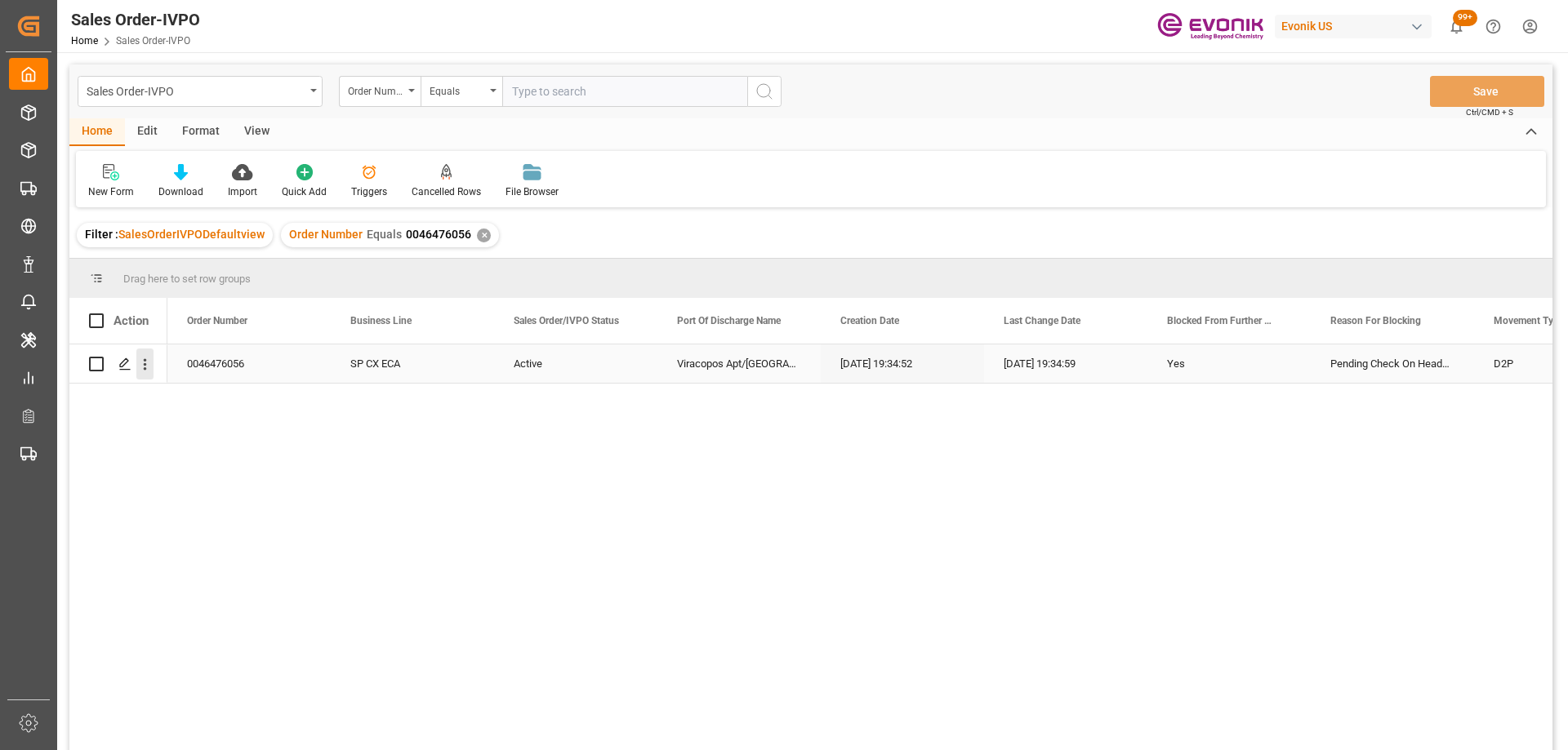
click at [152, 366] on icon "open menu" at bounding box center [144, 364] width 17 height 17
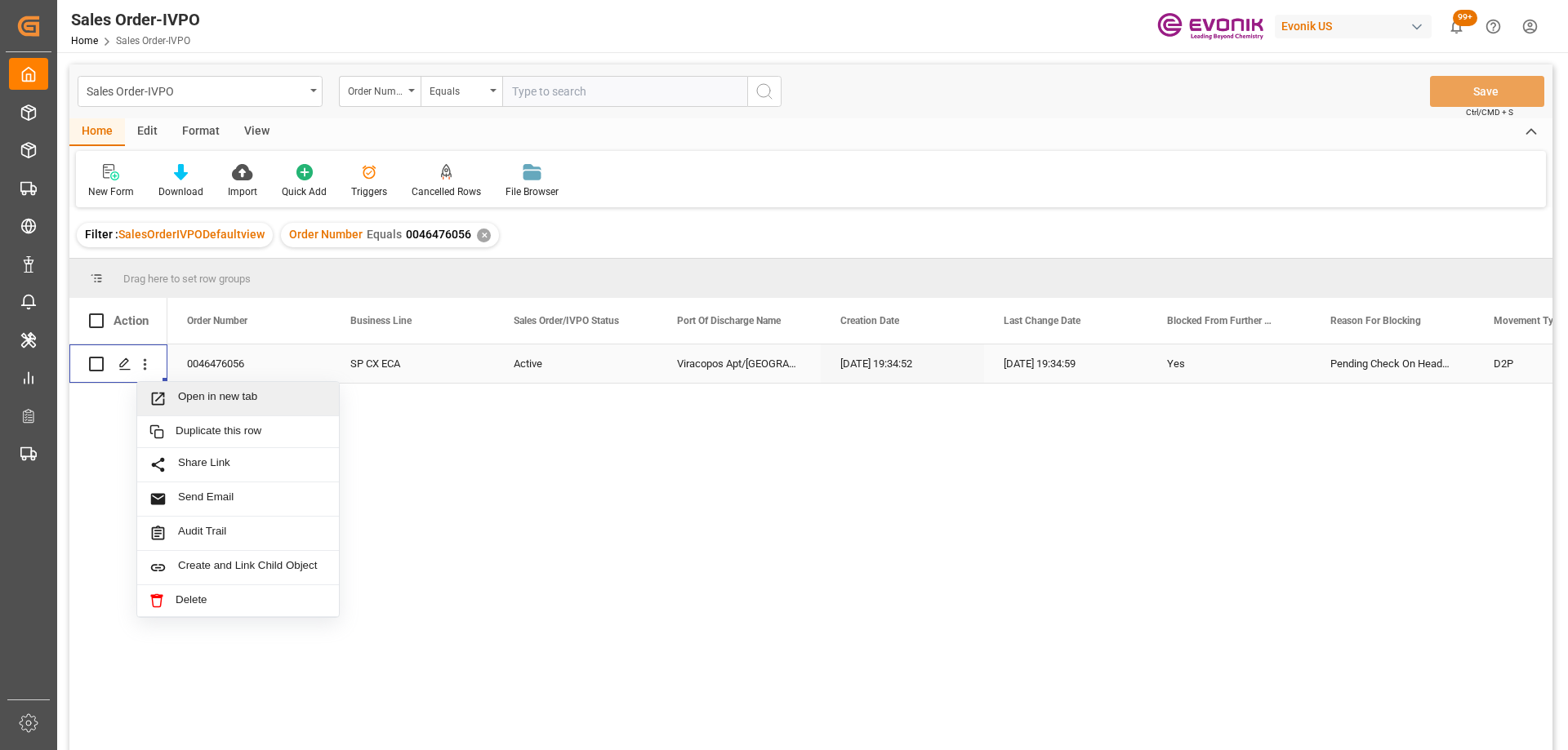
click at [199, 399] on span "Open in new tab" at bounding box center [253, 398] width 149 height 17
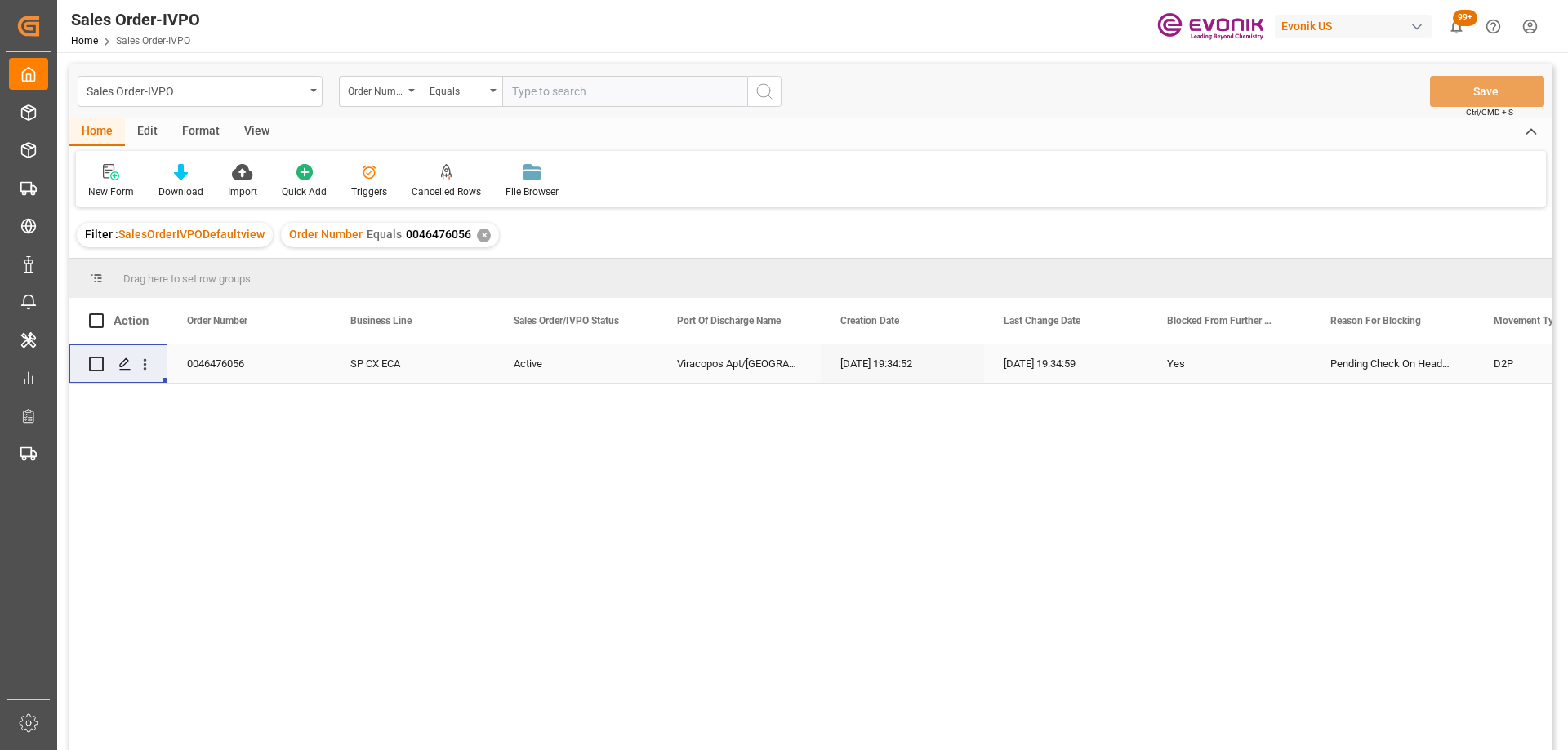
click at [549, 84] on input "text" at bounding box center [624, 91] width 245 height 31
paste input "2007026364"
type input "2007026364"
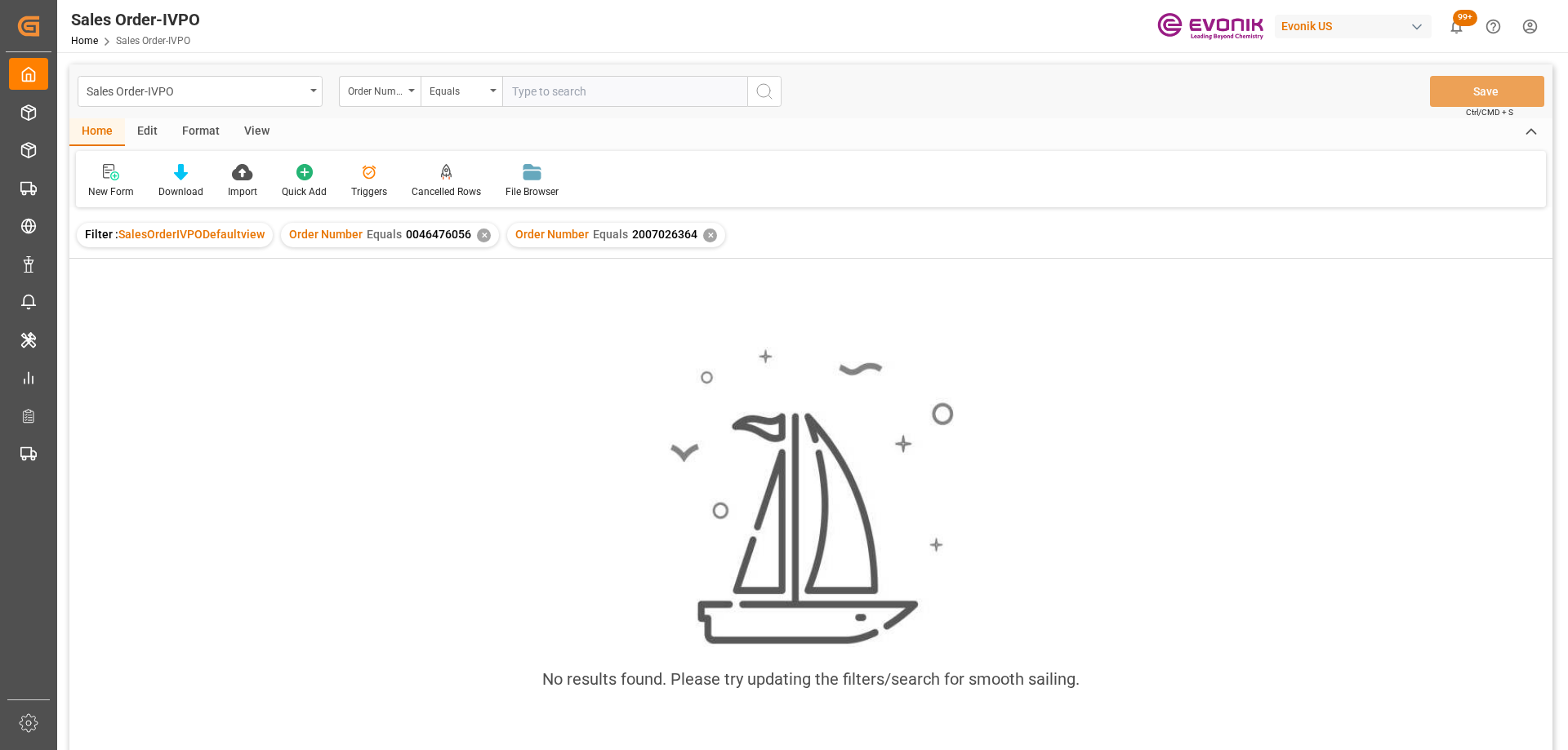
click at [481, 235] on div "✕" at bounding box center [483, 235] width 13 height 13
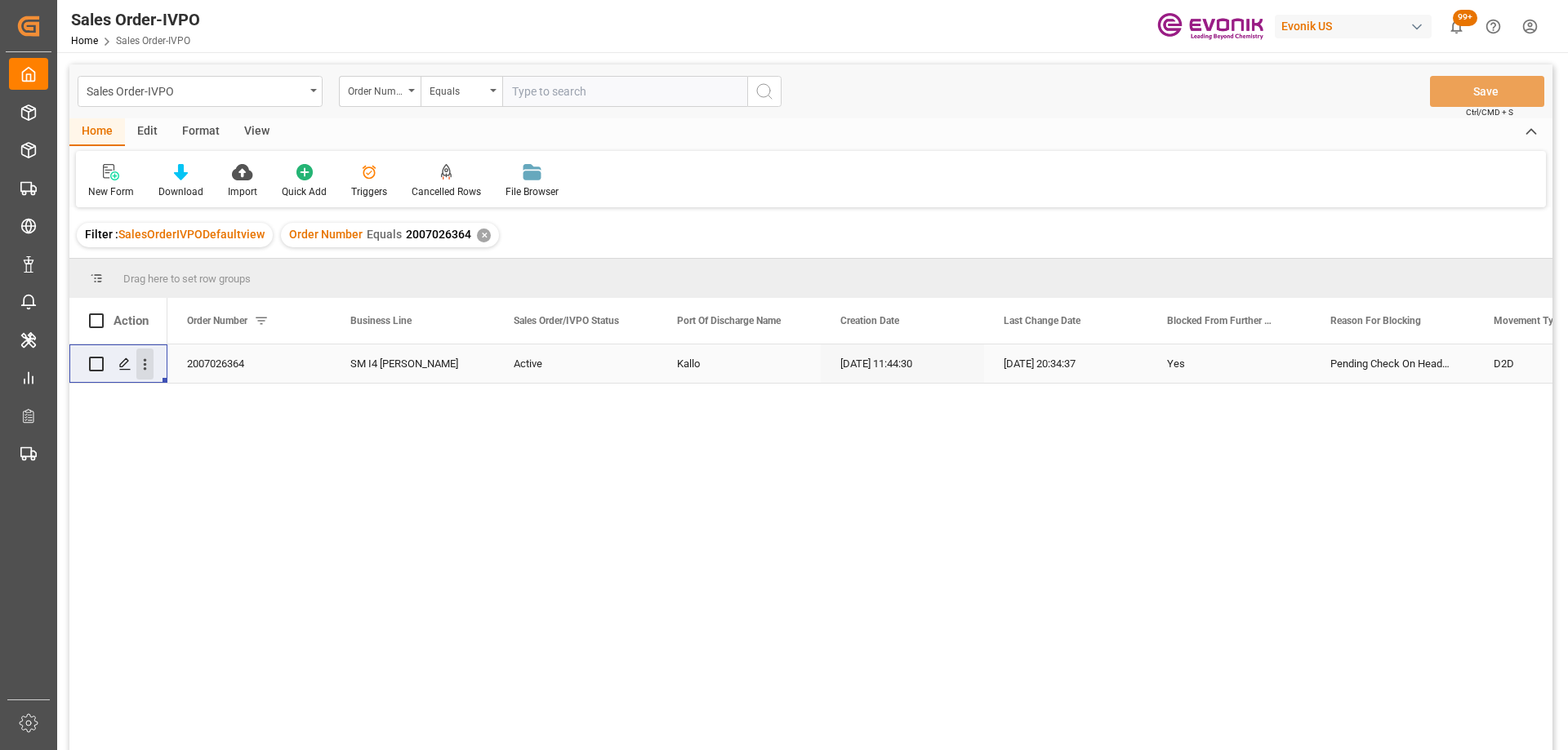
click at [148, 364] on icon "open menu" at bounding box center [144, 364] width 17 height 17
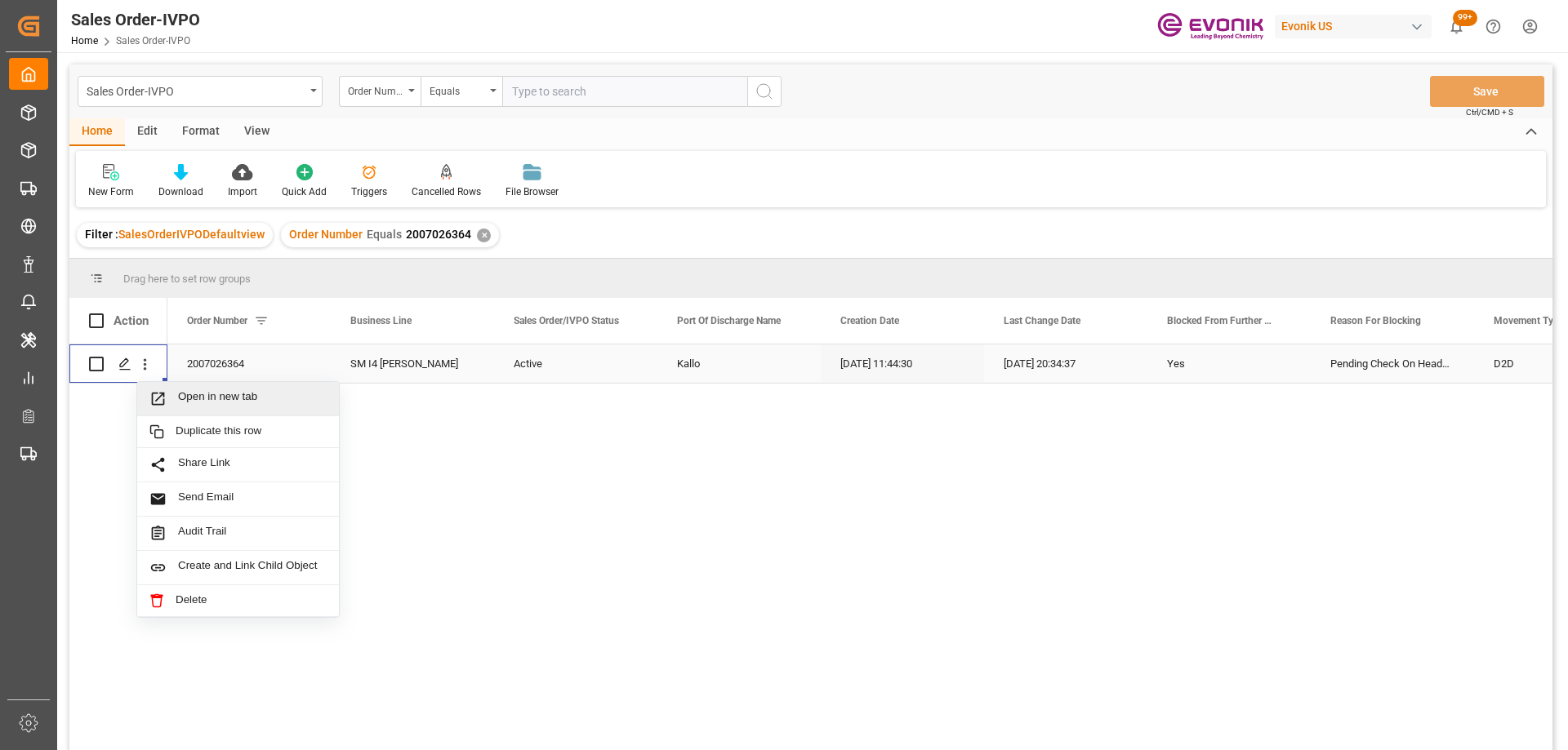
click at [176, 395] on span "Press SPACE to select this row." at bounding box center [164, 398] width 29 height 17
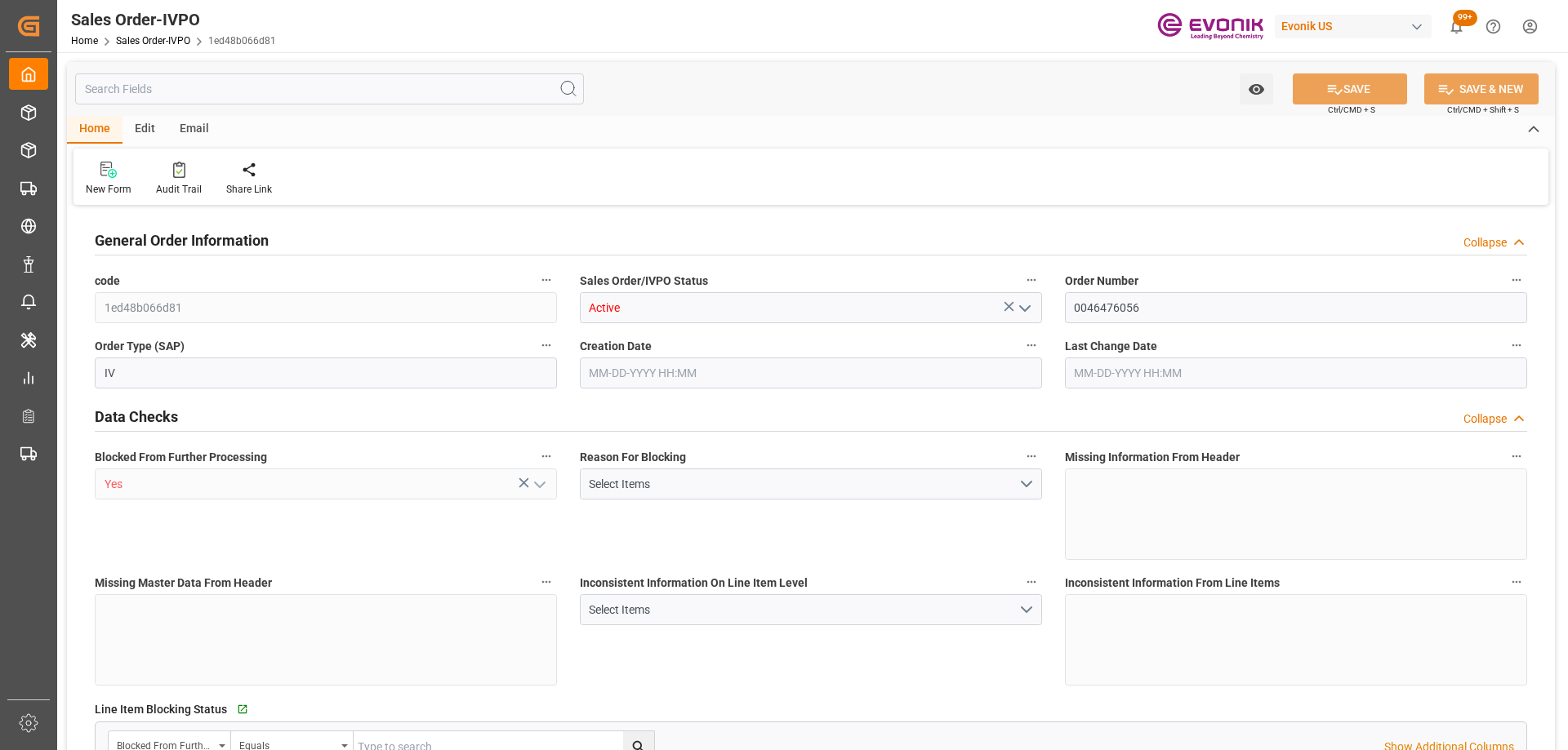
type input "BRVCP"
type input "6223.1"
type input "1"
type input "1368.368"
type input "10-02-2025 19:34"
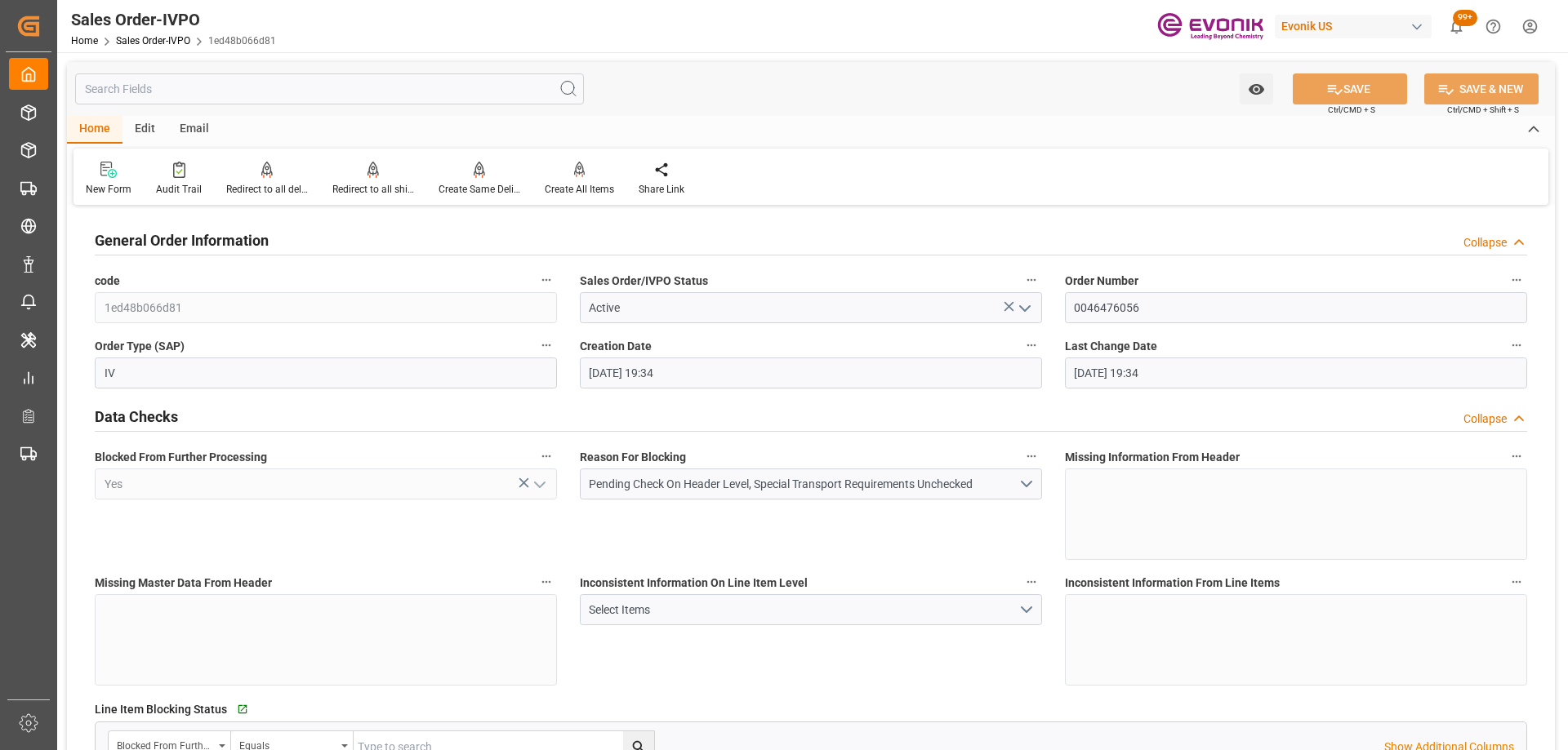
type input "10-02-2025 19:34"
click at [362, 171] on div at bounding box center [373, 168] width 82 height 17
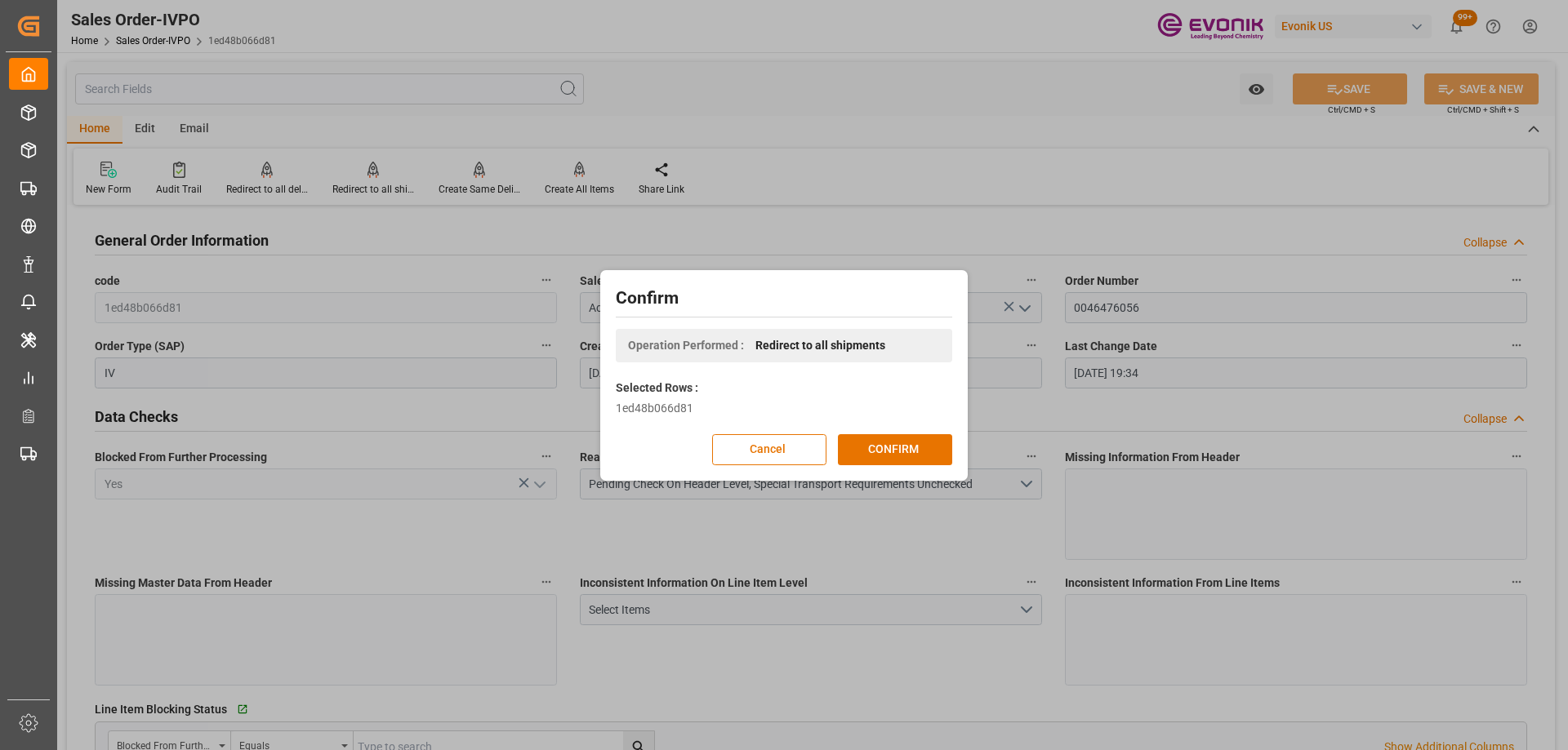
click at [750, 463] on button "Cancel" at bounding box center [769, 450] width 115 height 31
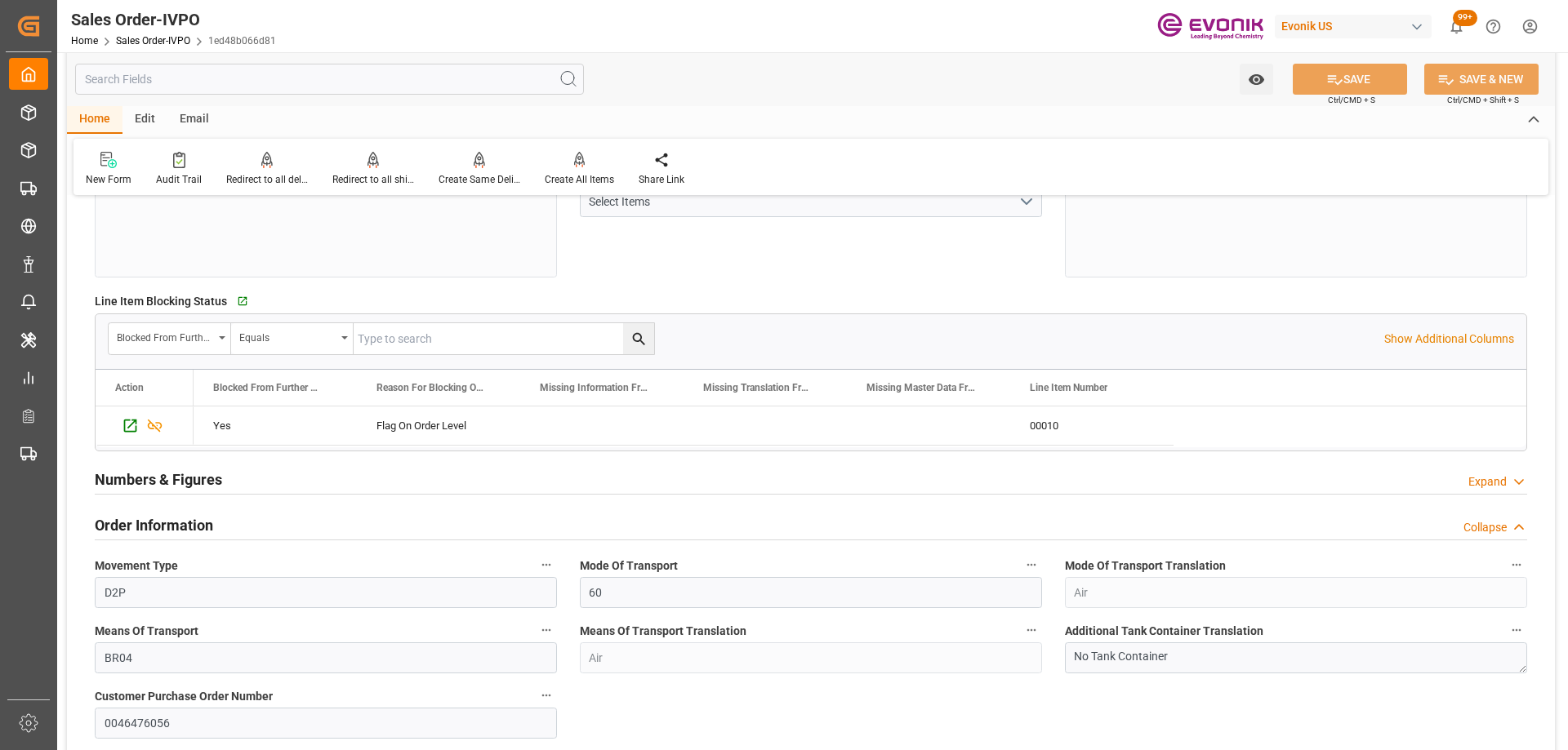
scroll to position [816, 0]
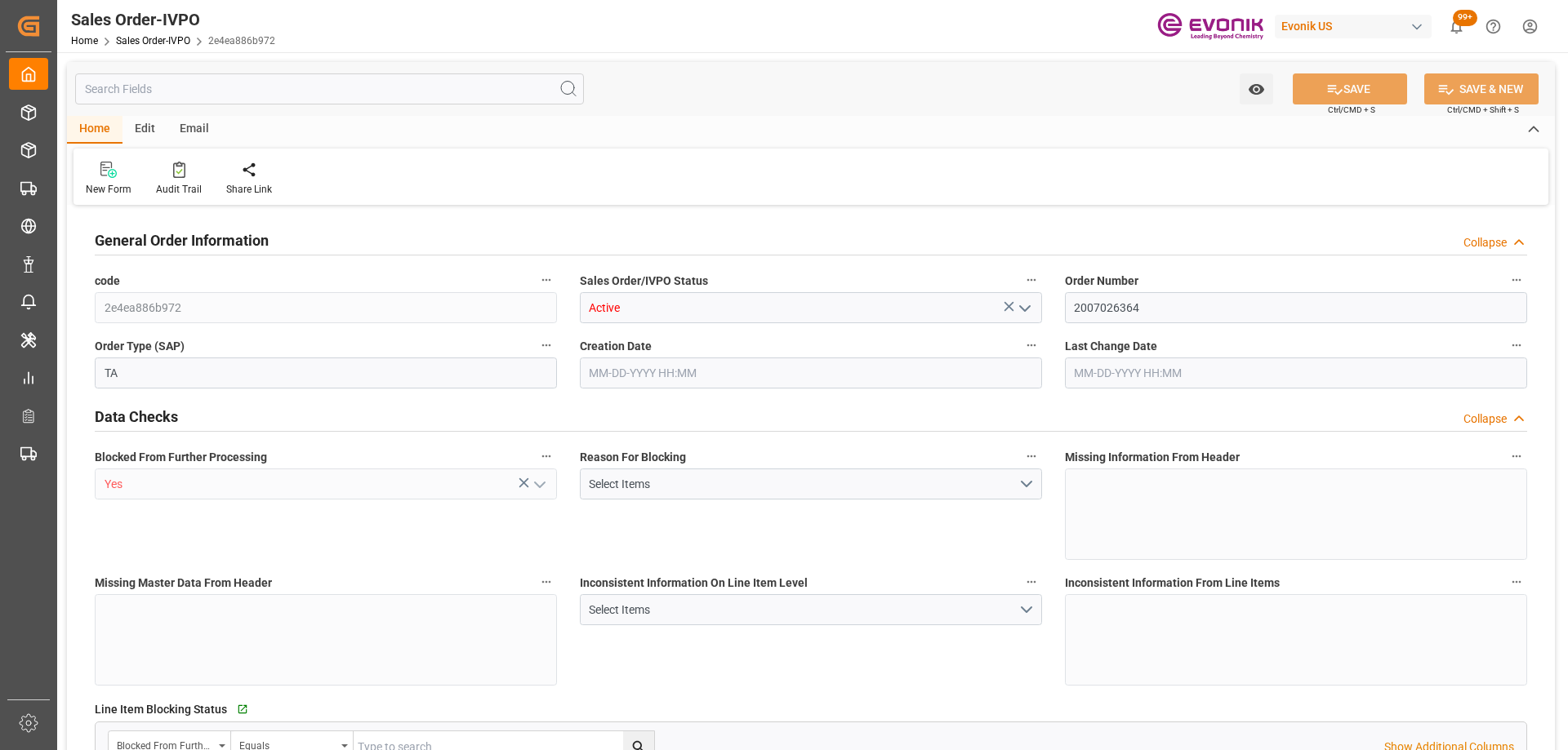
type input "BEKOU"
type input "0"
type input "1"
type input "2"
type input "1"
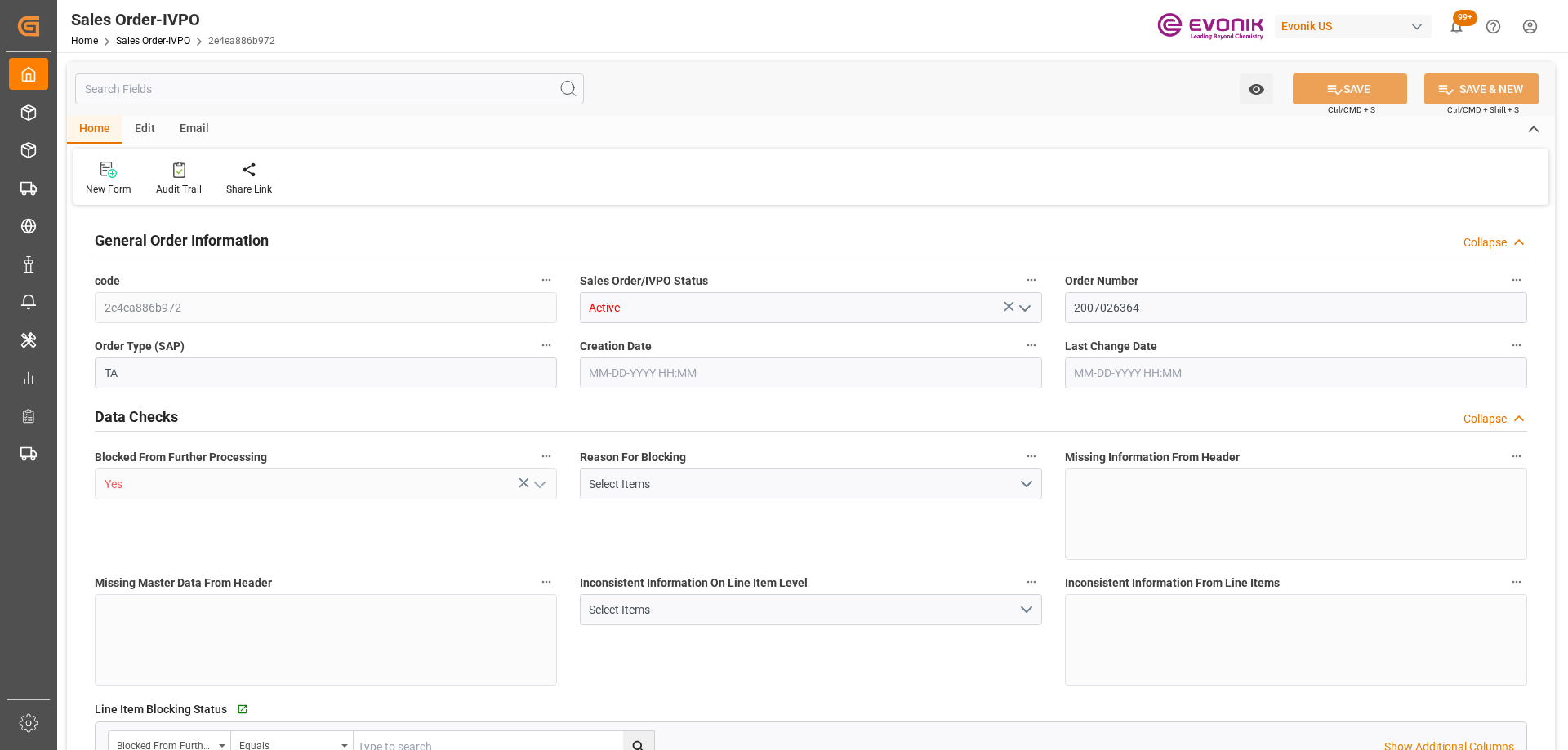
type input "18090.72"
type input "25.272"
type input "17000"
type input "30"
type input "[DATE] 11:44"
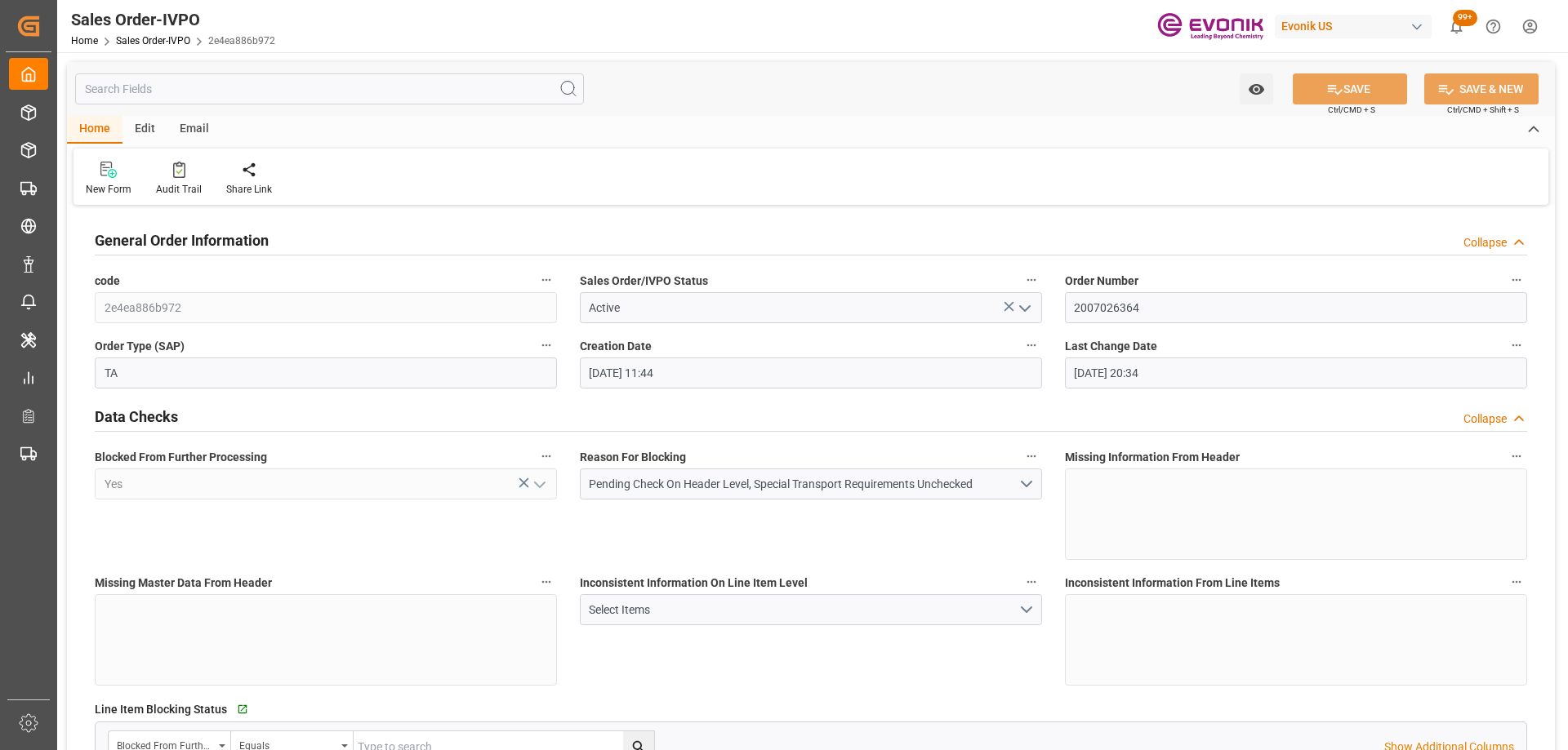
type input "[DATE] 20:34"
